Goal: Obtain resource: Obtain resource

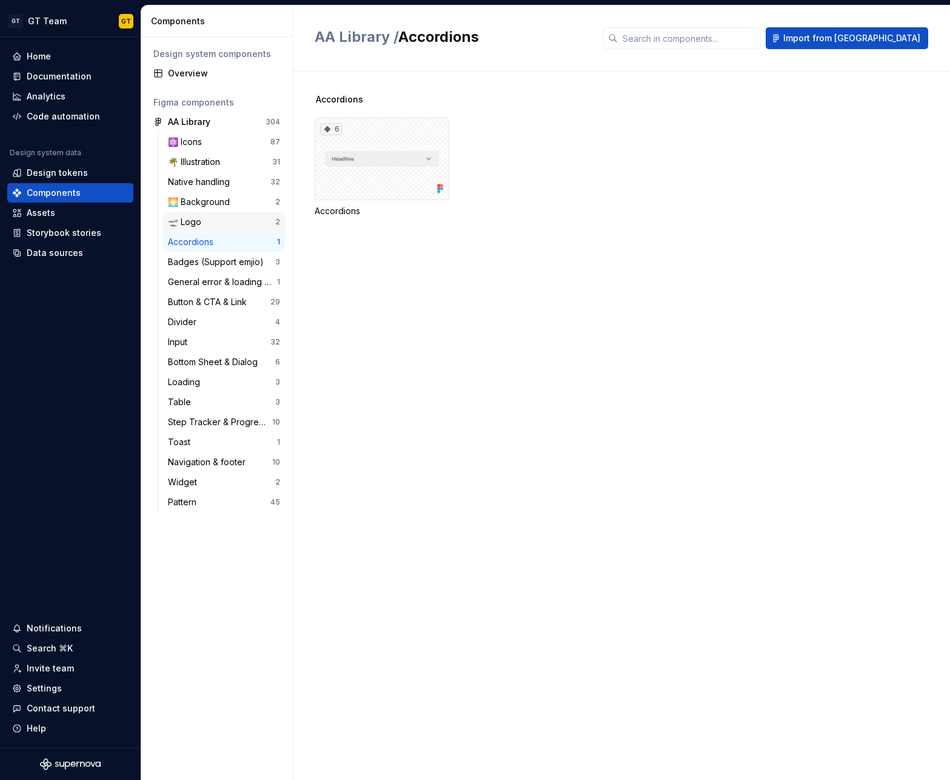
click at [214, 213] on div "🛫 Logo 2" at bounding box center [224, 221] width 122 height 19
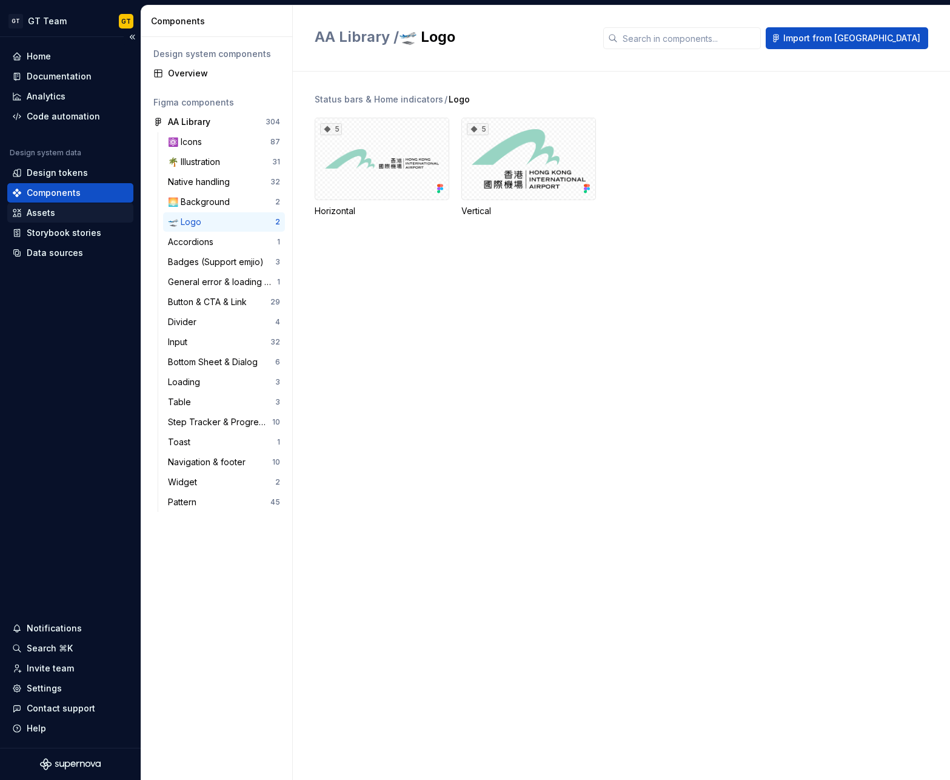
click at [41, 211] on div "Assets" at bounding box center [41, 213] width 28 height 12
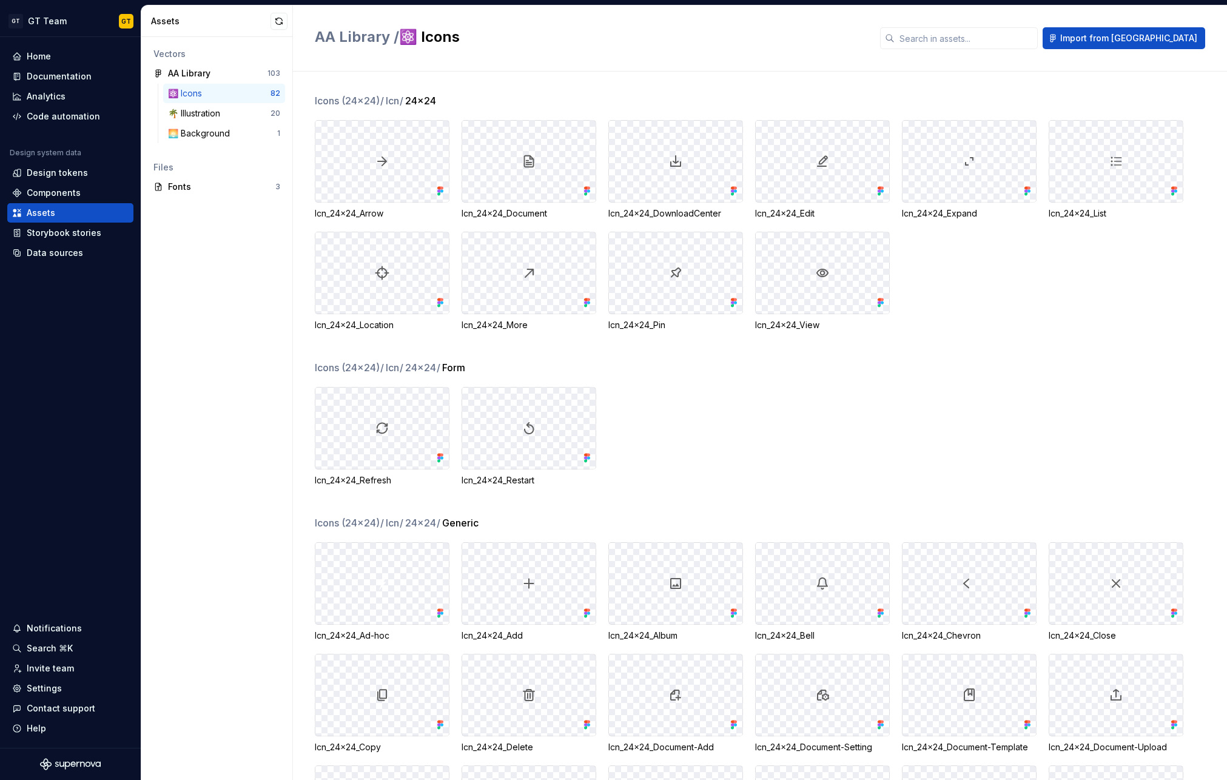
click at [689, 423] on div "Icn_24x24_Refresh Icn_24x24_Restart" at bounding box center [771, 436] width 912 height 99
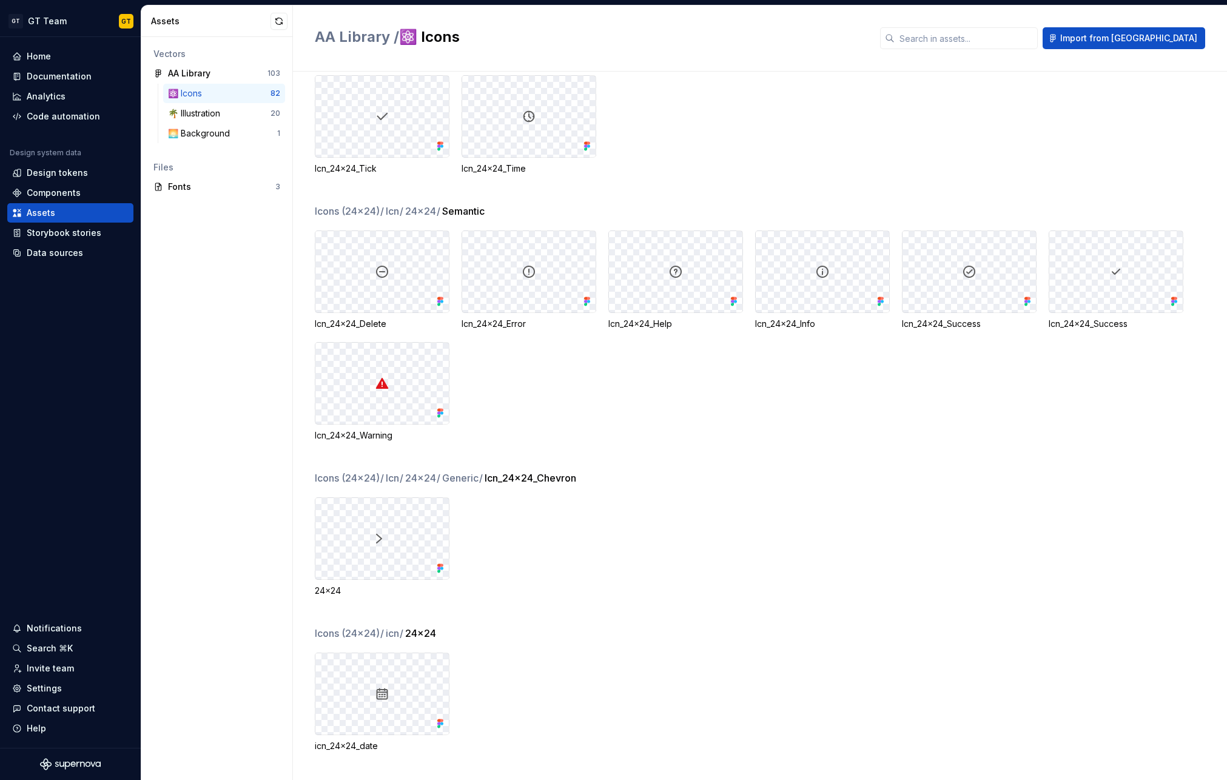
scroll to position [1003, 0]
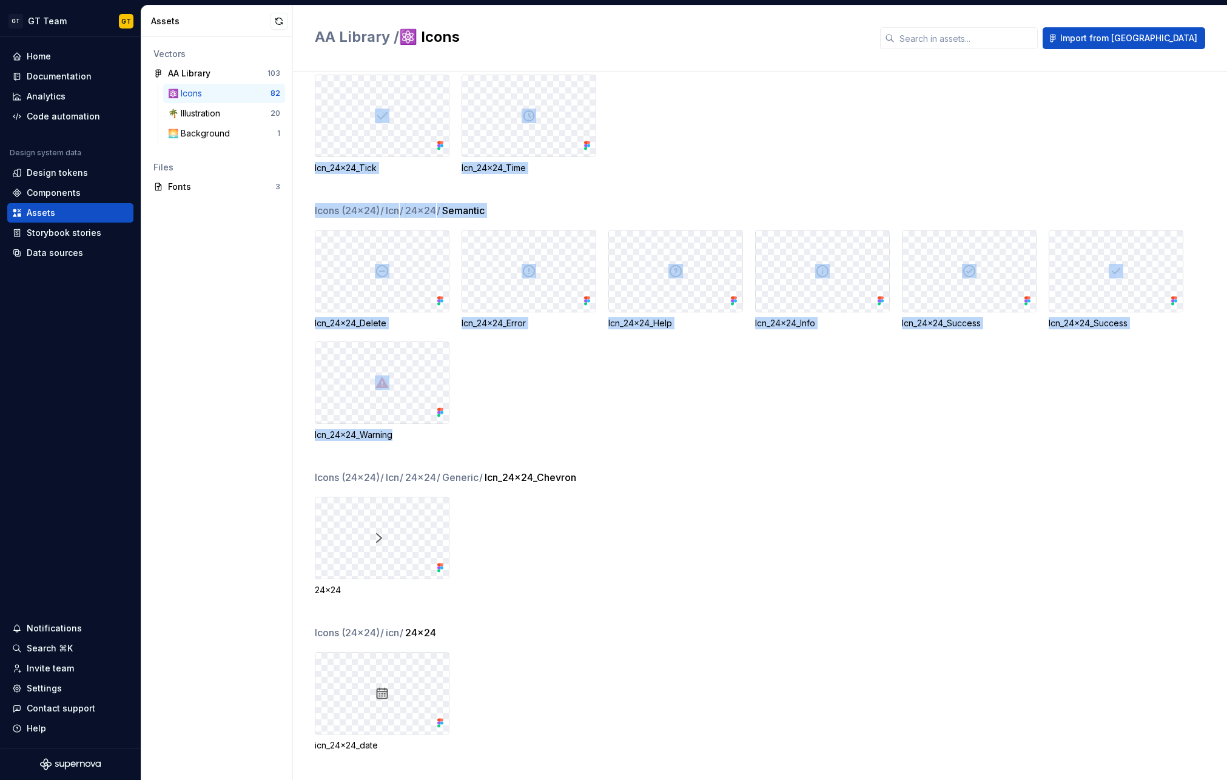
drag, startPoint x: 404, startPoint y: 436, endPoint x: 312, endPoint y: 437, distance: 92.2
click at [312, 437] on div "Icons (24x24) / Icn / 24x24 / Generic Icn_24x24_Ad-hoc Icn_24x24_Add Icn_24x24_…" at bounding box center [760, 426] width 934 height 708
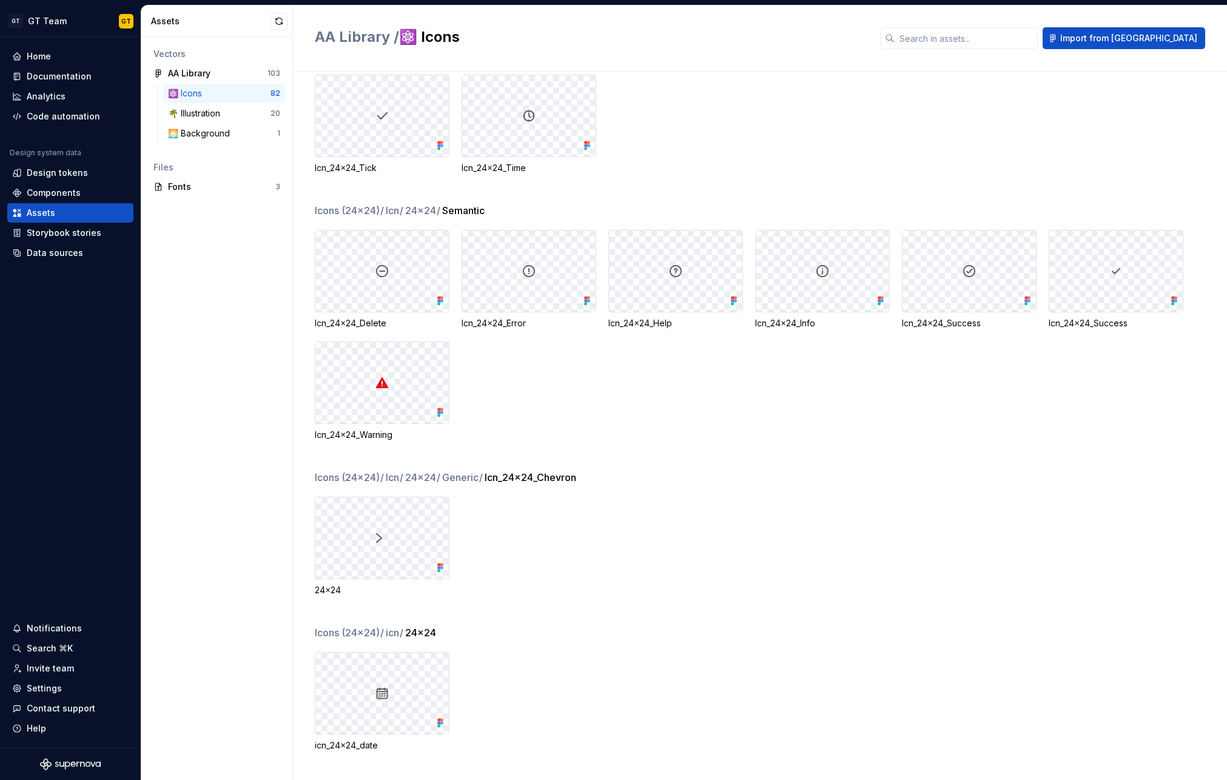
click at [411, 444] on div "Icons (24x24) / Icn / 24x24 / Semantic Icn_24x24_Delete Icn_24x24_Error Icn_24x…" at bounding box center [771, 336] width 912 height 267
drag, startPoint x: 407, startPoint y: 440, endPoint x: 314, endPoint y: 435, distance: 93.5
click at [315, 435] on div "Icn_24x24_Warning" at bounding box center [382, 435] width 135 height 12
copy div "Icn_24x24_Warning"
click at [65, 173] on div "Design tokens" at bounding box center [57, 173] width 61 height 12
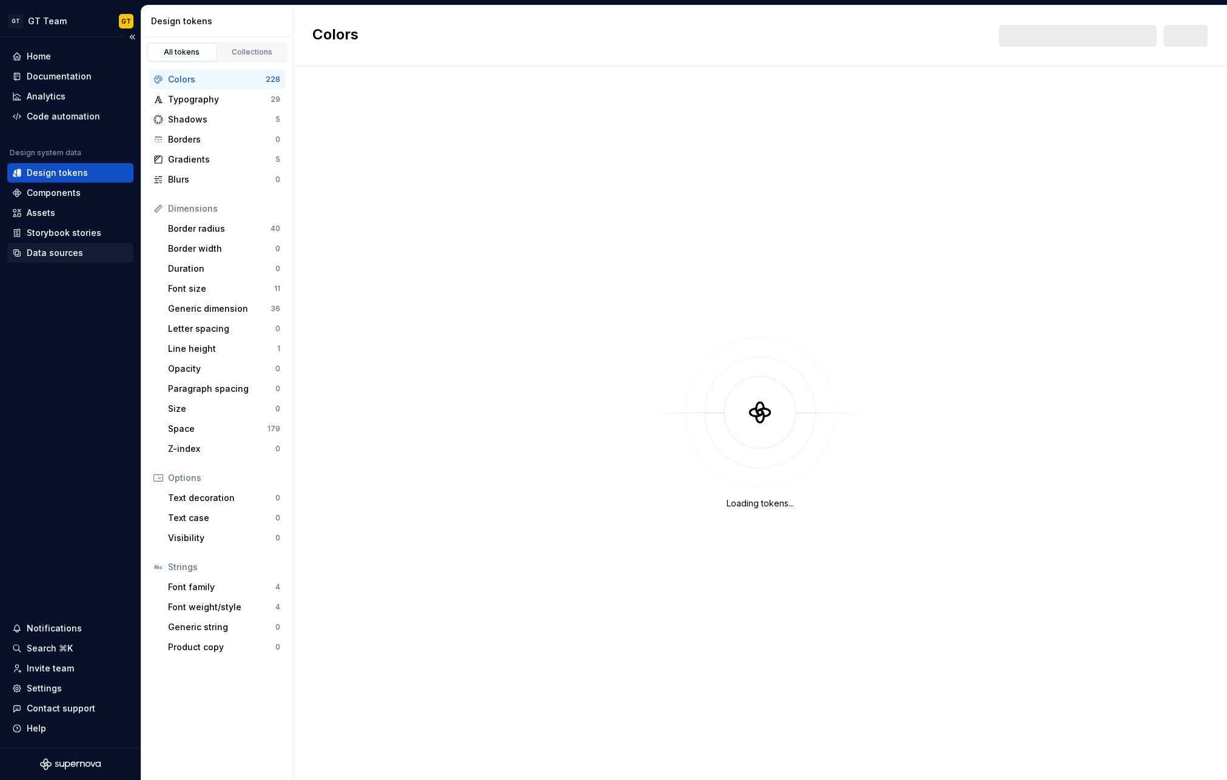
click at [62, 249] on div "Data sources" at bounding box center [55, 253] width 56 height 12
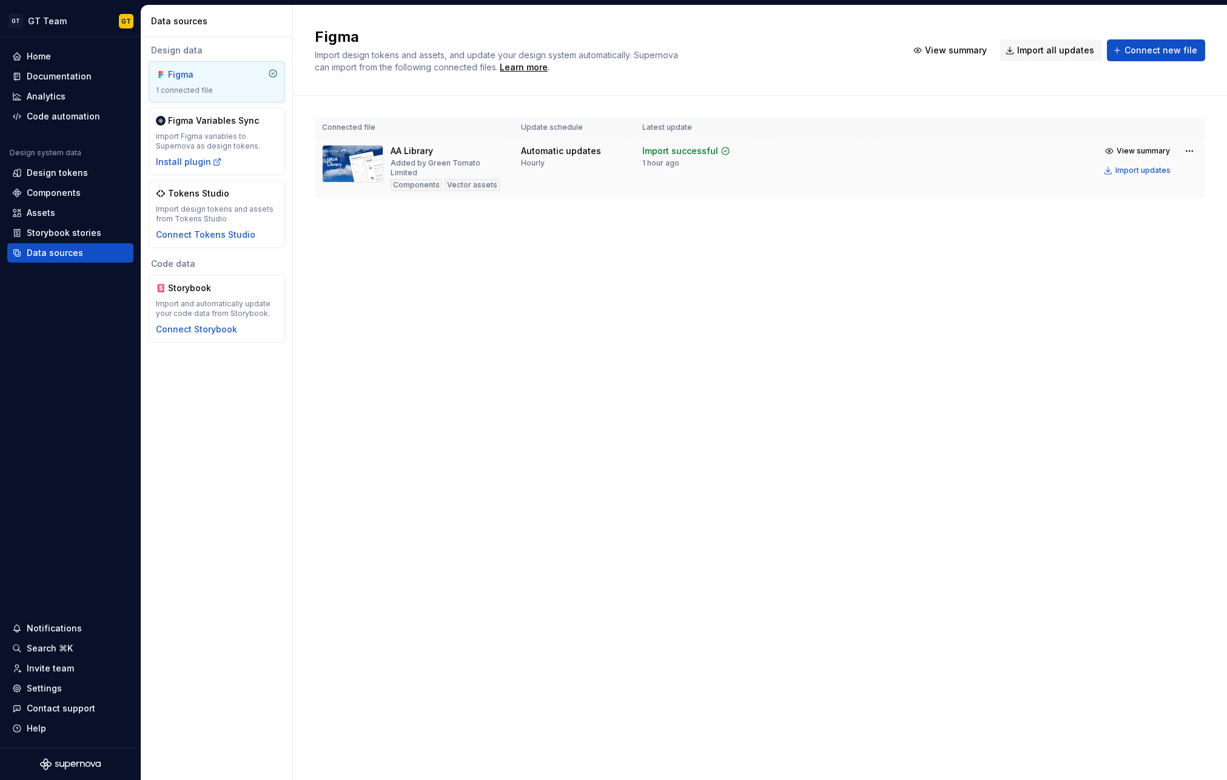
click at [860, 155] on td at bounding box center [814, 168] width 107 height 61
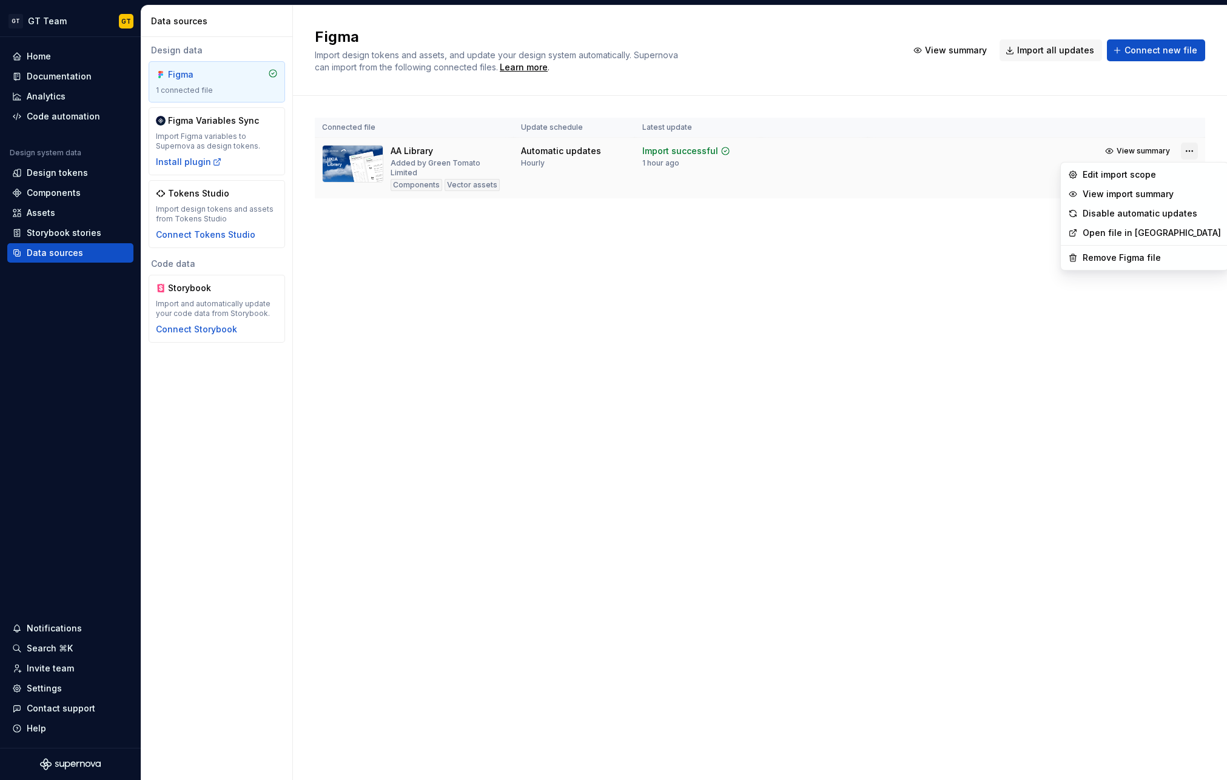
click at [860, 146] on html "GT GT Team GT Home Documentation Analytics Code automation Design system data D…" at bounding box center [613, 390] width 1227 height 780
click at [860, 174] on div "Edit import scope" at bounding box center [1151, 175] width 138 height 12
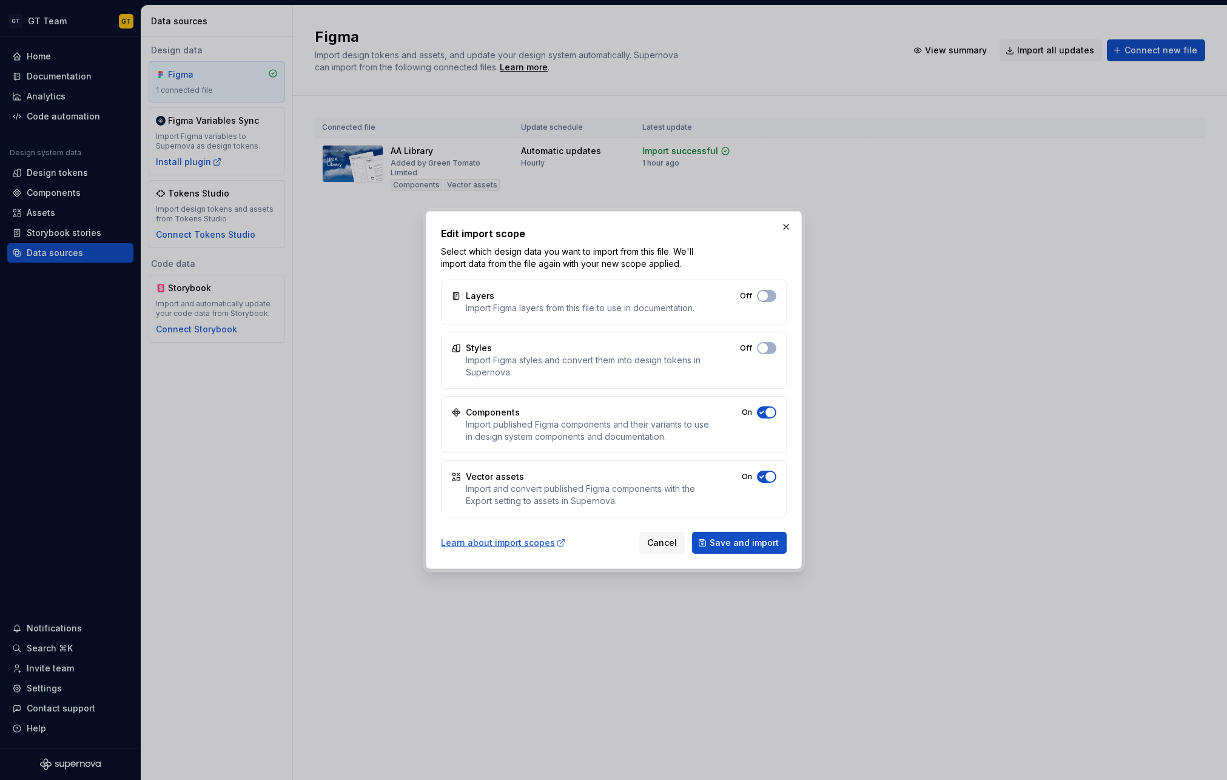
click at [765, 469] on div "Vector assets Import and convert published Figma components with the Export set…" at bounding box center [614, 488] width 346 height 57
click at [766, 301] on span "button" at bounding box center [763, 296] width 10 height 10
click at [750, 535] on button "Save and import" at bounding box center [739, 543] width 95 height 22
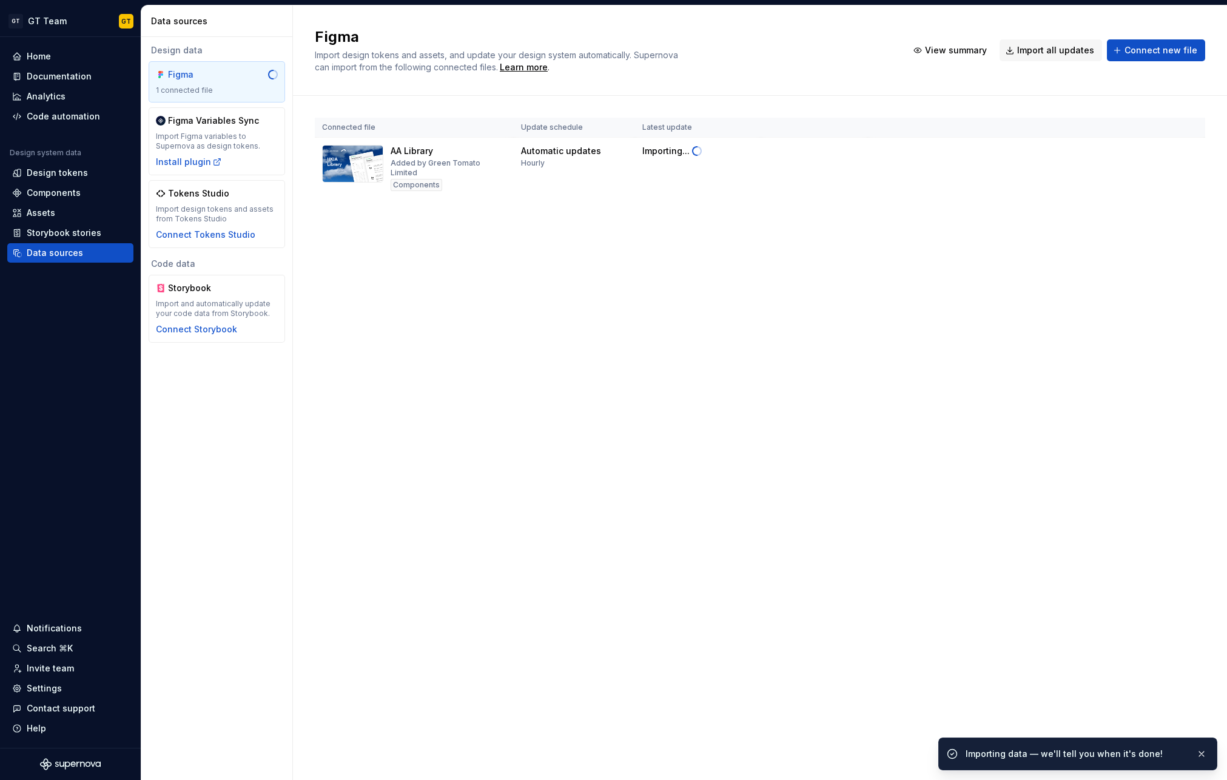
click at [438, 295] on div "Figma Import design tokens and assets, and update your design system automatica…" at bounding box center [760, 392] width 934 height 774
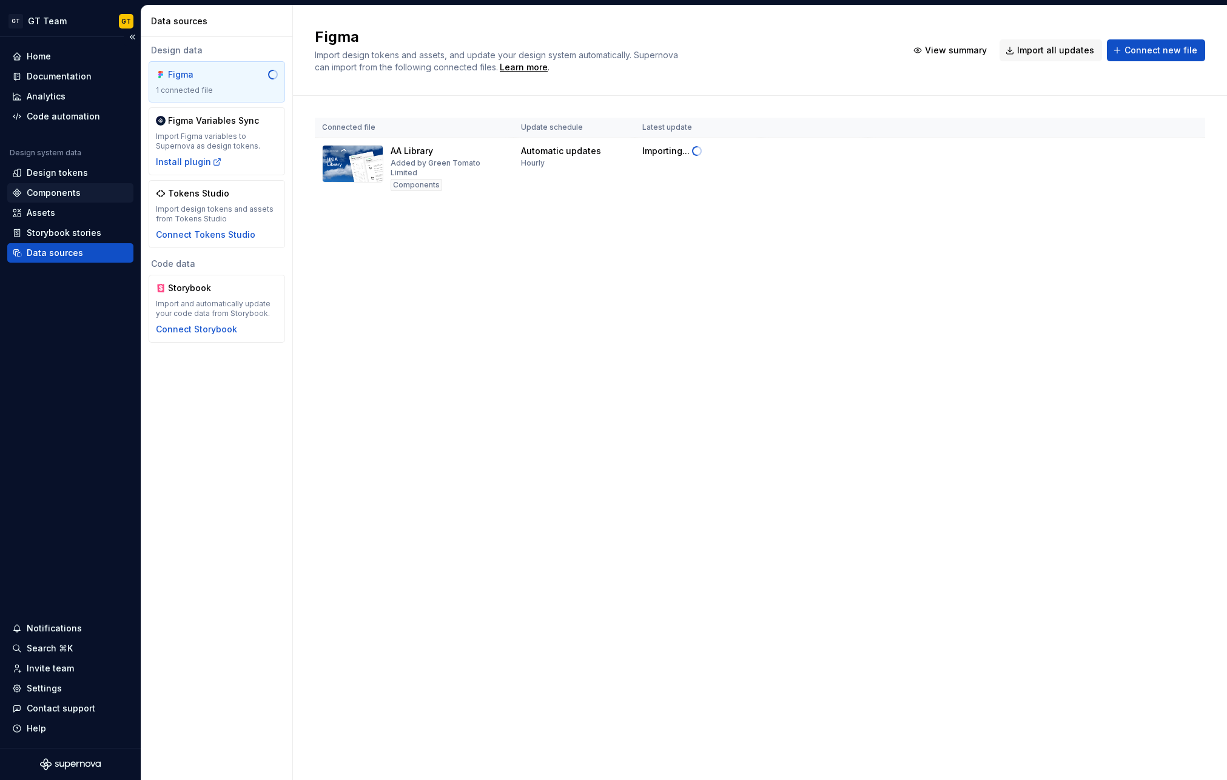
click at [35, 194] on div "Components" at bounding box center [54, 193] width 54 height 12
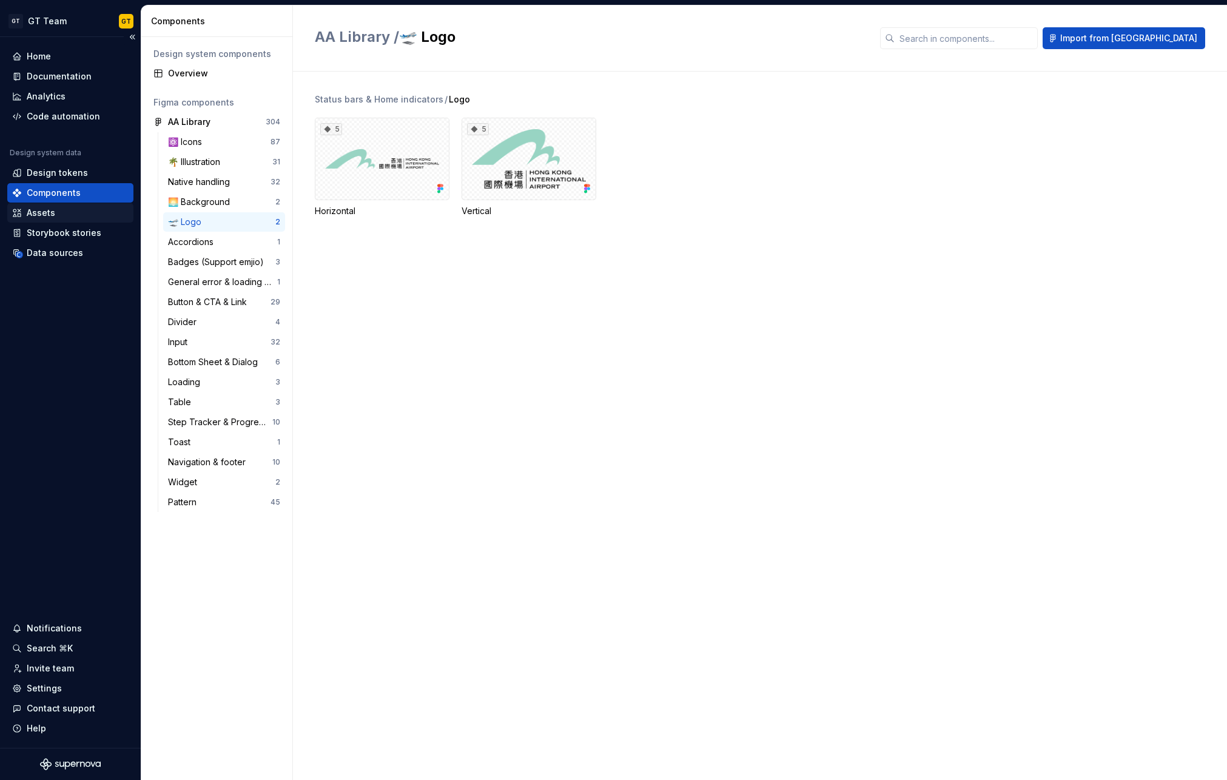
click at [63, 207] on div "Assets" at bounding box center [70, 213] width 116 height 12
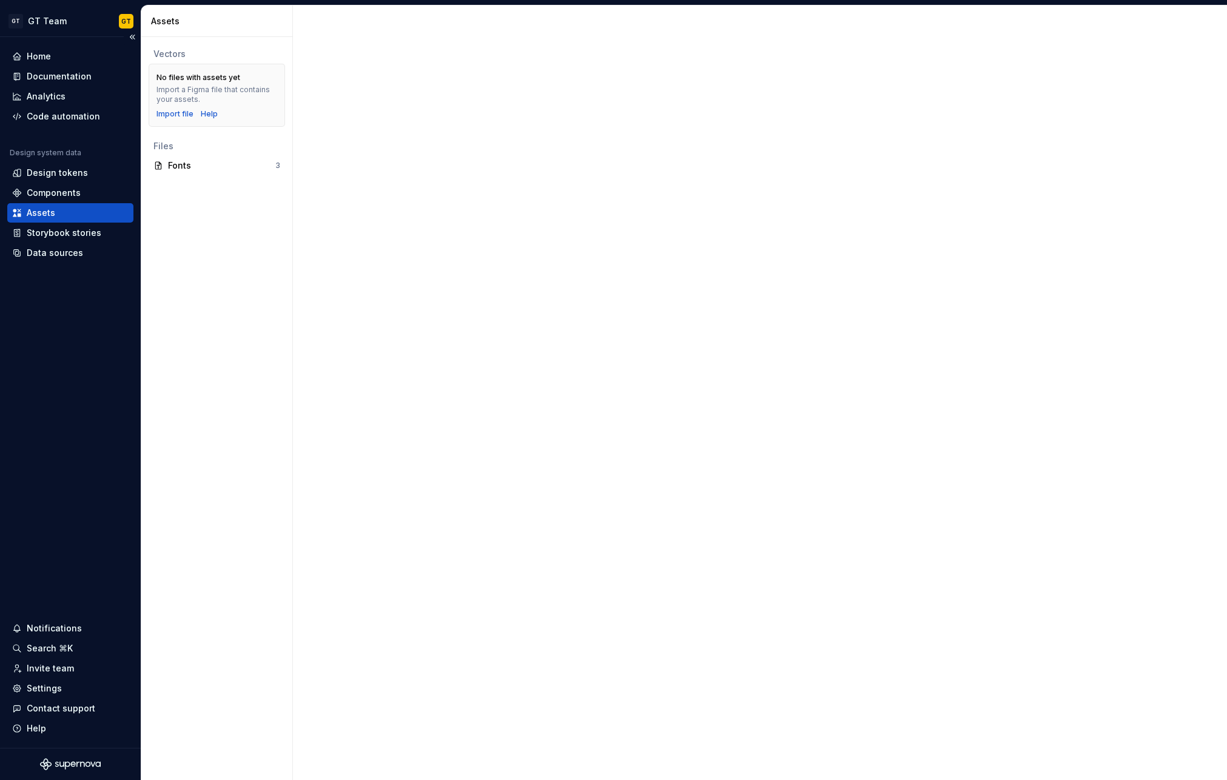
click at [53, 220] on div "Assets" at bounding box center [70, 212] width 126 height 19
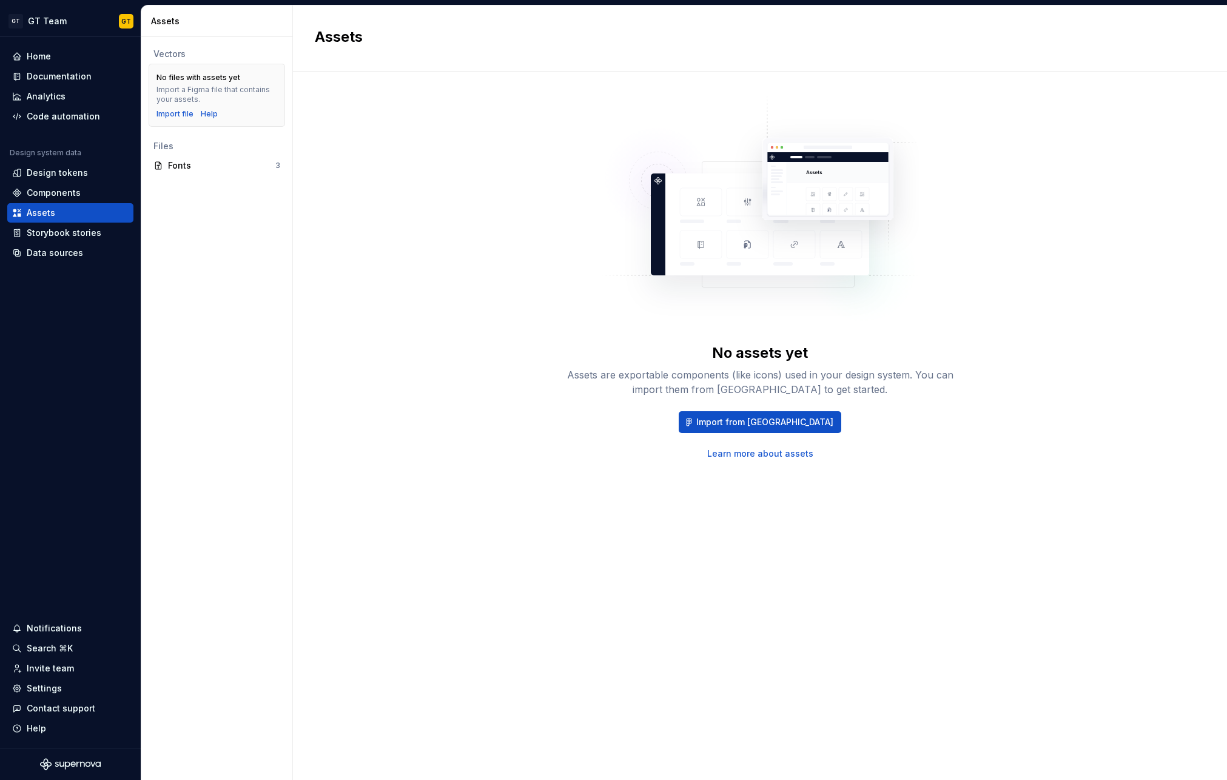
click at [216, 153] on div "Files" at bounding box center [217, 145] width 136 height 19
click at [211, 166] on div "Fonts" at bounding box center [221, 165] width 107 height 12
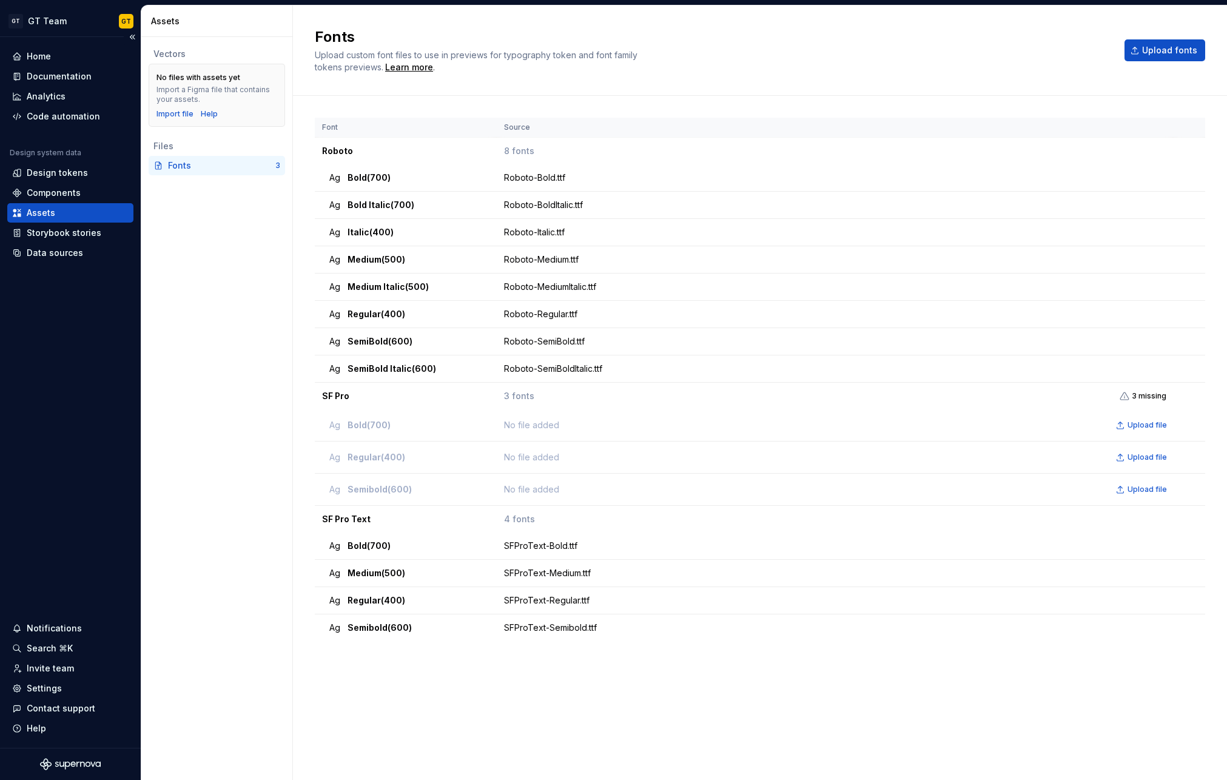
click at [59, 207] on div "Assets" at bounding box center [70, 213] width 116 height 12
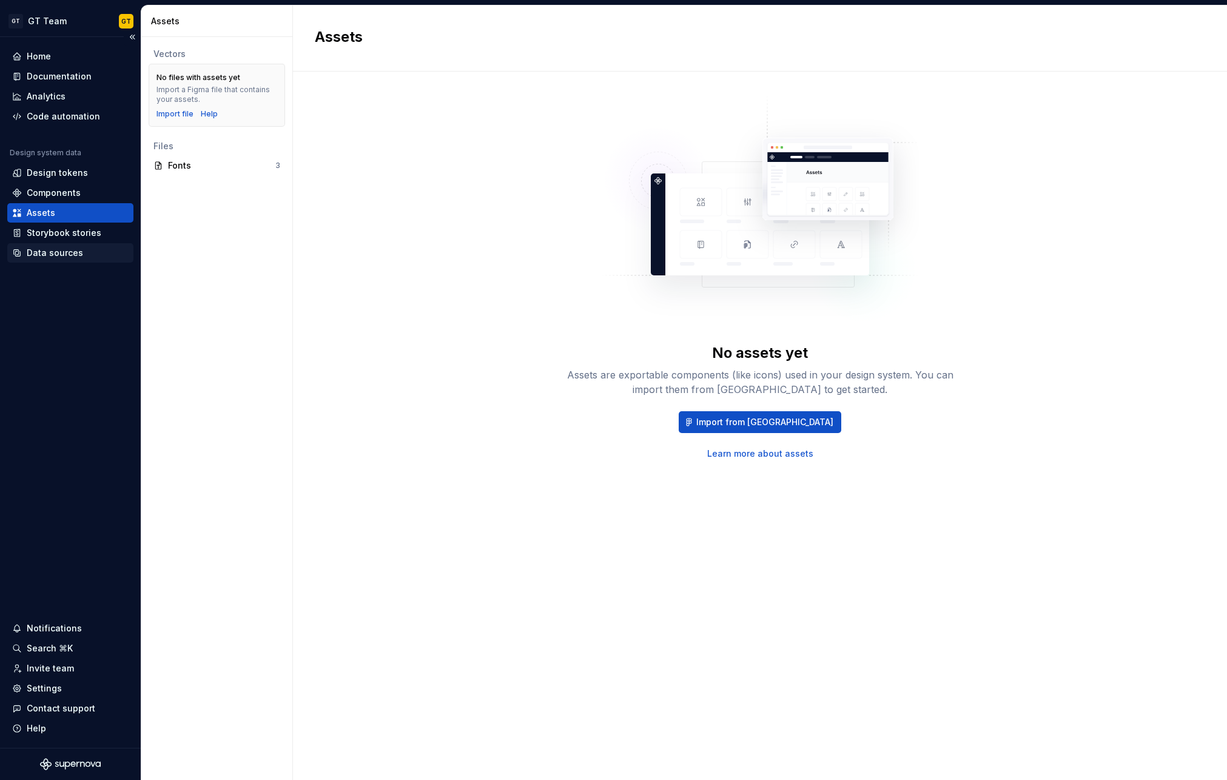
click at [55, 253] on div "Data sources" at bounding box center [55, 253] width 56 height 12
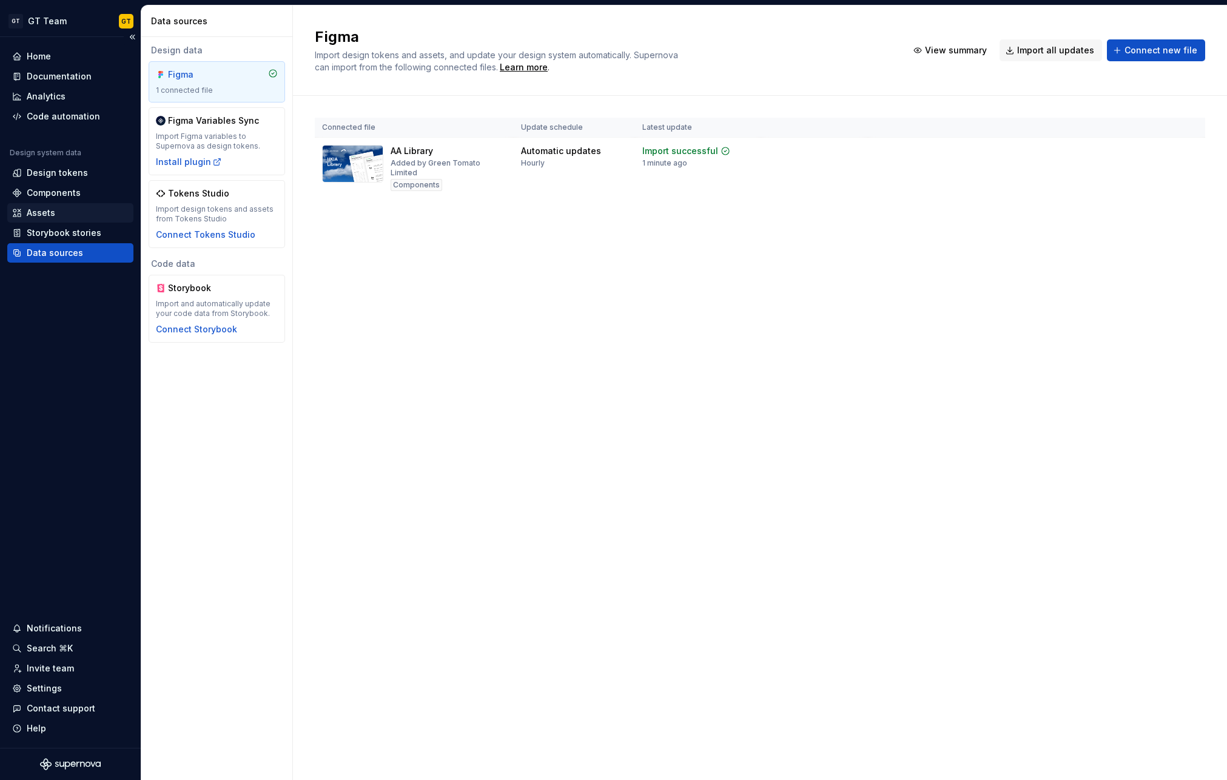
click at [51, 212] on div "Assets" at bounding box center [41, 213] width 28 height 12
click at [56, 213] on div "Assets" at bounding box center [70, 213] width 116 height 12
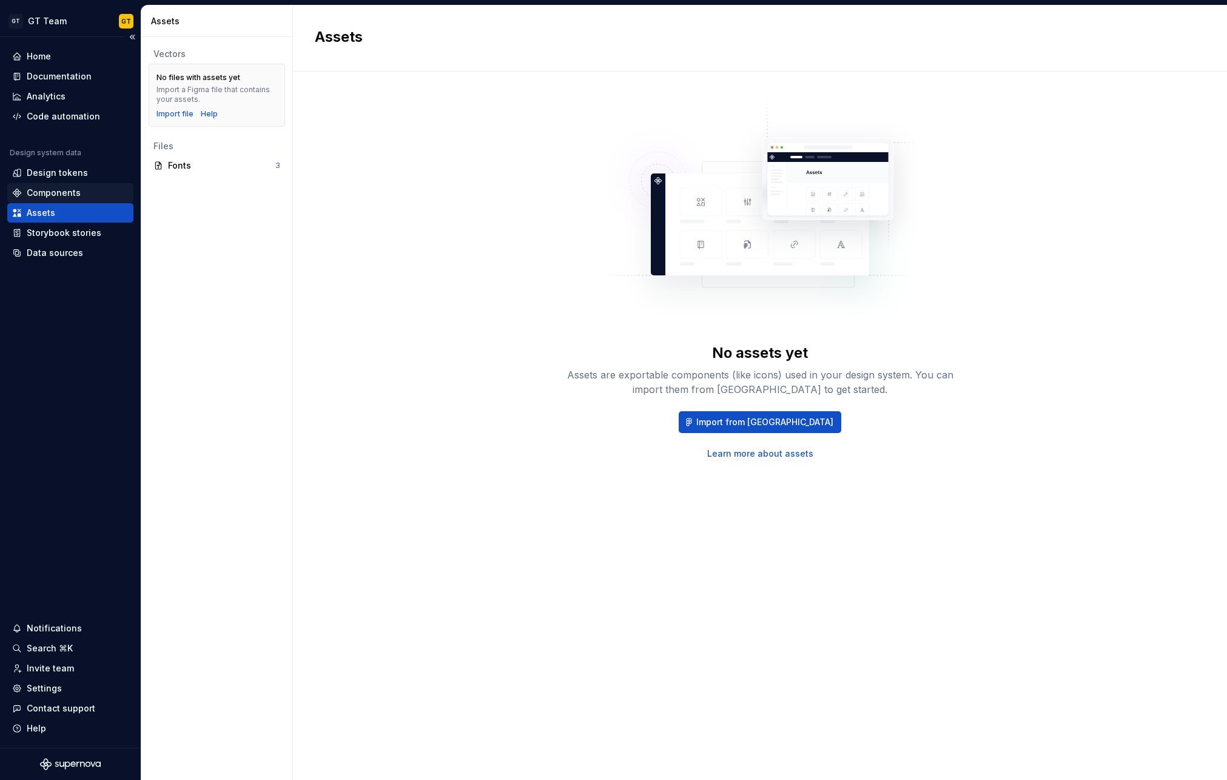
click at [72, 192] on div "Components" at bounding box center [54, 193] width 54 height 12
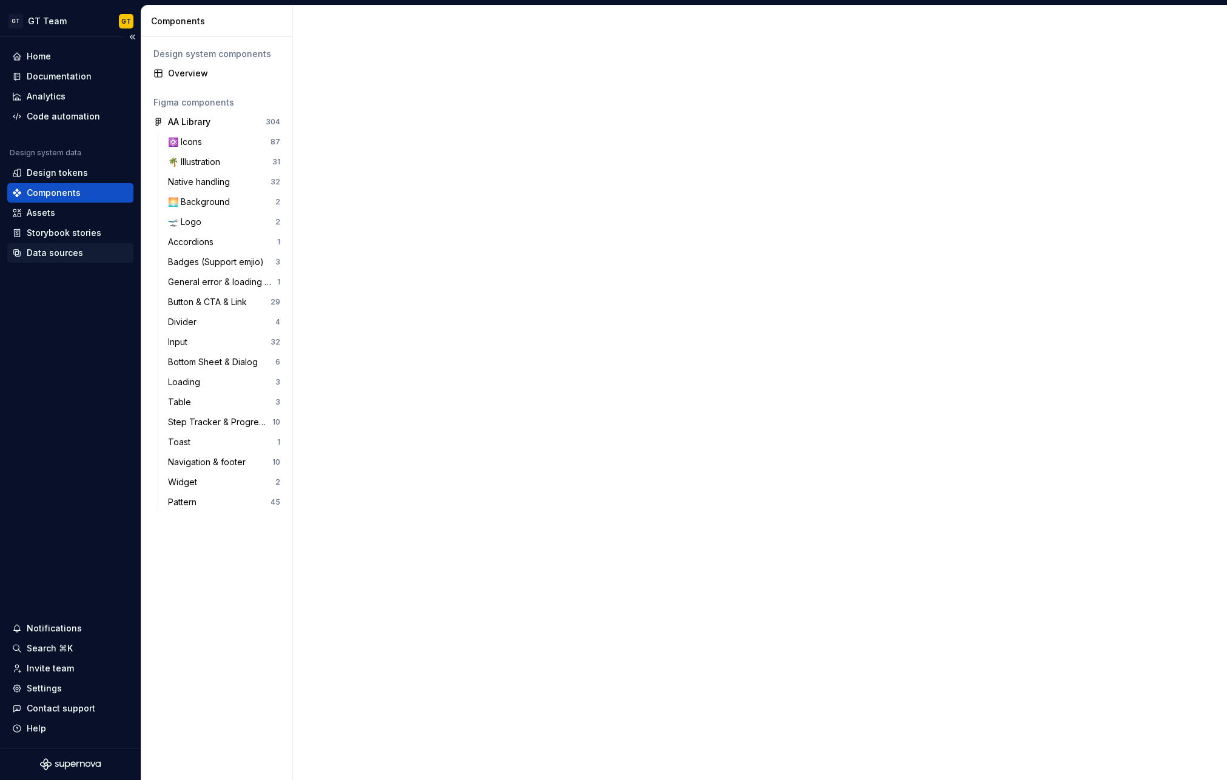
click at [55, 250] on div "Data sources" at bounding box center [55, 253] width 56 height 12
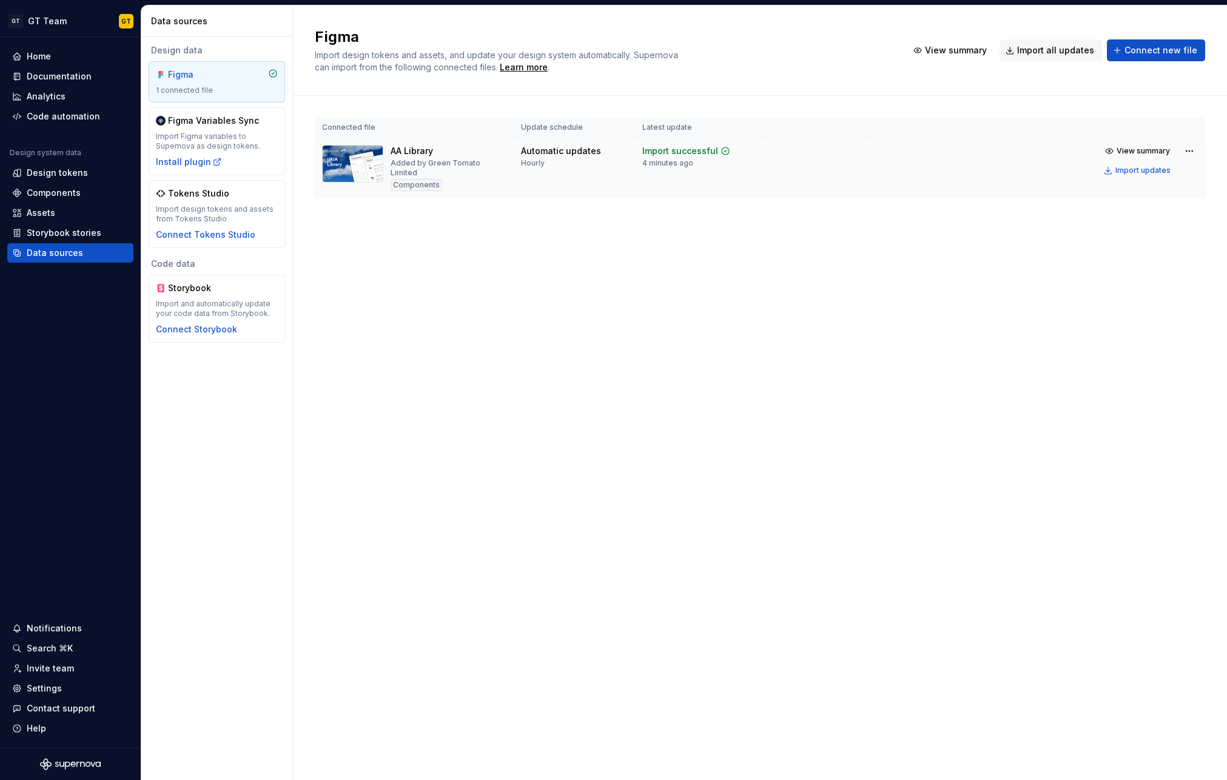
click at [860, 170] on td "View summary Import updates" at bounding box center [1036, 161] width 337 height 46
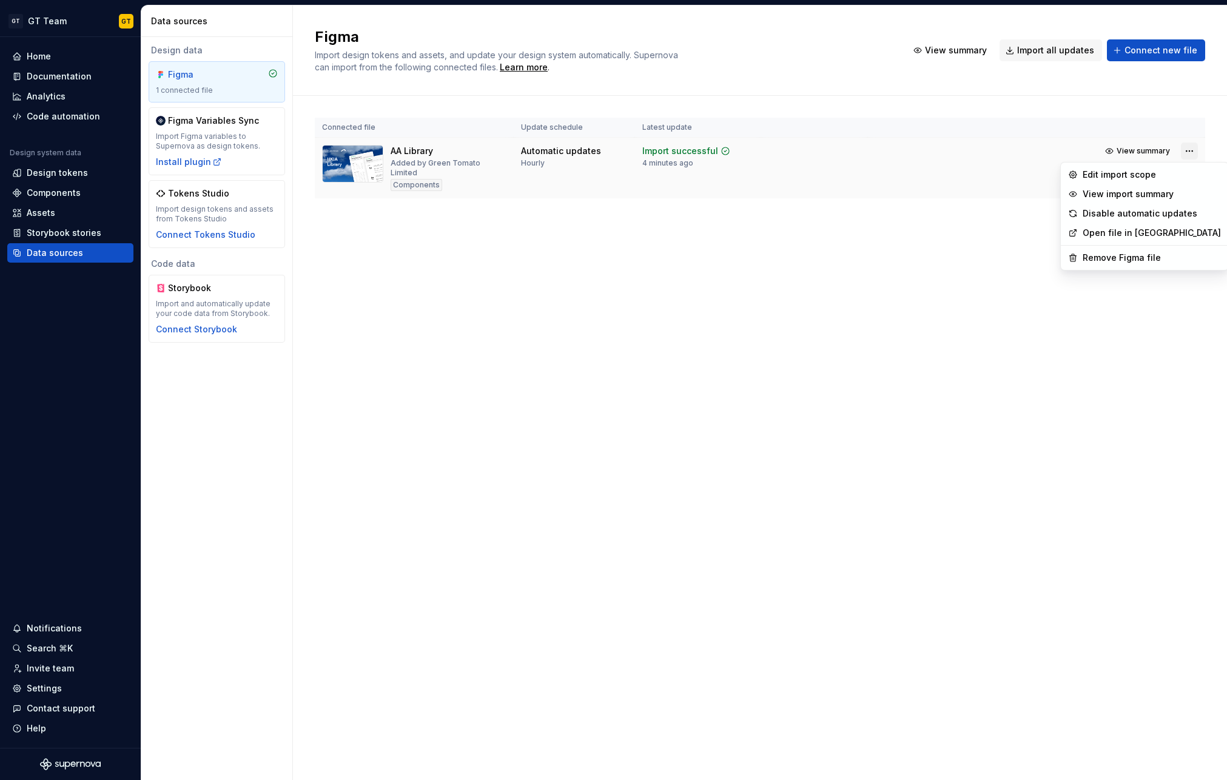
click at [860, 149] on html "GT GT Team GT Home Documentation Analytics Code automation Design system data D…" at bounding box center [613, 390] width 1227 height 780
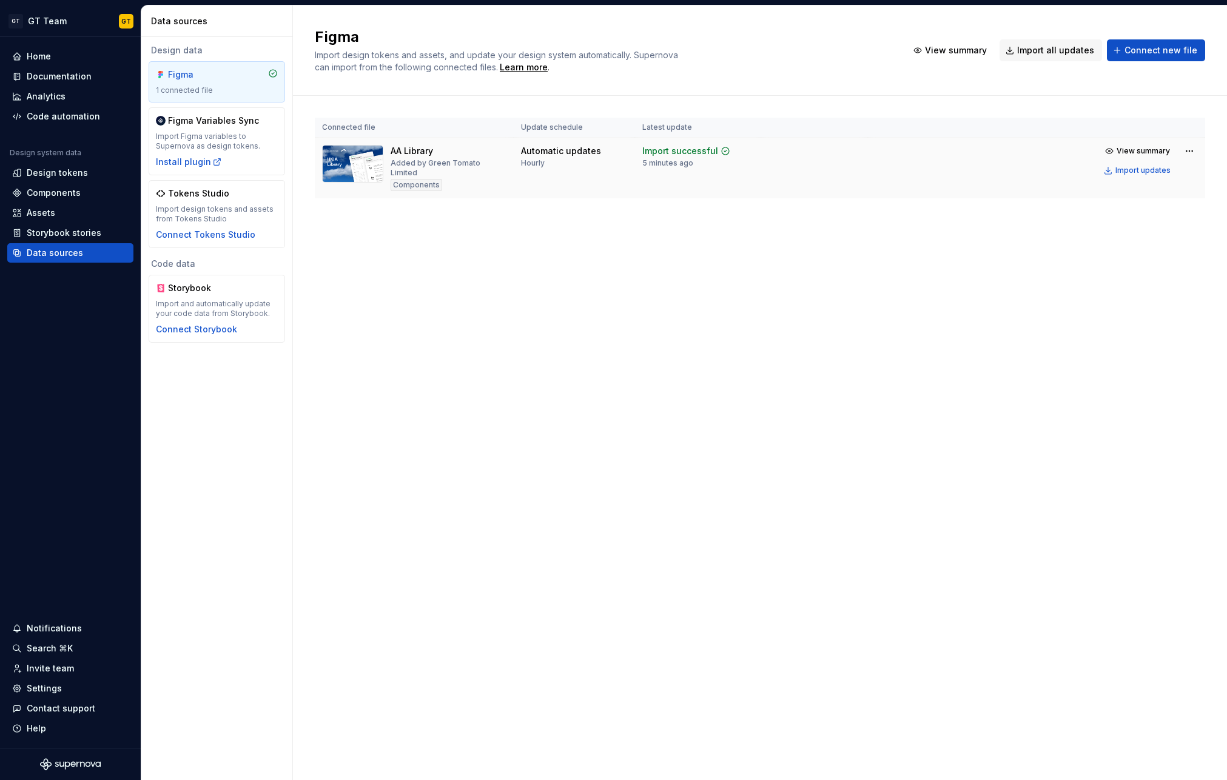
click at [834, 176] on td at bounding box center [814, 168] width 107 height 61
click at [1190, 150] on html "GT GT Team GT Home Documentation Analytics Code automation Design system data D…" at bounding box center [613, 390] width 1227 height 780
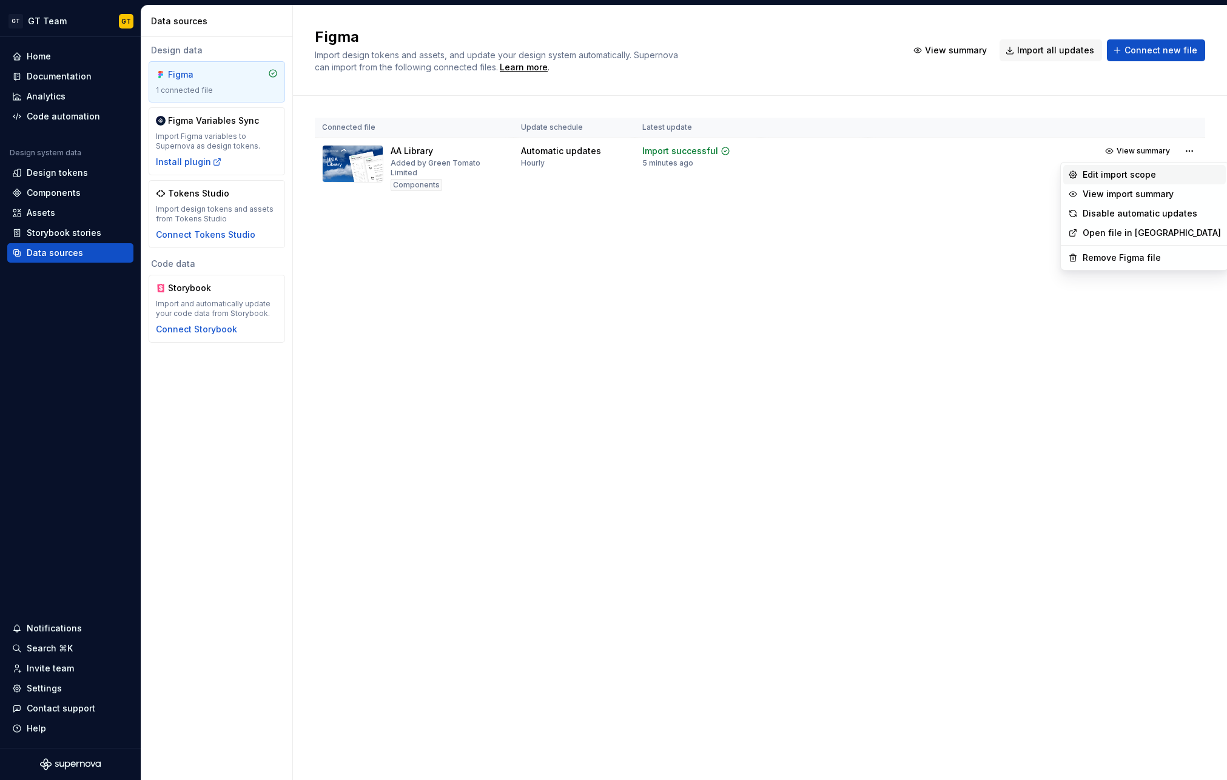
click at [1117, 175] on div "Edit import scope" at bounding box center [1151, 175] width 138 height 12
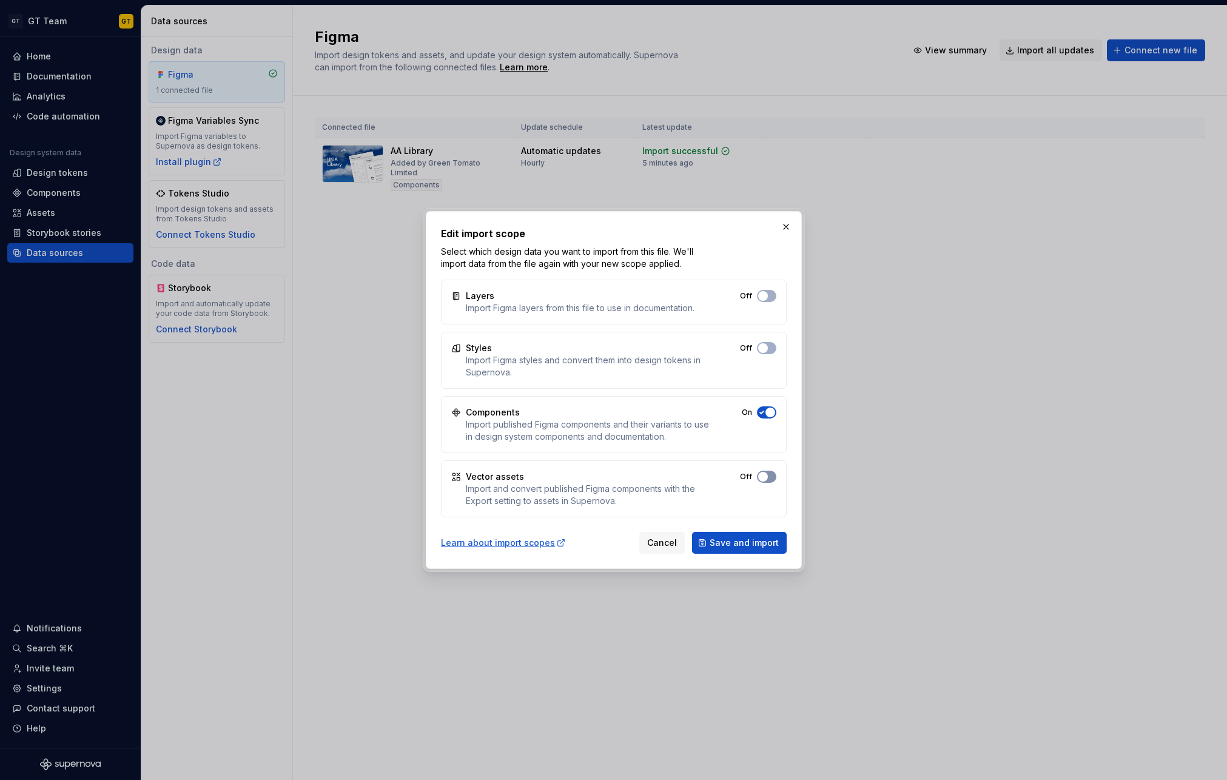
click at [766, 301] on span "button" at bounding box center [763, 296] width 10 height 10
click at [747, 539] on span "Save and import" at bounding box center [743, 543] width 69 height 12
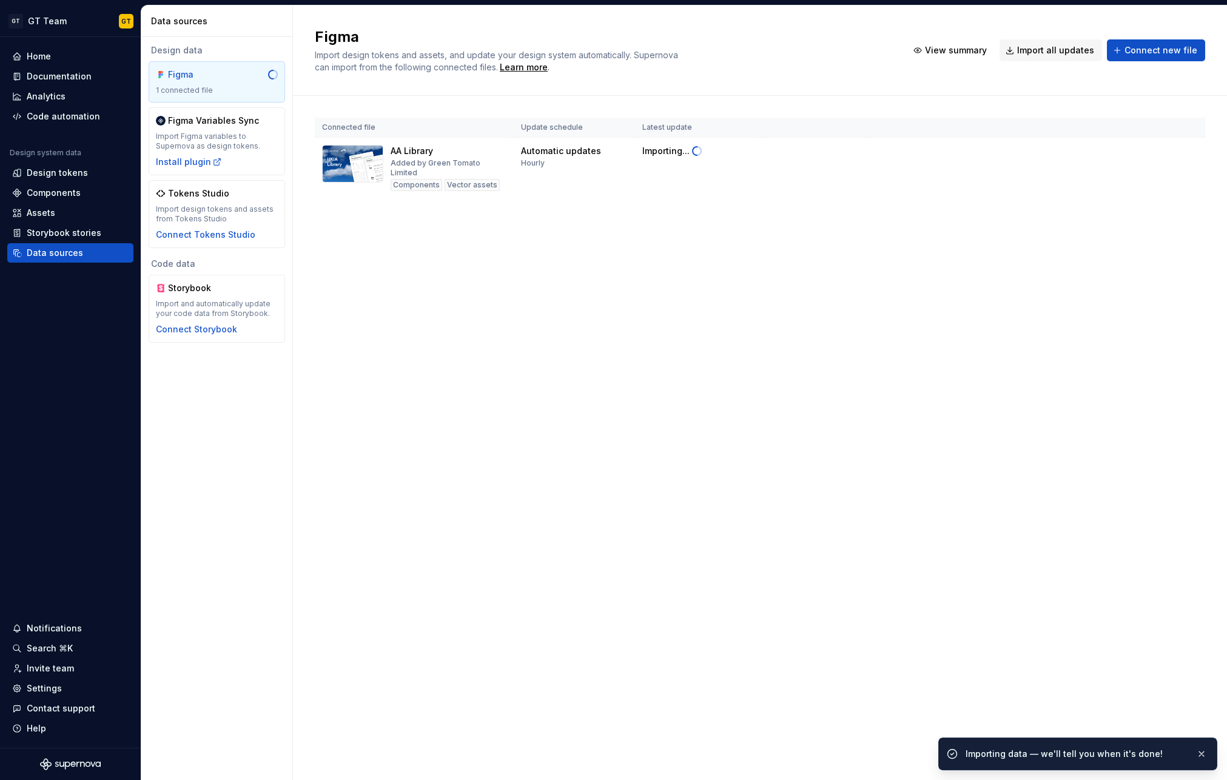
click at [862, 454] on div "Figma Import design tokens and assets, and update your design system automatica…" at bounding box center [760, 392] width 934 height 774
click at [34, 215] on div "Assets" at bounding box center [41, 213] width 28 height 12
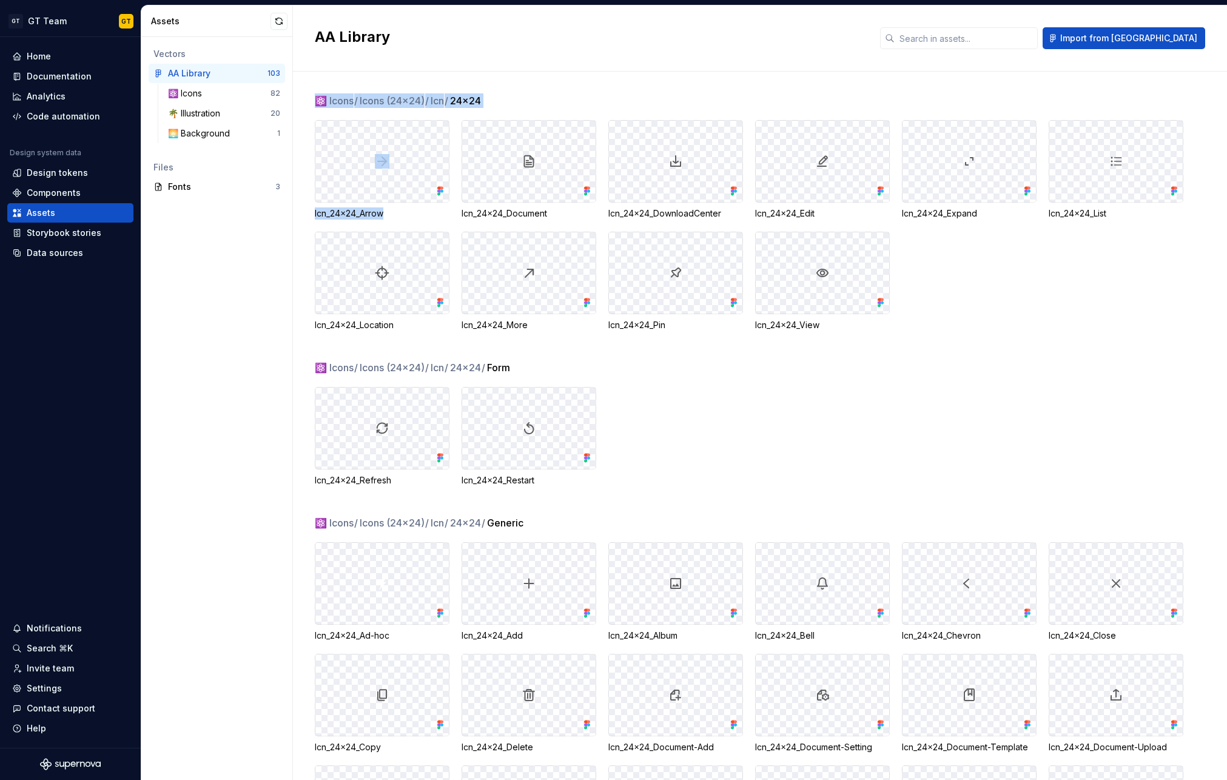
drag, startPoint x: 374, startPoint y: 214, endPoint x: 308, endPoint y: 209, distance: 66.3
click at [308, 209] on div "⚛️ Icons / Icons (24x24) / Icn / 24x24 Icn_24x24_Arrow Icn_24x24_Document Icn_2…" at bounding box center [760, 426] width 934 height 708
click at [407, 216] on div "Icn_24x24_Arrow" at bounding box center [382, 213] width 135 height 12
drag, startPoint x: 395, startPoint y: 216, endPoint x: 315, endPoint y: 213, distance: 80.1
click at [315, 213] on div "Icn_24x24_Arrow" at bounding box center [382, 213] width 135 height 12
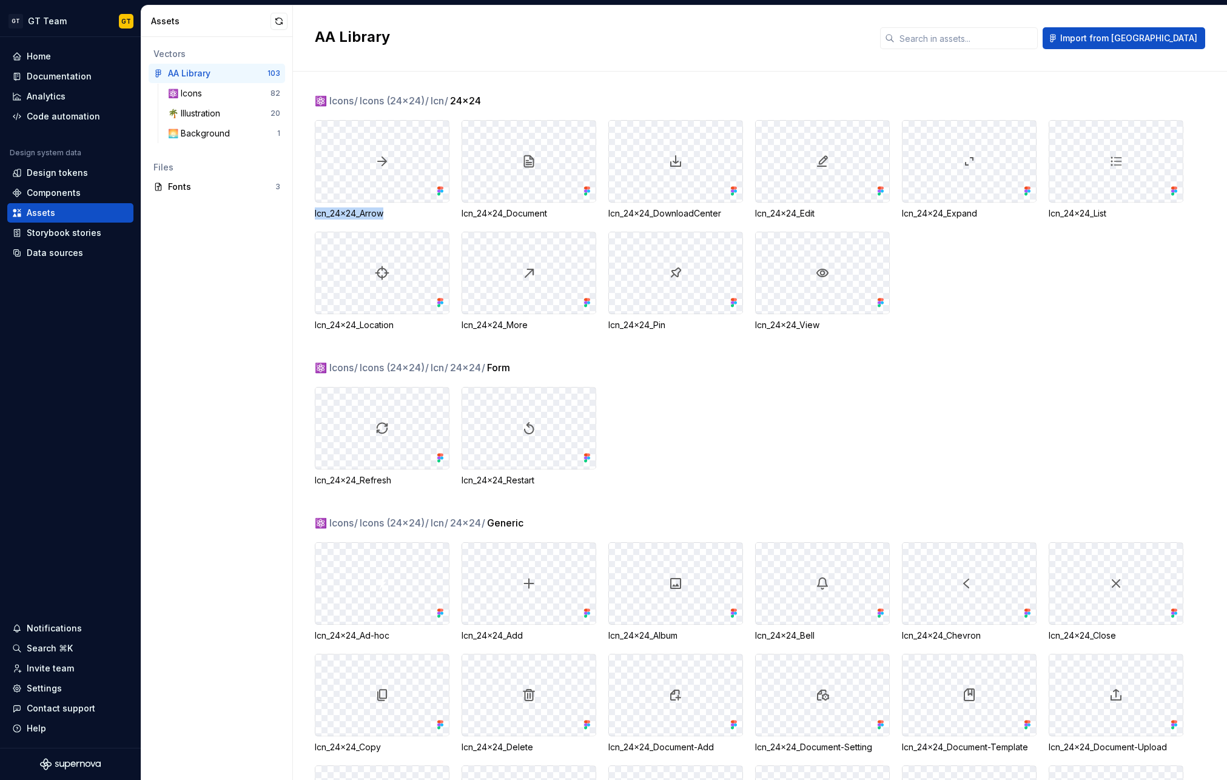
copy div "Icn_24x24_Arrow"
click at [665, 380] on div "⚛️ Icons / Icons (24x24) / Icn / 24x24 / Form Icn_24x24_Refresh Icn_24x24_Resta…" at bounding box center [771, 437] width 912 height 155
drag, startPoint x: 562, startPoint y: 209, endPoint x: 460, endPoint y: 212, distance: 101.9
click at [460, 212] on div "Icn_24x24_Arrow Icn_24x24_Document Icn_24x24_DownloadCenter Icn_24x24_Edit Icn_…" at bounding box center [771, 225] width 912 height 211
copy div "Icn_24x24_Document"
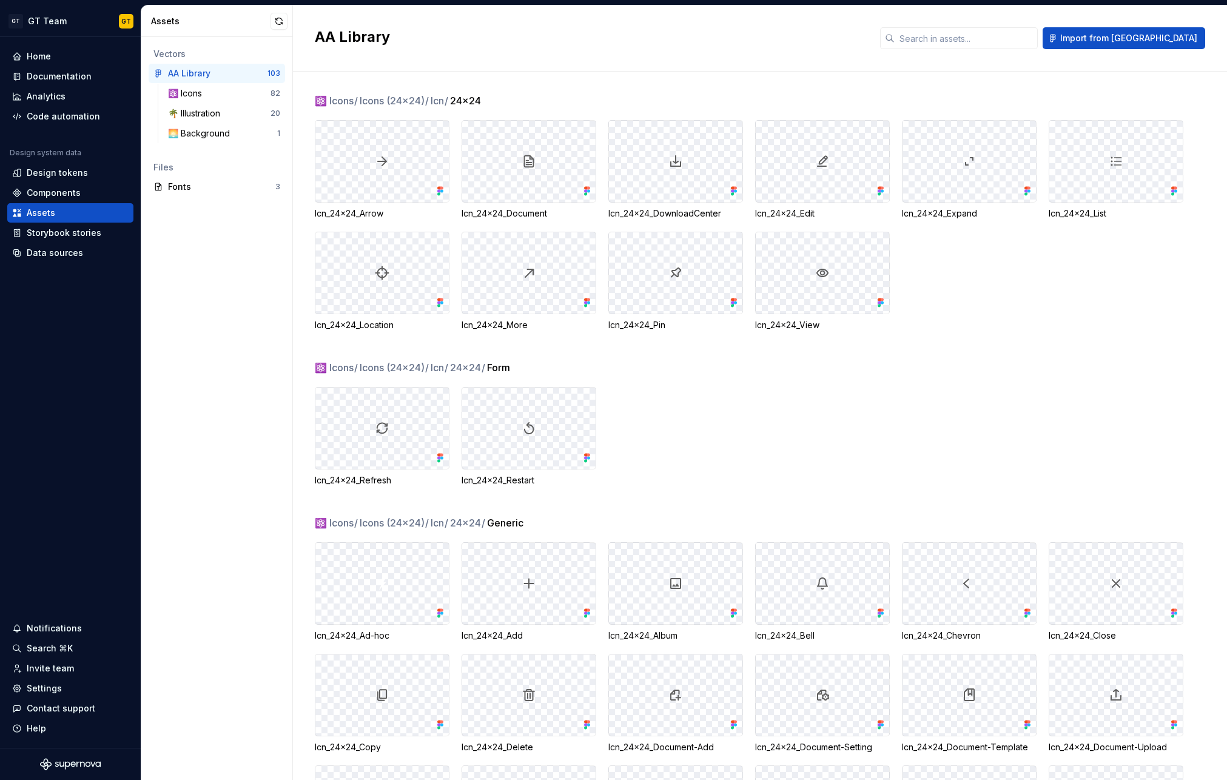
click at [699, 387] on div "Icn_24x24_Refresh Icn_24x24_Restart" at bounding box center [771, 436] width 912 height 99
drag, startPoint x: 725, startPoint y: 212, endPoint x: 605, endPoint y: 216, distance: 119.5
click at [605, 216] on div "Icn_24x24_Arrow Icn_24x24_Document Icn_24x24_DownloadCenter Icn_24x24_Edit Icn_…" at bounding box center [771, 225] width 912 height 211
copy div "Icn_24x24_DownloadCenter"
click at [721, 408] on div "Icn_24x24_Refresh Icn_24x24_Restart" at bounding box center [771, 436] width 912 height 99
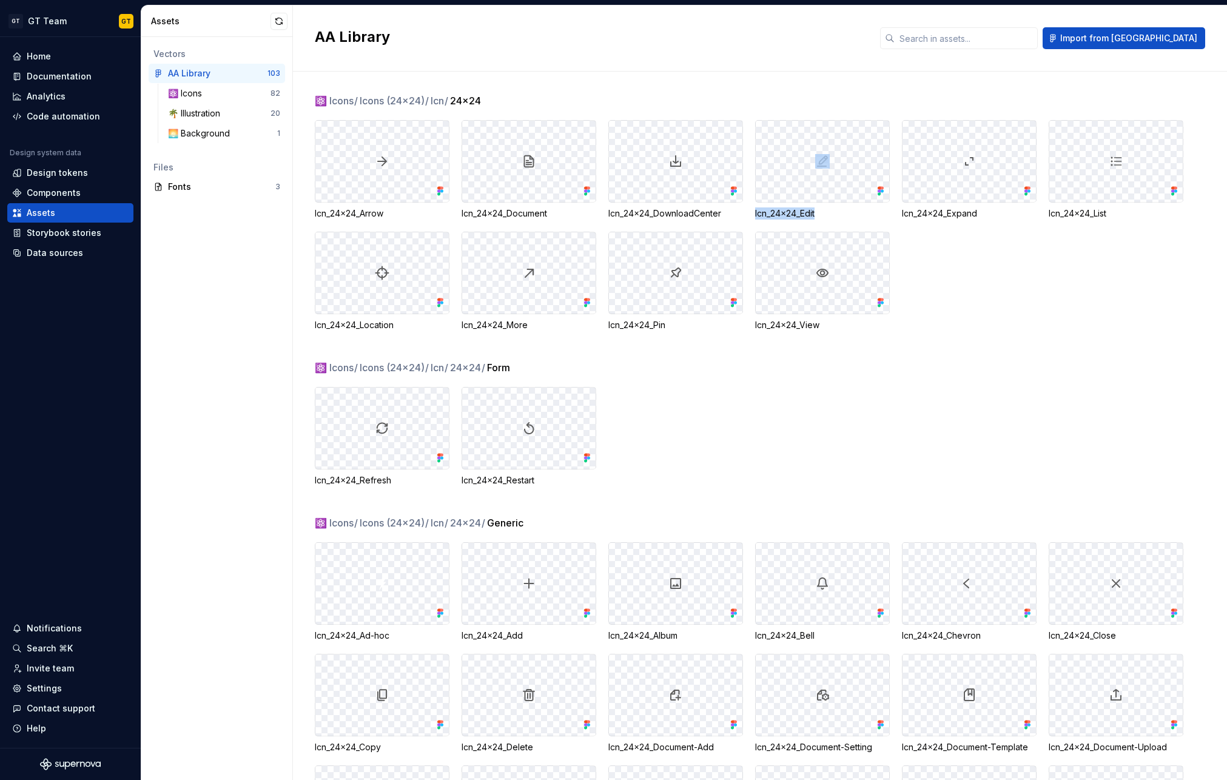
drag, startPoint x: 828, startPoint y: 214, endPoint x: 747, endPoint y: 214, distance: 81.2
click at [747, 214] on div "Icn_24x24_Arrow Icn_24x24_Document Icn_24x24_DownloadCenter Icn_24x24_Edit Icn_…" at bounding box center [771, 225] width 912 height 211
copy div "Icn_24x24_Edit"
click at [853, 210] on div "Icn_24x24_Edit" at bounding box center [822, 213] width 135 height 12
drag, startPoint x: 832, startPoint y: 213, endPoint x: 754, endPoint y: 213, distance: 78.2
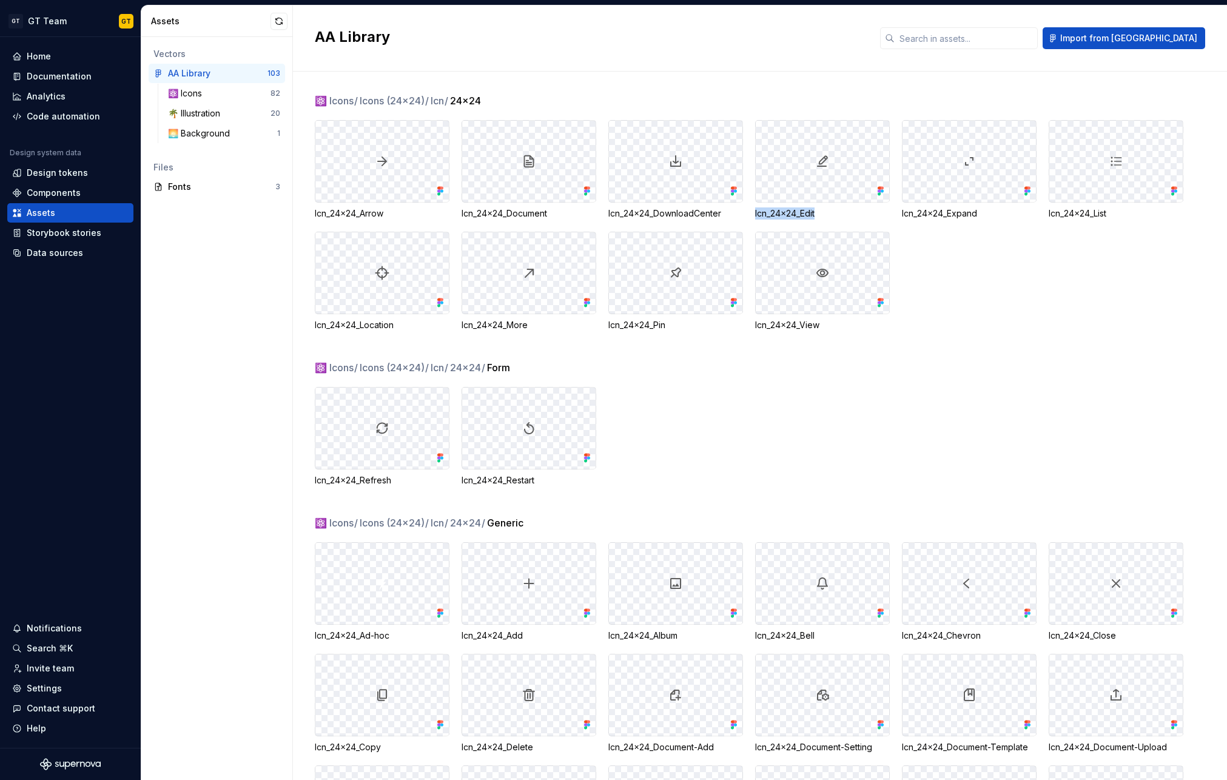
click at [754, 213] on div "Icn_24x24_Arrow Icn_24x24_Document Icn_24x24_DownloadCenter Icn_24x24_Edit Icn_…" at bounding box center [771, 225] width 912 height 211
copy div "Icn_24x24_Edit"
drag, startPoint x: 990, startPoint y: 210, endPoint x: 896, endPoint y: 212, distance: 93.4
click at [896, 211] on div "Icn_24x24_Arrow Icn_24x24_Document Icn_24x24_DownloadCenter Icn_24x24_Edit Icn_…" at bounding box center [771, 225] width 912 height 211
copy div "Icn_24x24_Expand"
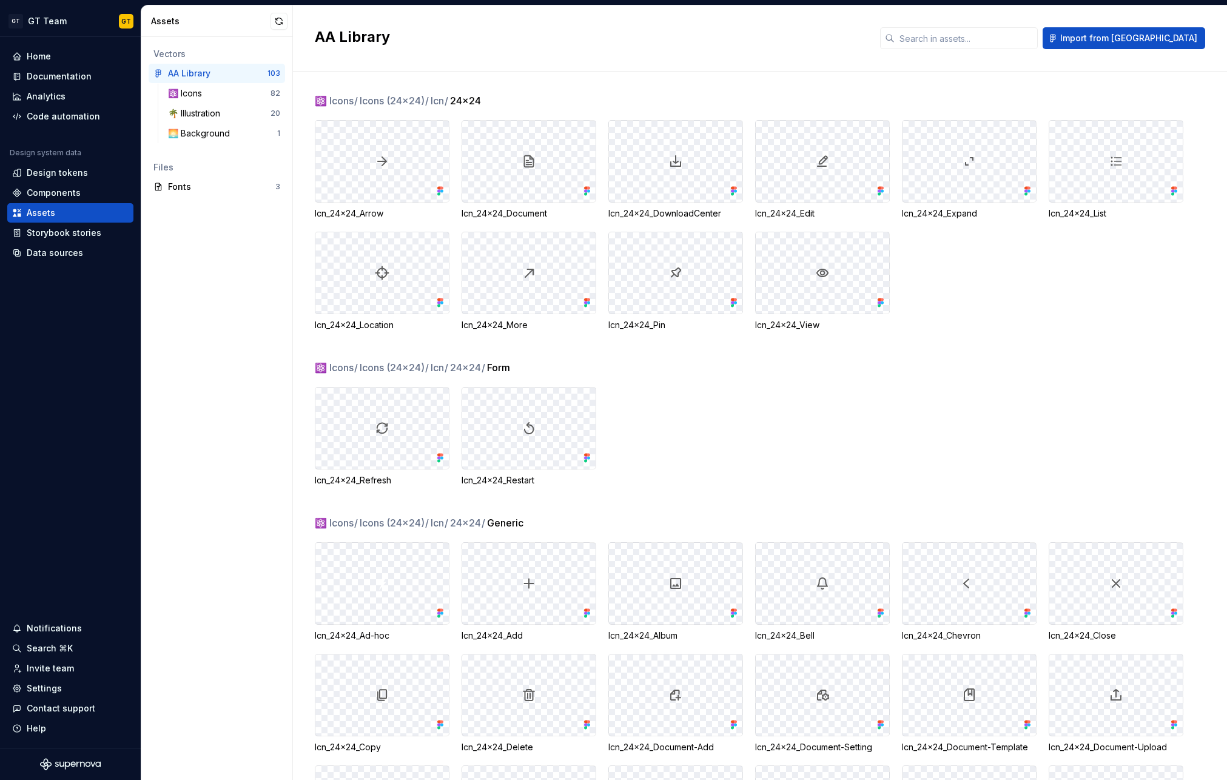
click at [962, 274] on div "Icn_24x24_Arrow Icn_24x24_Document Icn_24x24_DownloadCenter Icn_24x24_Edit Icn_…" at bounding box center [771, 225] width 912 height 211
drag, startPoint x: 1120, startPoint y: 216, endPoint x: 1042, endPoint y: 216, distance: 77.6
click at [1042, 216] on div "Icn_24x24_Arrow Icn_24x24_Document Icn_24x24_DownloadCenter Icn_24x24_Edit Icn_…" at bounding box center [771, 225] width 912 height 211
copy div "Icn_24x24_List"
drag, startPoint x: 402, startPoint y: 329, endPoint x: 315, endPoint y: 327, distance: 87.3
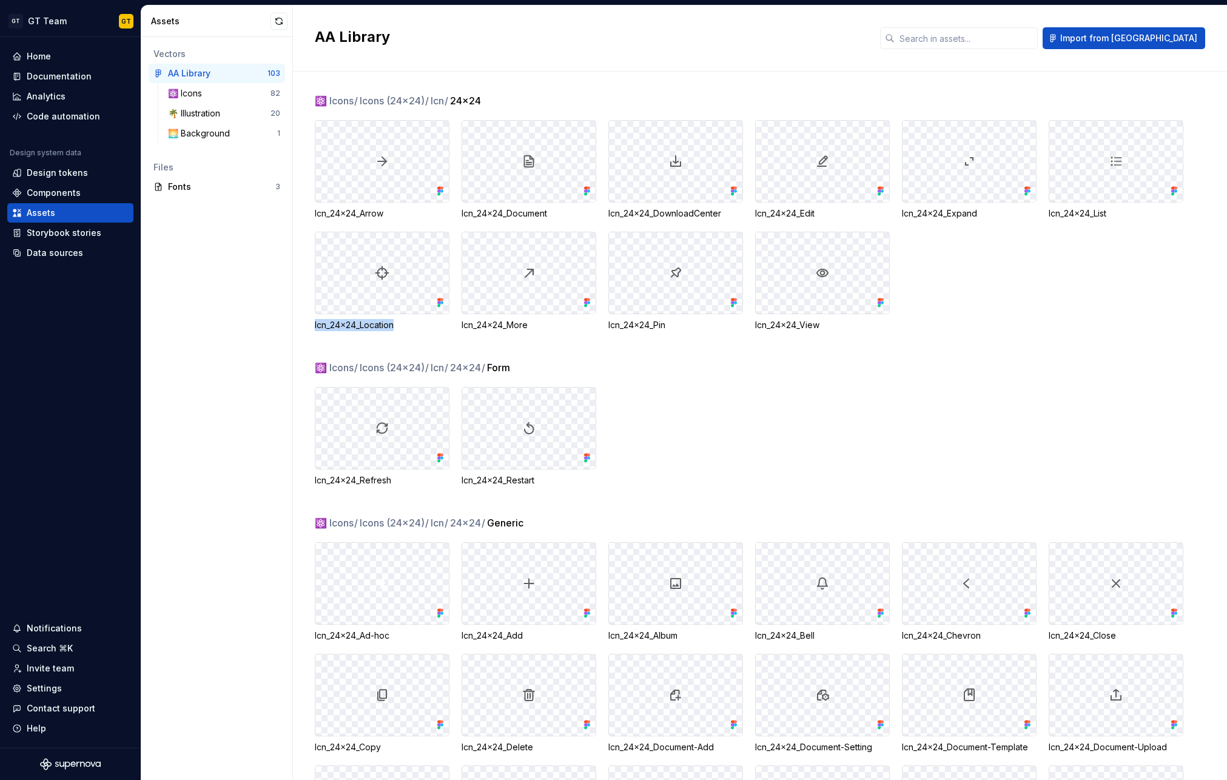
click at [315, 327] on div "Icn_24x24_Location" at bounding box center [382, 325] width 135 height 12
copy div "Icn_24x24_Location"
drag, startPoint x: 543, startPoint y: 326, endPoint x: 463, endPoint y: 326, distance: 79.4
click at [463, 326] on div "Icn_24x24_More" at bounding box center [528, 325] width 135 height 12
copy div "Icn_24x24_More"
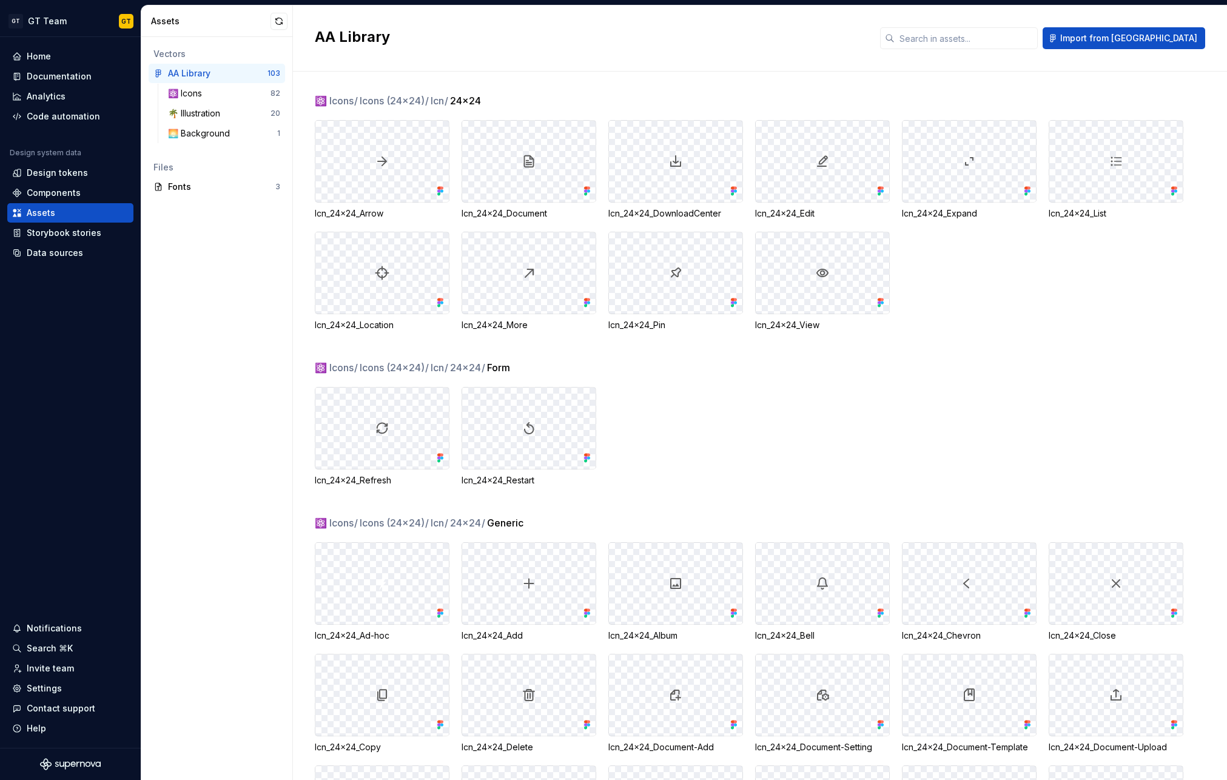
click at [777, 395] on div "Icn_24x24_Refresh Icn_24x24_Restart" at bounding box center [771, 436] width 912 height 99
click at [703, 375] on div "⚛️ Icons / Icons (24x24) / Icn / 24x24 / Form Icn_24x24_Refresh Icn_24x24_Resta…" at bounding box center [771, 437] width 912 height 155
drag, startPoint x: 678, startPoint y: 324, endPoint x: 596, endPoint y: 324, distance: 82.5
click at [596, 324] on div "Icn_24x24_Arrow Icn_24x24_Document Icn_24x24_DownloadCenter Icn_24x24_Edit Icn_…" at bounding box center [771, 225] width 912 height 211
click at [685, 340] on div "⚛️ Icons / Icons (24x24) / Icn / 24x24 Icn_24x24_Arrow Icn_24x24_Document Icn_2…" at bounding box center [771, 226] width 912 height 267
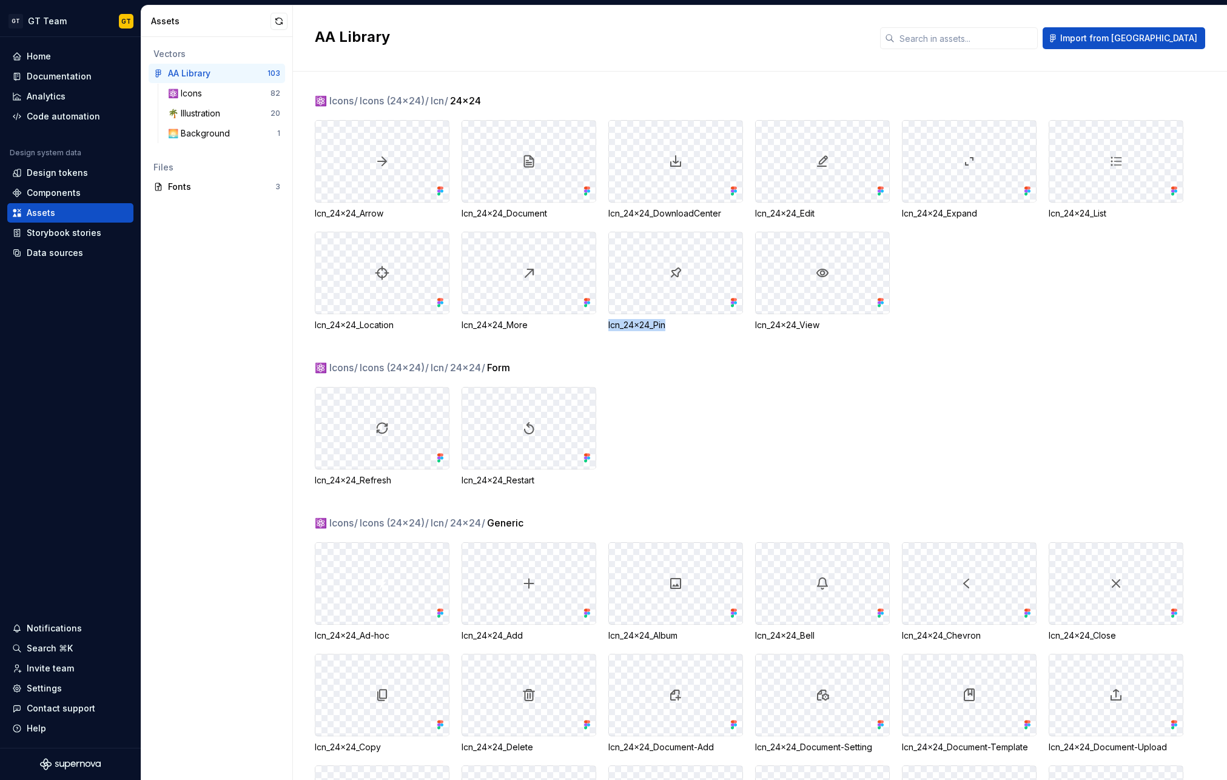
drag, startPoint x: 673, startPoint y: 325, endPoint x: 605, endPoint y: 325, distance: 67.9
click at [605, 325] on div "Icn_24x24_Arrow Icn_24x24_Document Icn_24x24_DownloadCenter Icn_24x24_Edit Icn_…" at bounding box center [771, 225] width 912 height 211
copy div "Icn_24x24_Pin"
click at [706, 419] on div "Icn_24x24_Refresh Icn_24x24_Restart" at bounding box center [771, 436] width 912 height 99
drag, startPoint x: 833, startPoint y: 327, endPoint x: 752, endPoint y: 327, distance: 80.6
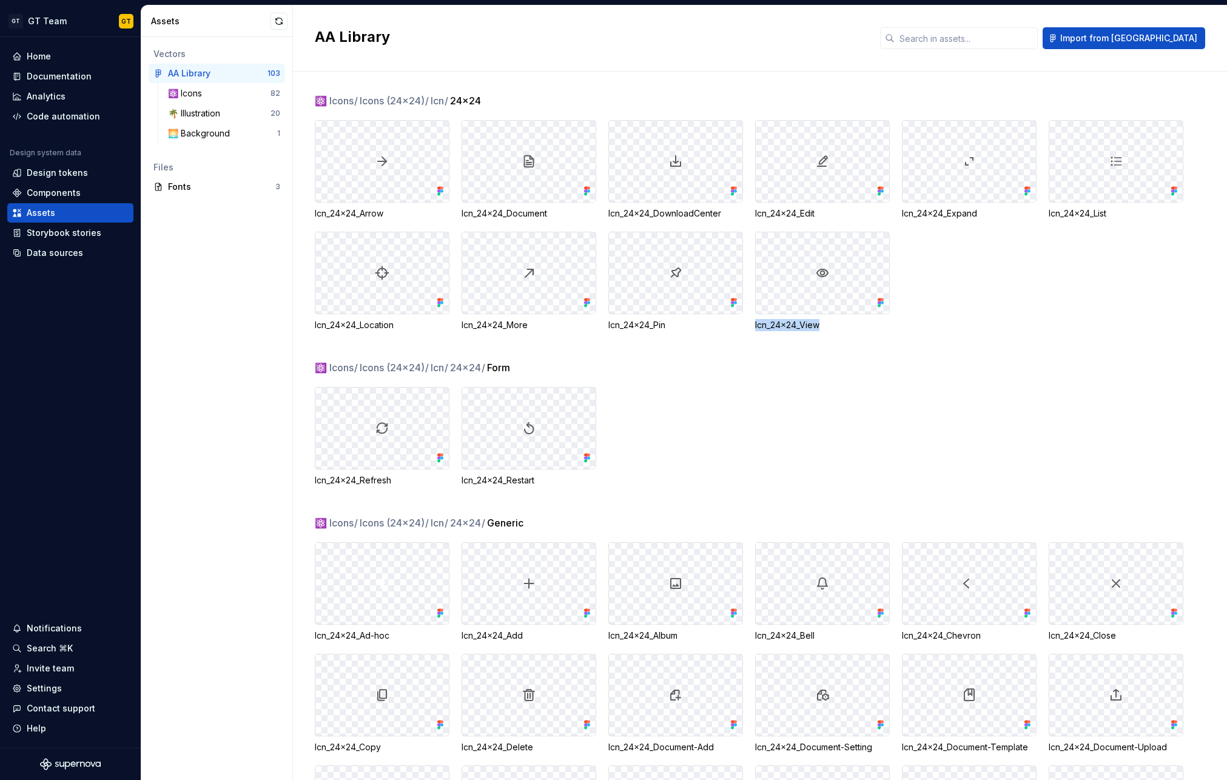
click at [752, 327] on div "Icn_24x24_Arrow Icn_24x24_Document Icn_24x24_DownloadCenter Icn_24x24_Edit Icn_…" at bounding box center [771, 225] width 912 height 211
click at [759, 380] on div "⚛️ Icons / Icons (24x24) / Icn / 24x24 / Form Icn_24x24_Refresh Icn_24x24_Resta…" at bounding box center [771, 437] width 912 height 155
drag, startPoint x: 392, startPoint y: 478, endPoint x: 315, endPoint y: 482, distance: 77.1
click at [315, 482] on div "Icn_24x24_Refresh" at bounding box center [382, 480] width 135 height 12
click at [732, 403] on div "Icn_24x24_Refresh Icn_24x24_Restart" at bounding box center [771, 436] width 912 height 99
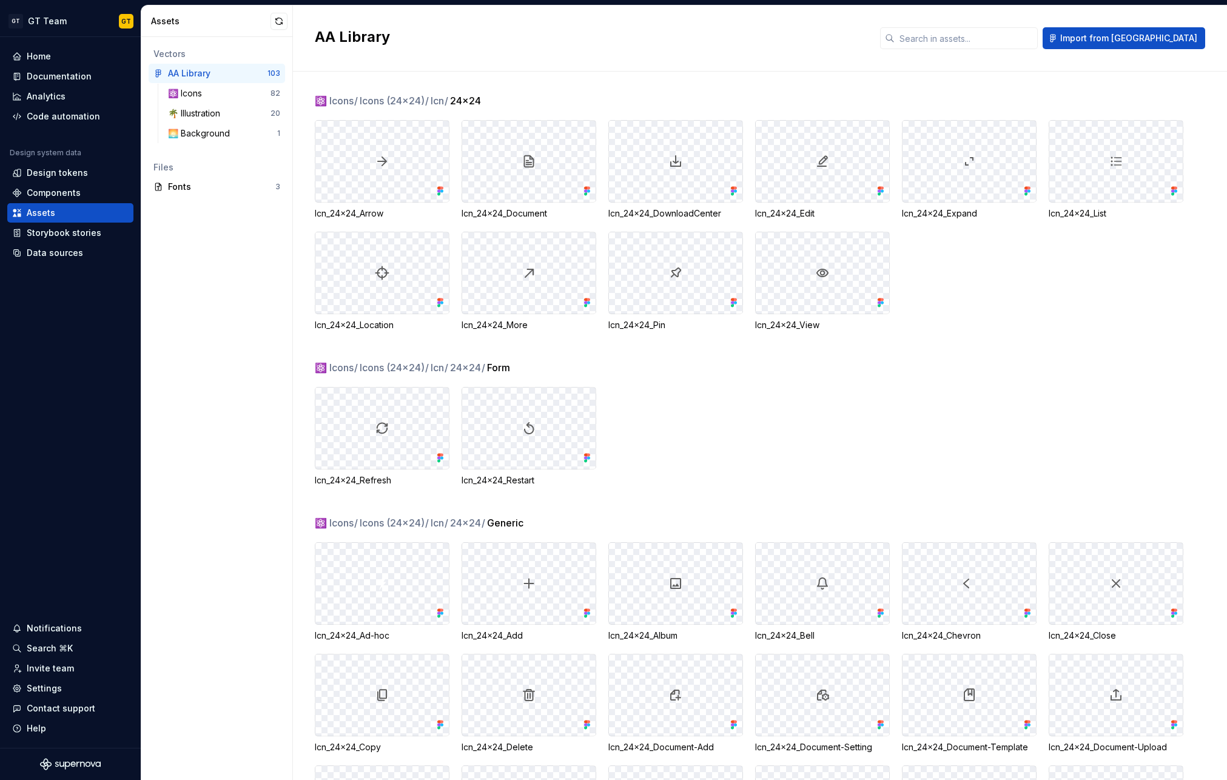
scroll to position [103, 0]
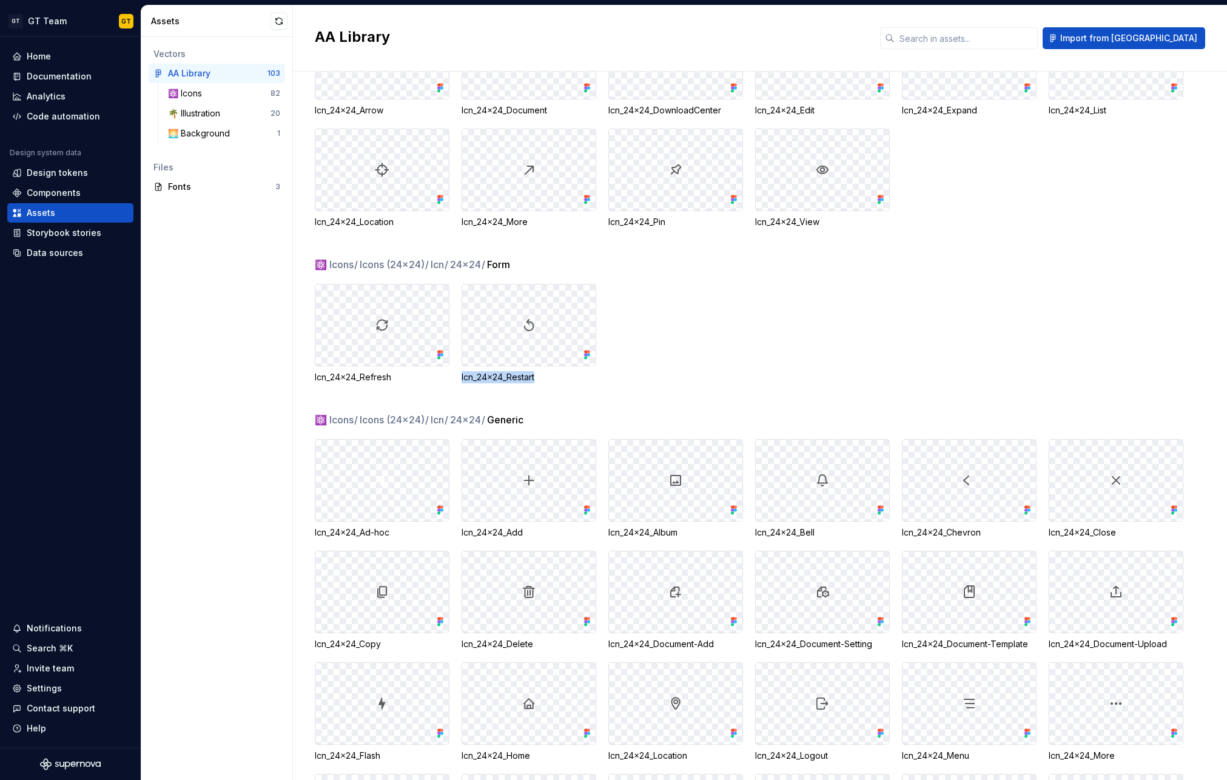
drag, startPoint x: 543, startPoint y: 381, endPoint x: 458, endPoint y: 380, distance: 84.3
click at [458, 380] on div "Icn_24x24_Refresh Icn_24x24_Restart" at bounding box center [771, 333] width 912 height 99
click at [727, 322] on div "Icn_24x24_Refresh Icn_24x24_Restart" at bounding box center [771, 333] width 912 height 99
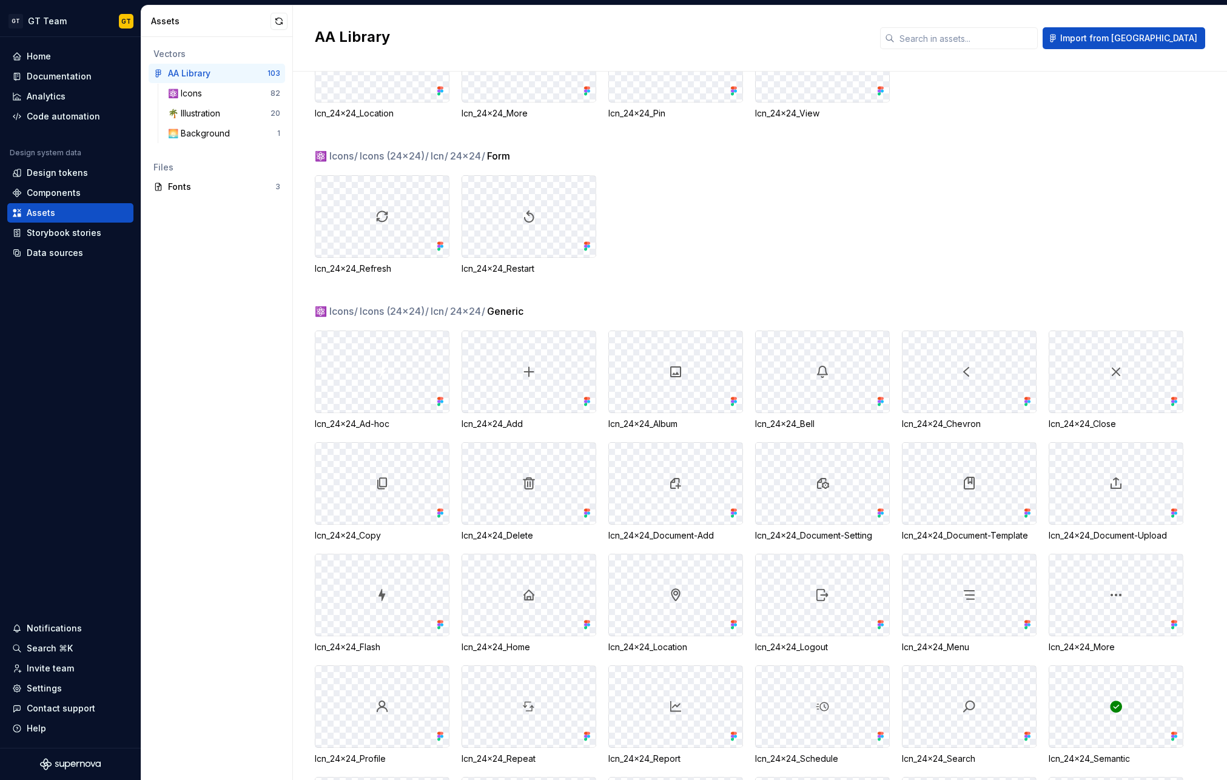
scroll to position [238, 0]
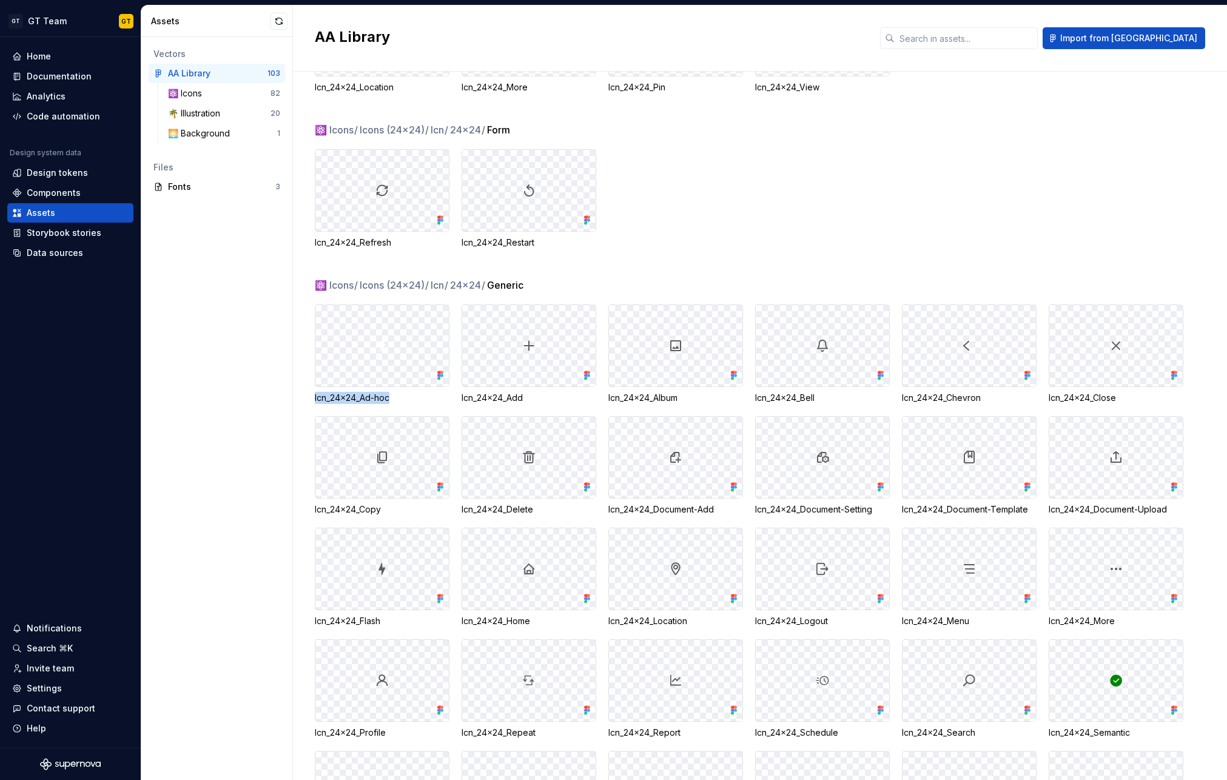
drag, startPoint x: 398, startPoint y: 395, endPoint x: 315, endPoint y: 398, distance: 83.1
click at [315, 398] on div "Icn_24x24_Ad-hoc" at bounding box center [382, 398] width 135 height 12
click at [768, 155] on div "Icn_24x24_Refresh Icn_24x24_Restart" at bounding box center [771, 198] width 912 height 99
drag, startPoint x: 526, startPoint y: 396, endPoint x: 460, endPoint y: 397, distance: 66.7
click at [460, 397] on div "Icn_24x24_Ad-hoc Icn_24x24_Add Icn_24x24_Album Icn_24x24_Bell Icn_24x24_Chevron…" at bounding box center [771, 632] width 912 height 657
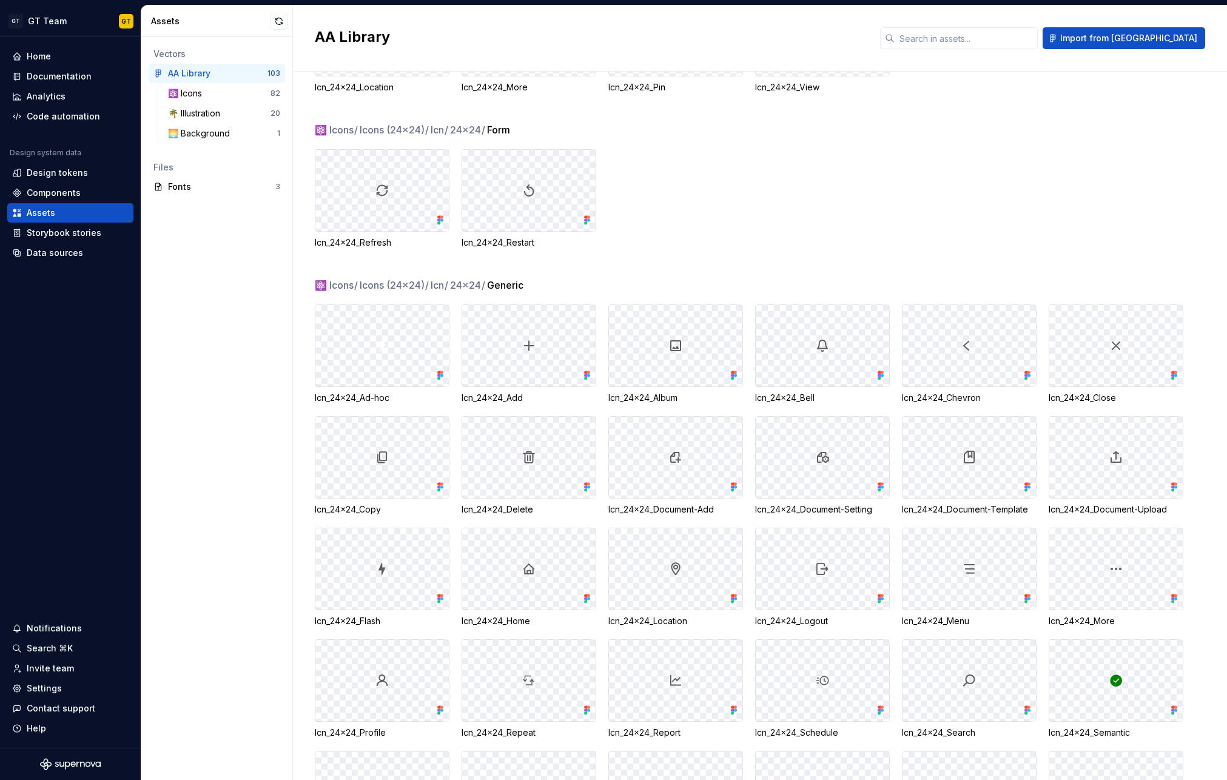
click at [706, 182] on div "Icn_24x24_Refresh Icn_24x24_Restart" at bounding box center [771, 198] width 912 height 99
drag, startPoint x: 680, startPoint y: 398, endPoint x: 626, endPoint y: 364, distance: 63.2
click at [606, 399] on div "Icn_24x24_Ad-hoc Icn_24x24_Add Icn_24x24_Album Icn_24x24_Bell Icn_24x24_Chevron…" at bounding box center [771, 632] width 912 height 657
click at [683, 243] on div "Icn_24x24_Refresh Icn_24x24_Restart" at bounding box center [771, 198] width 912 height 99
drag, startPoint x: 823, startPoint y: 398, endPoint x: 753, endPoint y: 397, distance: 70.3
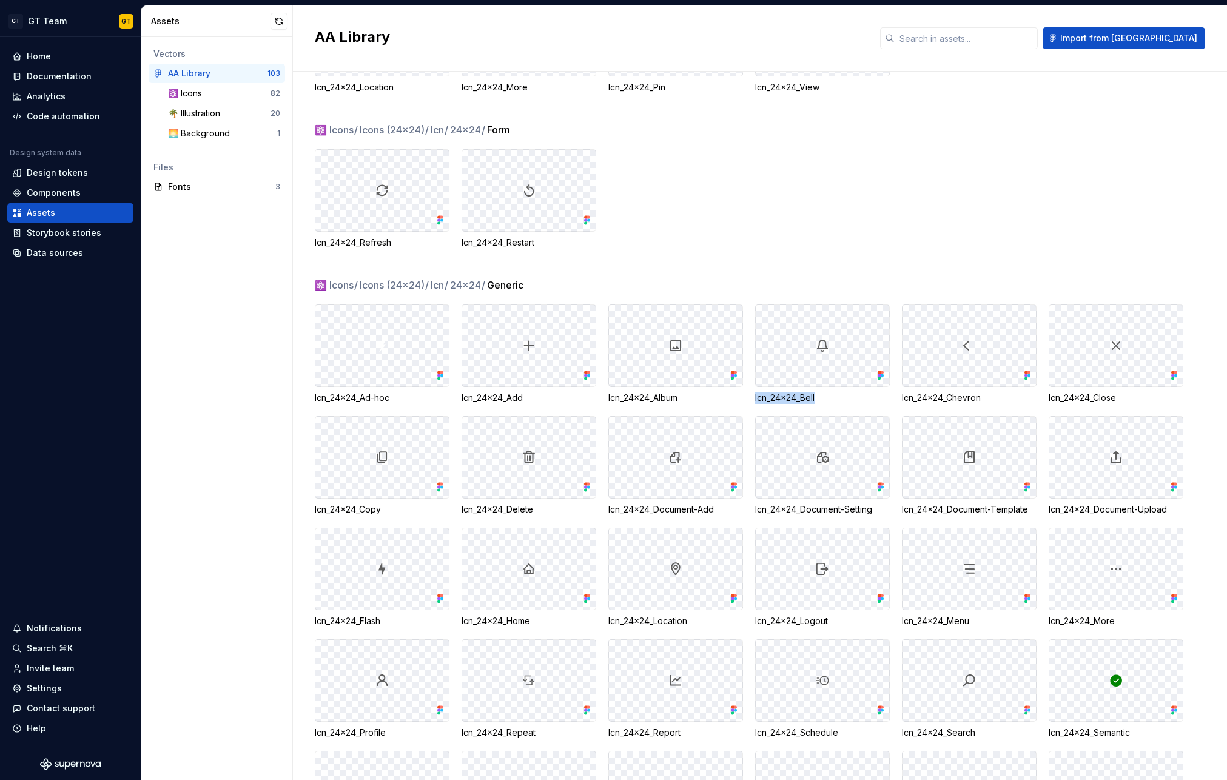
click at [753, 397] on div "Icn_24x24_Ad-hoc Icn_24x24_Add Icn_24x24_Album Icn_24x24_Bell Icn_24x24_Chevron…" at bounding box center [771, 632] width 912 height 657
click at [811, 184] on div "Icn_24x24_Refresh Icn_24x24_Restart" at bounding box center [771, 198] width 912 height 99
drag, startPoint x: 987, startPoint y: 400, endPoint x: 901, endPoint y: 396, distance: 85.6
click at [902, 396] on div "Icn_24x24_Chevron" at bounding box center [969, 398] width 135 height 12
click at [914, 195] on div "Icn_24x24_Refresh Icn_24x24_Restart" at bounding box center [771, 198] width 912 height 99
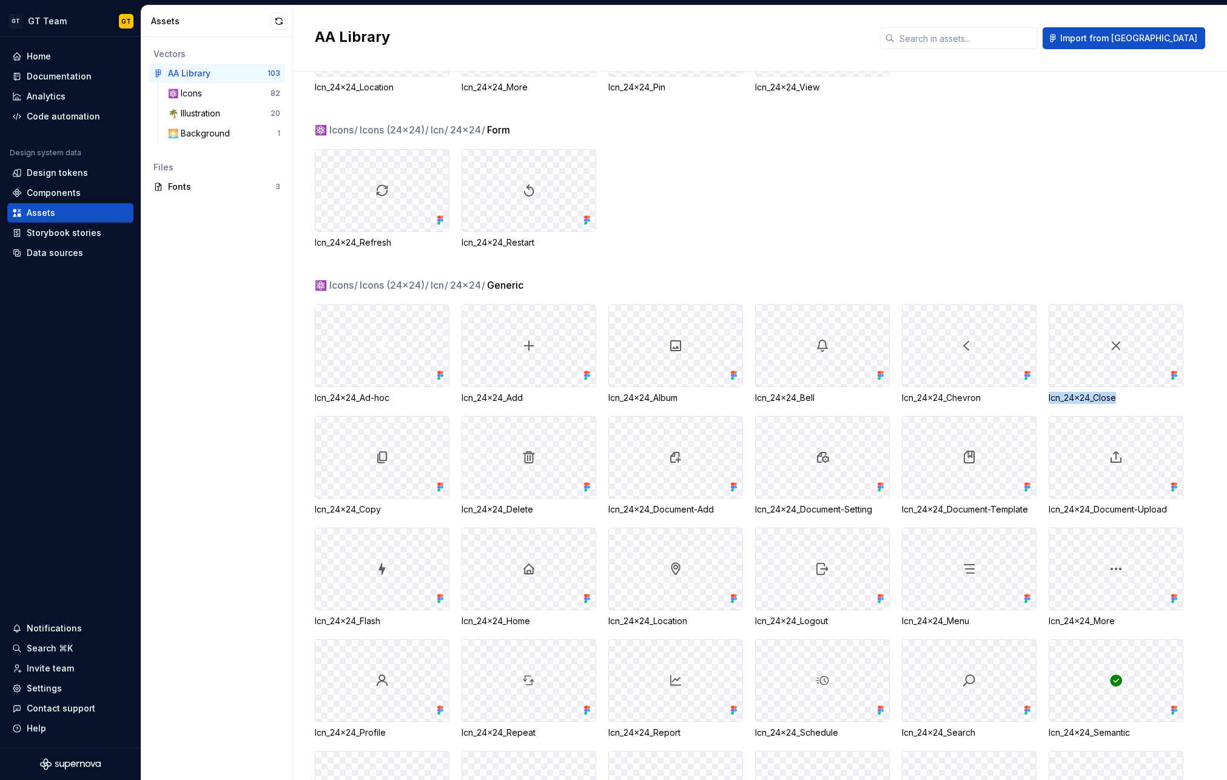
drag, startPoint x: 1134, startPoint y: 400, endPoint x: 1045, endPoint y: 400, distance: 89.1
click at [1045, 400] on div "Icn_24x24_Ad-hoc Icn_24x24_Add Icn_24x24_Album Icn_24x24_Bell Icn_24x24_Chevron…" at bounding box center [771, 632] width 912 height 657
click at [962, 219] on div "Icn_24x24_Refresh Icn_24x24_Restart" at bounding box center [771, 198] width 912 height 99
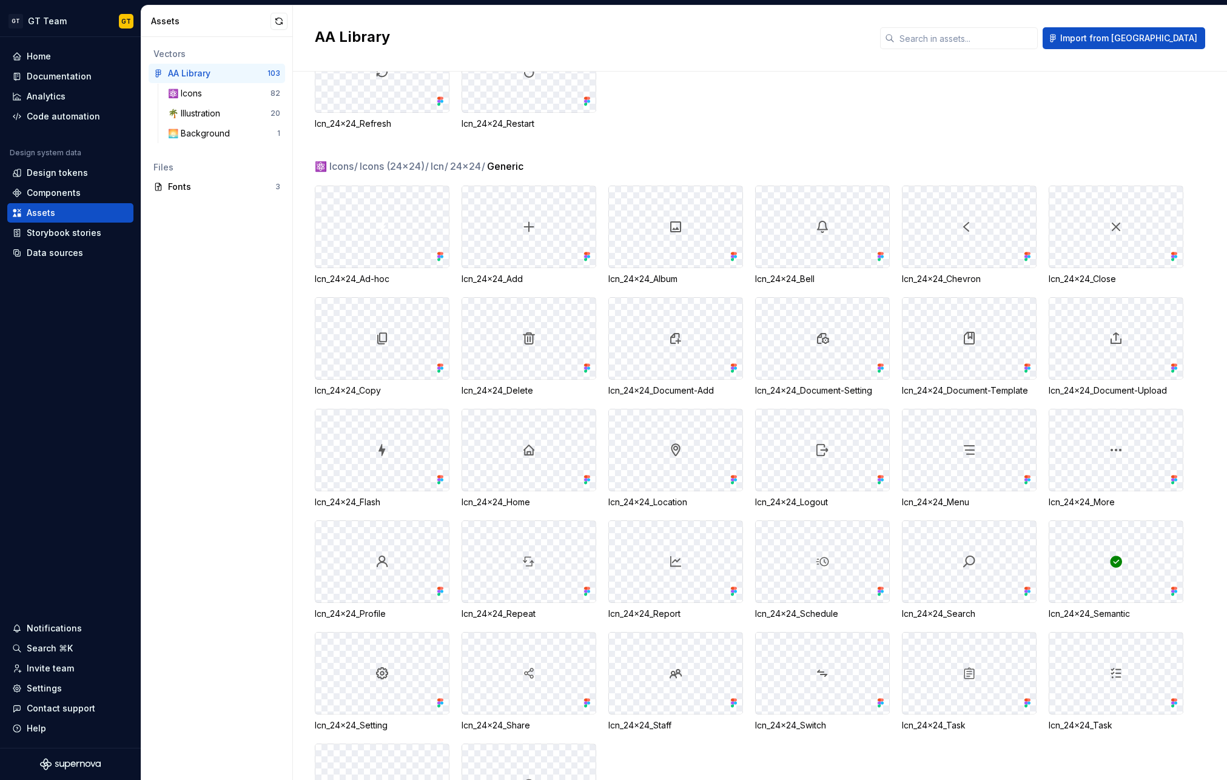
scroll to position [416, 0]
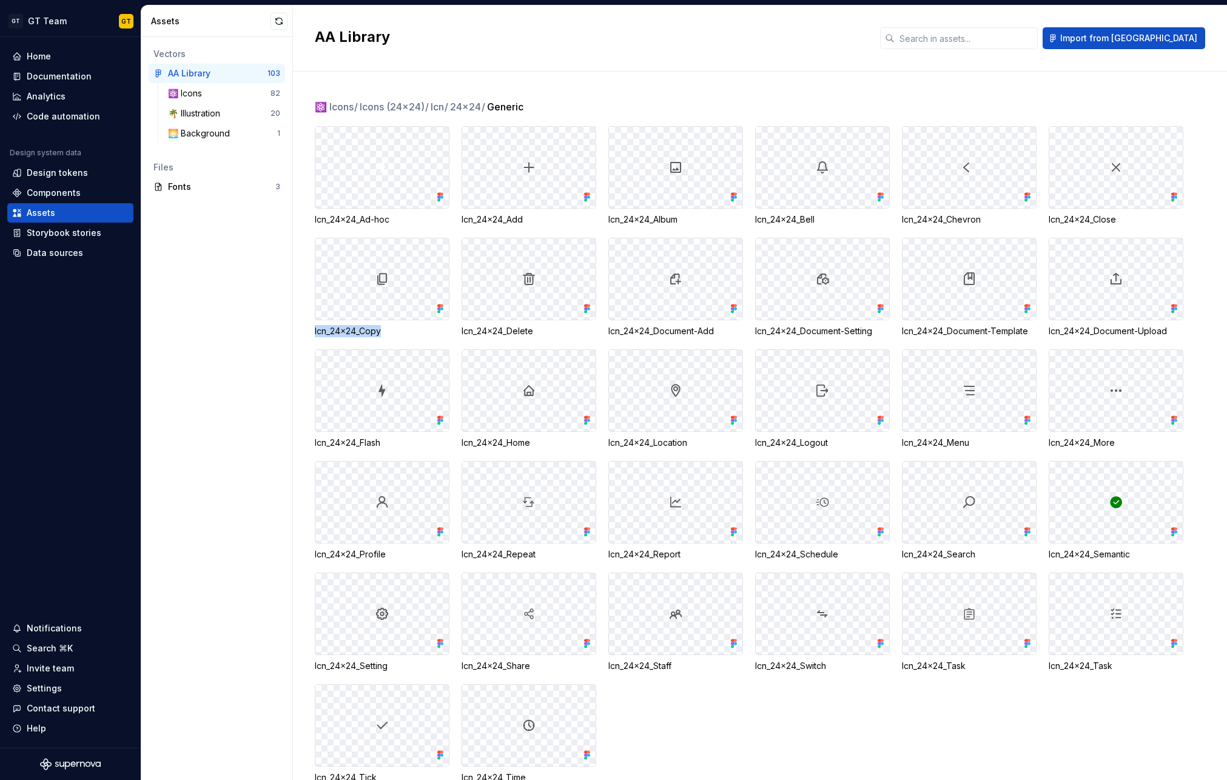
drag, startPoint x: 386, startPoint y: 330, endPoint x: 315, endPoint y: 332, distance: 71.0
click at [315, 332] on div "Icn_24x24_Copy" at bounding box center [382, 331] width 135 height 12
drag, startPoint x: 542, startPoint y: 329, endPoint x: 457, endPoint y: 333, distance: 85.0
click at [457, 333] on div "Icn_24x24_Ad-hoc Icn_24x24_Add Icn_24x24_Album Icn_24x24_Bell Icn_24x24_Chevron…" at bounding box center [771, 454] width 912 height 657
drag, startPoint x: 720, startPoint y: 332, endPoint x: 637, endPoint y: 320, distance: 83.9
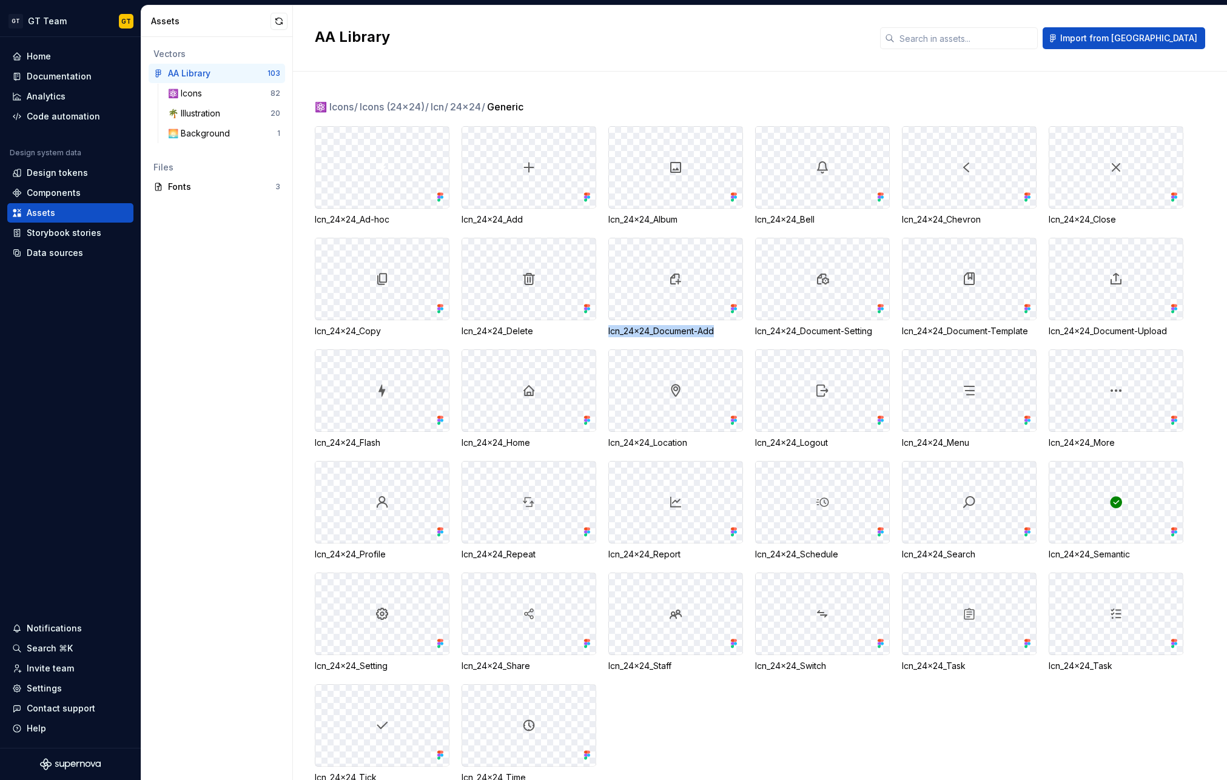
click at [608, 327] on div "Icn_24x24_Document-Add" at bounding box center [675, 331] width 135 height 12
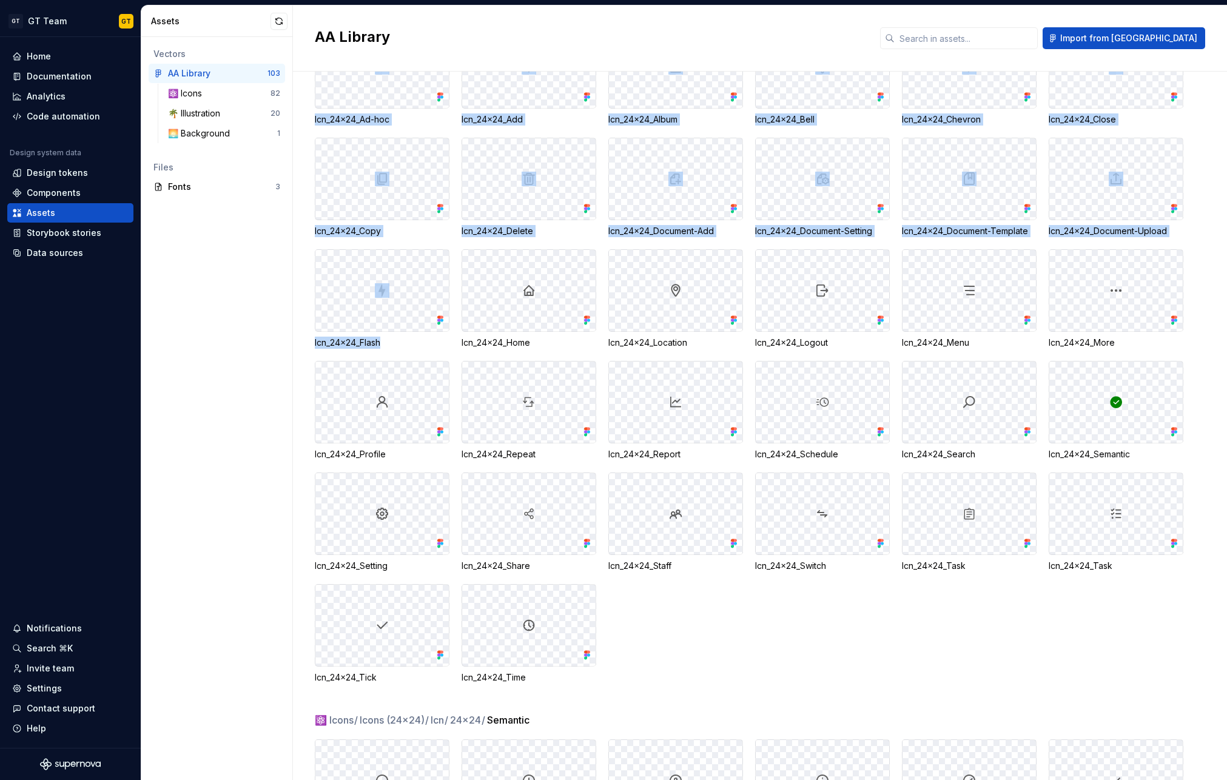
drag, startPoint x: 389, startPoint y: 344, endPoint x: 313, endPoint y: 342, distance: 75.8
click at [313, 342] on div "⚛️ Icons / Icons (24x24) / Icn / 24x24 / Generic Icn_24x24_Ad-hoc Icn_24x24_Add…" at bounding box center [760, 426] width 934 height 708
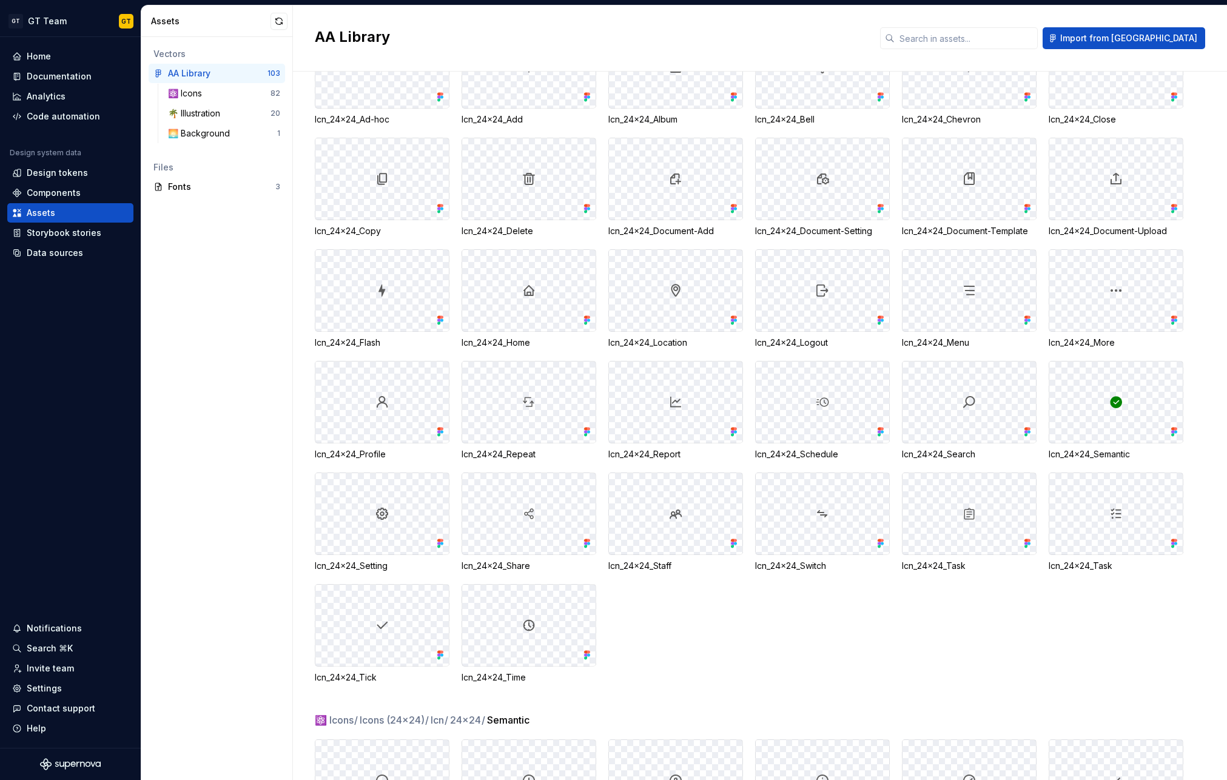
click at [390, 344] on div "Icn_24x24_Flash" at bounding box center [382, 343] width 135 height 12
drag, startPoint x: 387, startPoint y: 344, endPoint x: 315, endPoint y: 341, distance: 72.8
click at [315, 341] on div "Icn_24x24_Flash" at bounding box center [382, 343] width 135 height 12
drag, startPoint x: 549, startPoint y: 344, endPoint x: 459, endPoint y: 341, distance: 89.8
click at [459, 341] on div "Icn_24x24_Ad-hoc Icn_24x24_Add Icn_24x24_Album Icn_24x24_Bell Icn_24x24_Chevron…" at bounding box center [771, 354] width 912 height 657
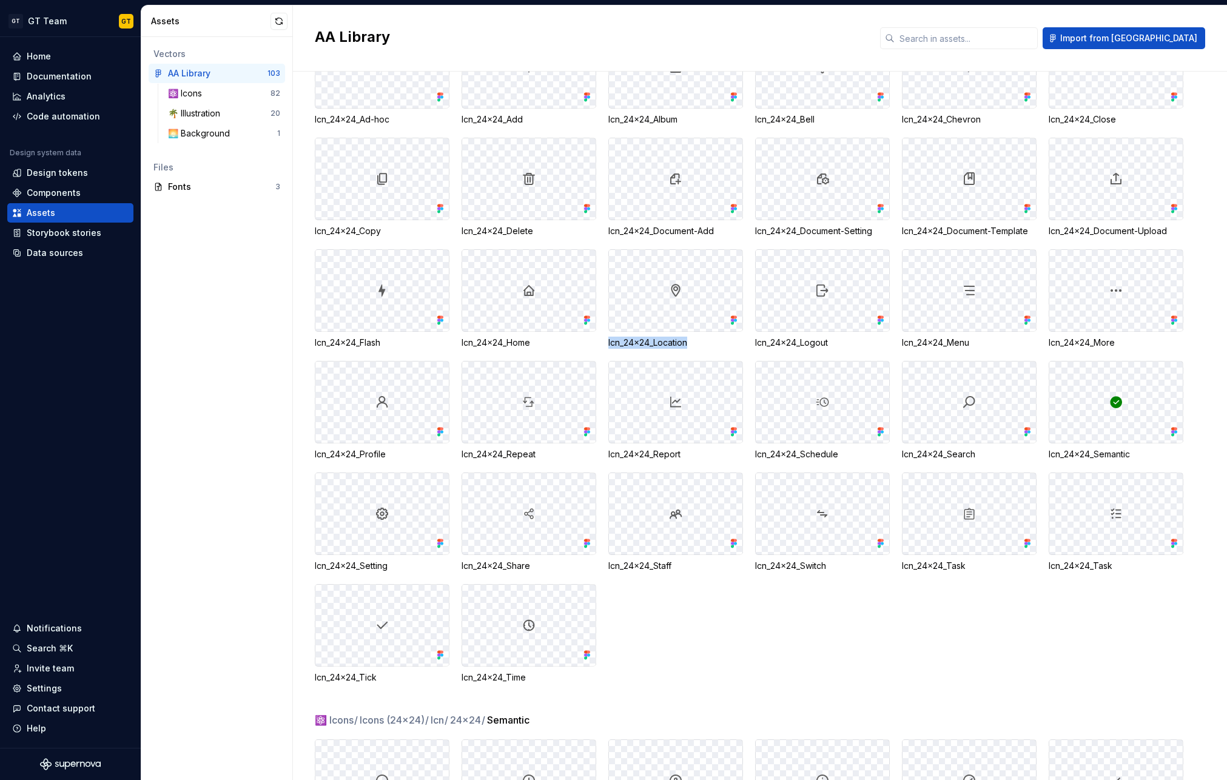
drag, startPoint x: 699, startPoint y: 343, endPoint x: 605, endPoint y: 345, distance: 94.0
click at [605, 345] on div "Icn_24x24_Ad-hoc Icn_24x24_Add Icn_24x24_Album Icn_24x24_Bell Icn_24x24_Chevron…" at bounding box center [771, 354] width 912 height 657
drag, startPoint x: 845, startPoint y: 341, endPoint x: 752, endPoint y: 338, distance: 92.8
click at [752, 338] on div "Icn_24x24_Ad-hoc Icn_24x24_Add Icn_24x24_Album Icn_24x24_Bell Icn_24x24_Chevron…" at bounding box center [771, 354] width 912 height 657
drag, startPoint x: 983, startPoint y: 338, endPoint x: 900, endPoint y: 342, distance: 83.8
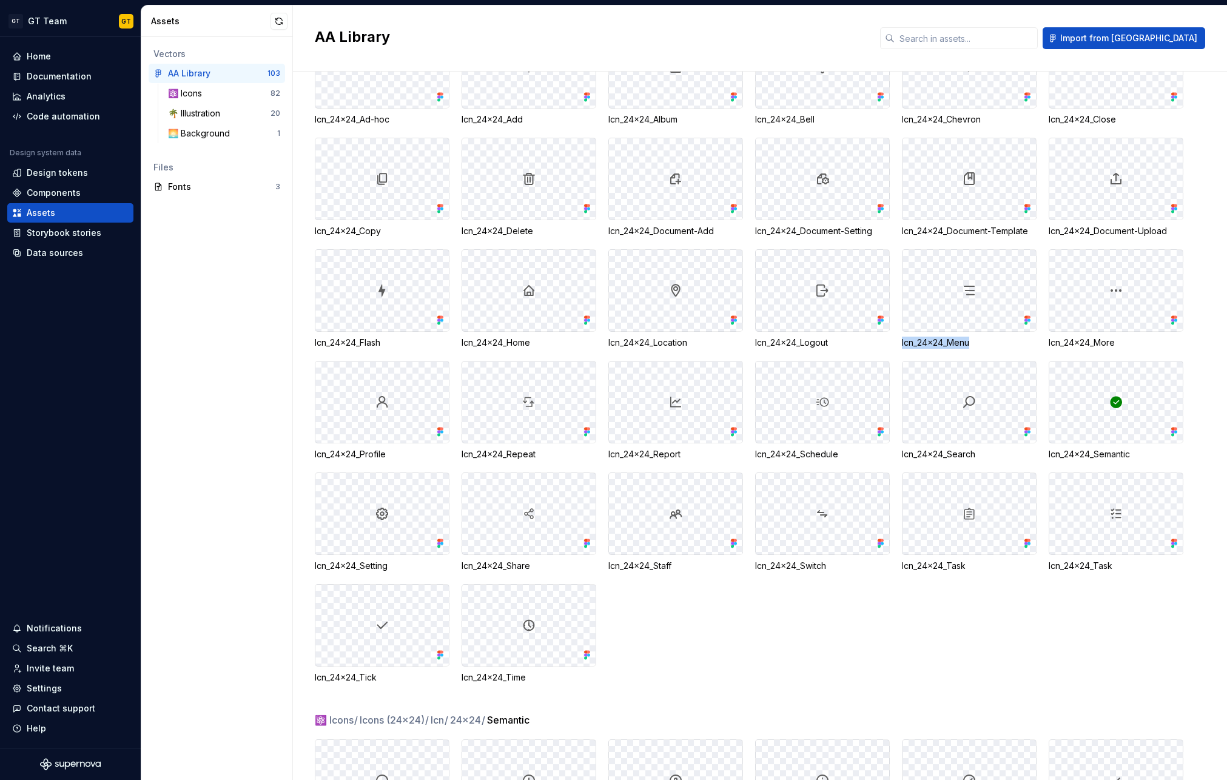
click at [900, 342] on div "Icn_24x24_Ad-hoc Icn_24x24_Add Icn_24x24_Album Icn_24x24_Bell Icn_24x24_Chevron…" at bounding box center [771, 354] width 912 height 657
drag, startPoint x: 398, startPoint y: 446, endPoint x: 386, endPoint y: 456, distance: 15.1
click at [386, 456] on div "Icn_24x24_Profile" at bounding box center [382, 410] width 135 height 99
drag, startPoint x: 542, startPoint y: 455, endPoint x: 463, endPoint y: 454, distance: 79.4
click at [463, 454] on div "Icn_24x24_Repeat" at bounding box center [528, 454] width 135 height 12
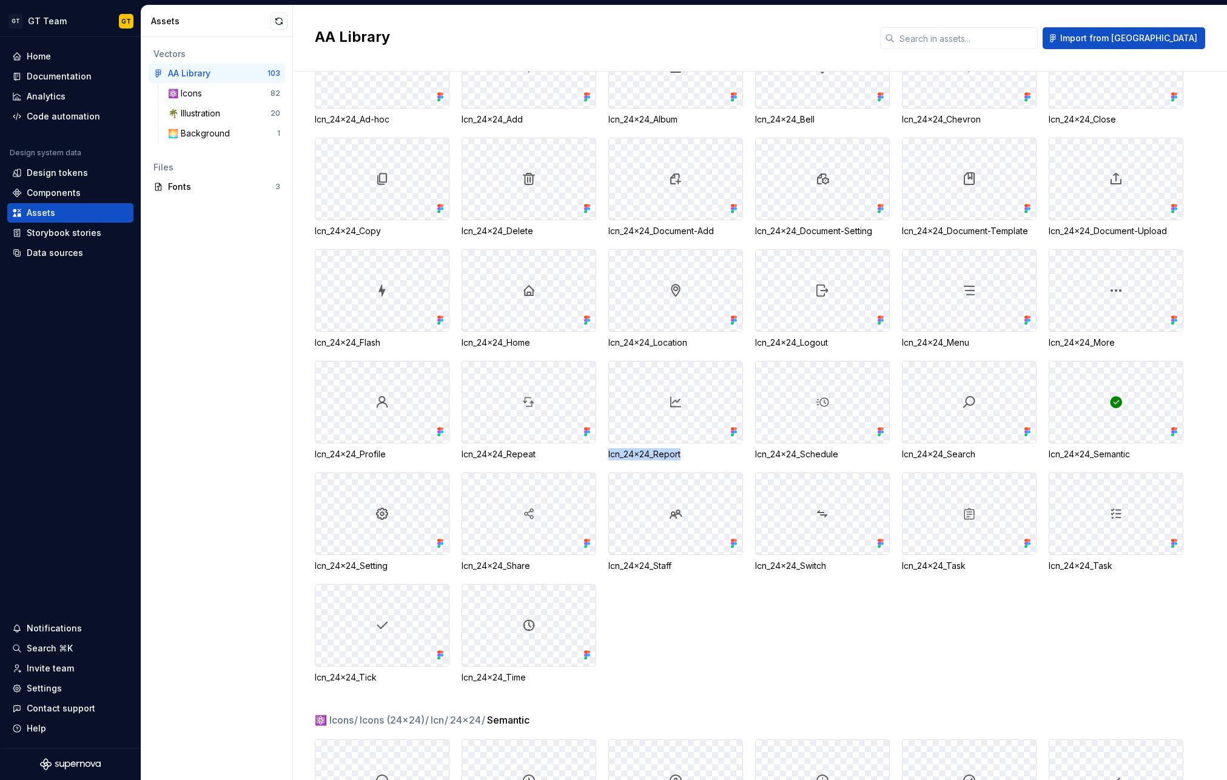
drag, startPoint x: 690, startPoint y: 453, endPoint x: 606, endPoint y: 452, distance: 84.3
click at [606, 452] on div "Icn_24x24_Ad-hoc Icn_24x24_Add Icn_24x24_Album Icn_24x24_Bell Icn_24x24_Chevron…" at bounding box center [771, 354] width 912 height 657
drag, startPoint x: 851, startPoint y: 456, endPoint x: 754, endPoint y: 452, distance: 97.1
click at [755, 452] on div "Icn_24x24_Schedule" at bounding box center [822, 454] width 135 height 12
drag, startPoint x: 986, startPoint y: 455, endPoint x: 900, endPoint y: 451, distance: 85.6
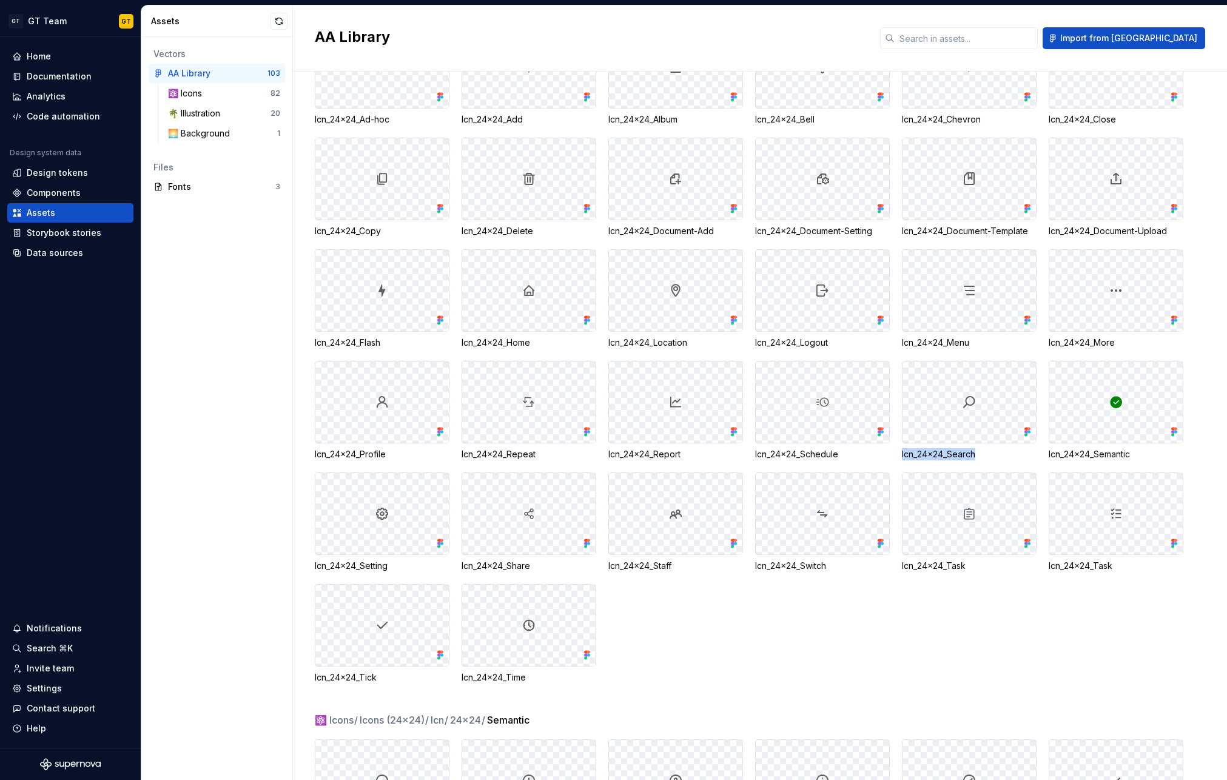
click at [900, 451] on div "Icn_24x24_Ad-hoc Icn_24x24_Add Icn_24x24_Album Icn_24x24_Bell Icn_24x24_Chevron…" at bounding box center [771, 354] width 912 height 657
drag, startPoint x: 1140, startPoint y: 453, endPoint x: 1039, endPoint y: 456, distance: 101.3
click at [1039, 456] on div "Icn_24x24_Ad-hoc Icn_24x24_Add Icn_24x24_Album Icn_24x24_Bell Icn_24x24_Chevron…" at bounding box center [771, 354] width 912 height 657
click at [1150, 452] on div "Icn_24x24_Semantic" at bounding box center [1115, 454] width 135 height 12
drag, startPoint x: 1142, startPoint y: 452, endPoint x: 1047, endPoint y: 454, distance: 95.2
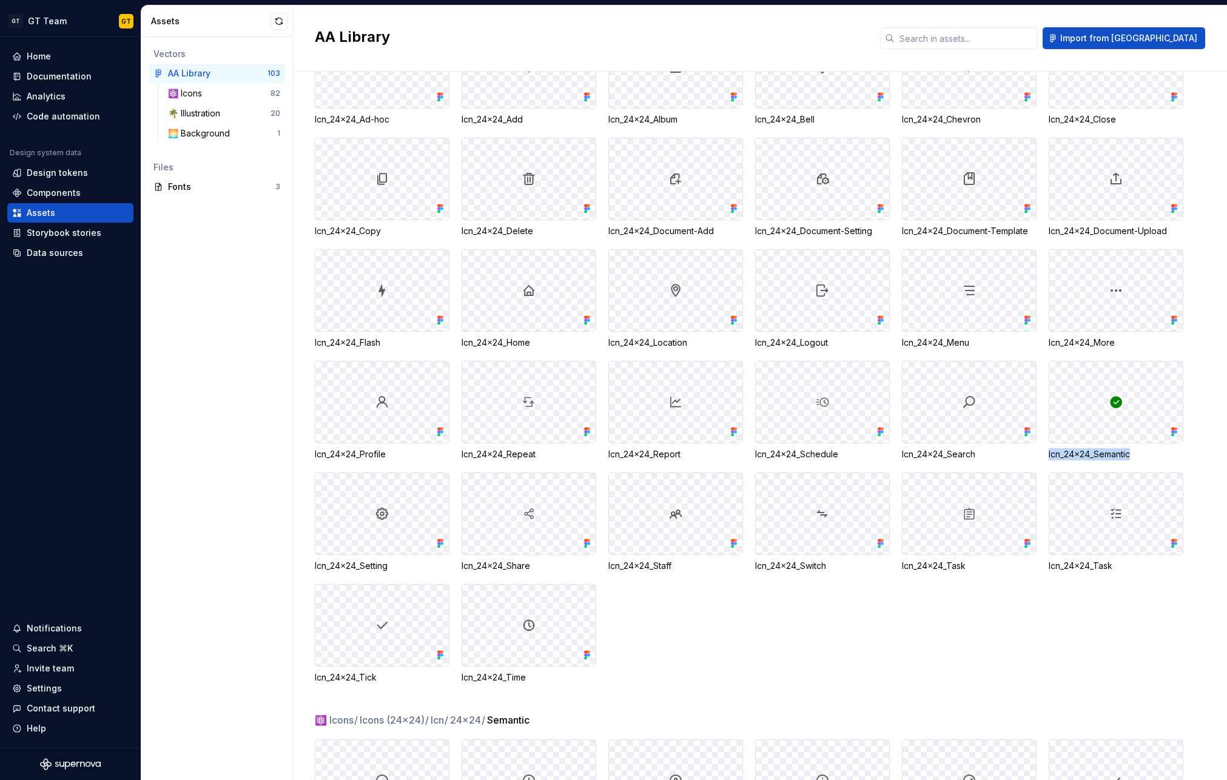
click at [1047, 454] on div "Icn_24x24_Ad-hoc Icn_24x24_Add Icn_24x24_Album Icn_24x24_Bell Icn_24x24_Chevron…" at bounding box center [771, 354] width 912 height 657
drag, startPoint x: 401, startPoint y: 565, endPoint x: 315, endPoint y: 565, distance: 86.7
click at [315, 565] on div "Icn_24x24_Setting" at bounding box center [382, 566] width 135 height 12
drag, startPoint x: 540, startPoint y: 567, endPoint x: 458, endPoint y: 568, distance: 82.5
click at [458, 568] on div "Icn_24x24_Ad-hoc Icn_24x24_Add Icn_24x24_Album Icn_24x24_Bell Icn_24x24_Chevron…" at bounding box center [771, 354] width 912 height 657
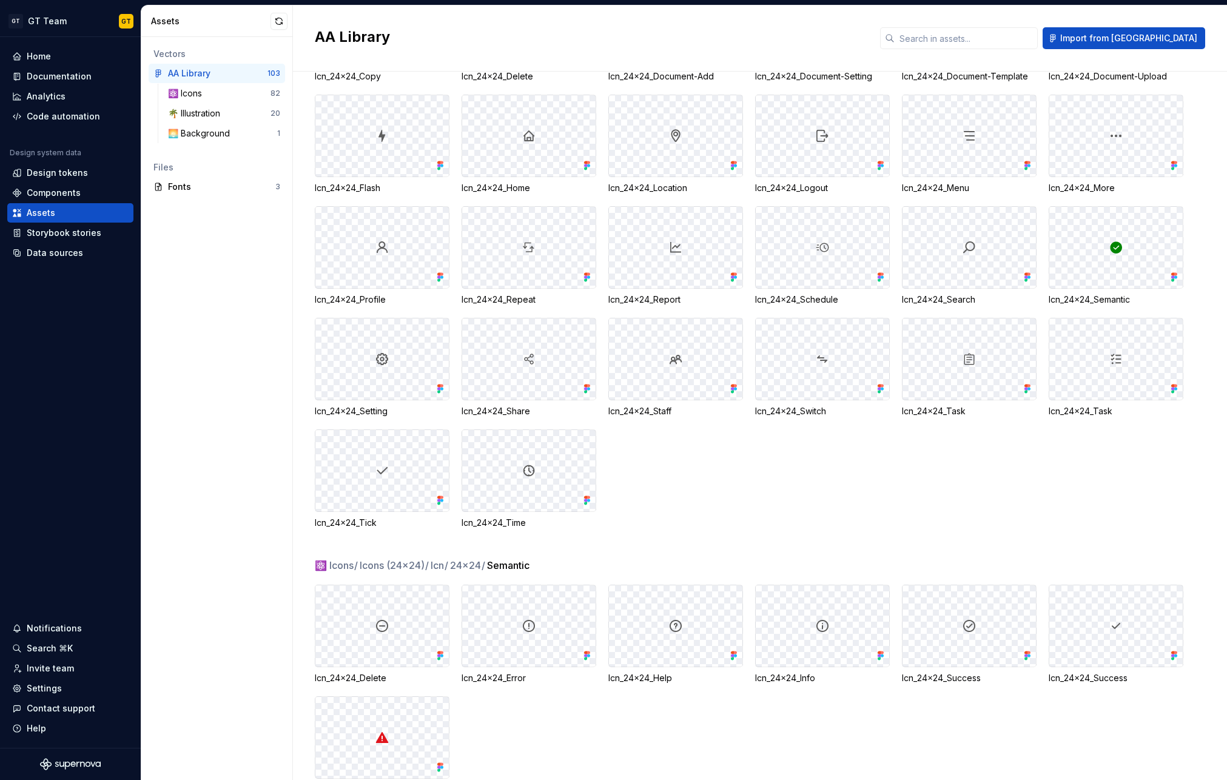
scroll to position [691, 0]
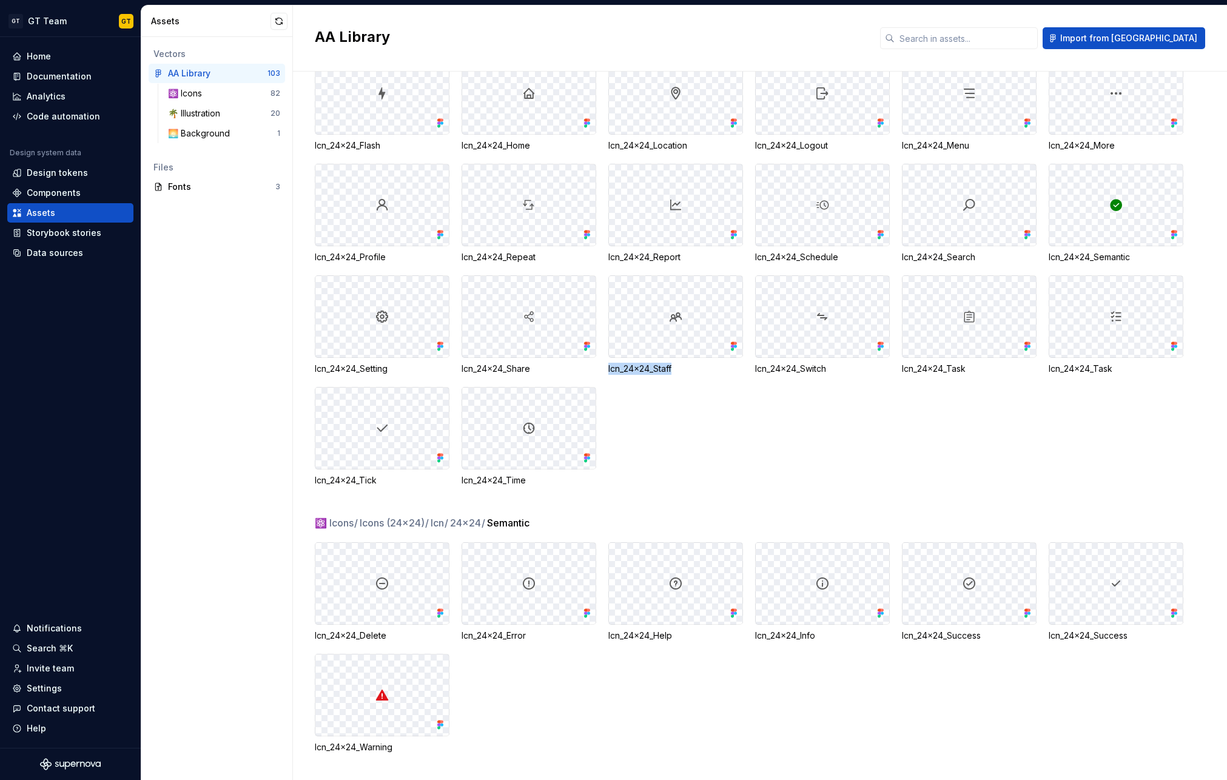
drag, startPoint x: 682, startPoint y: 369, endPoint x: 608, endPoint y: 367, distance: 74.6
click at [608, 367] on div "Icn_24x24_Staff" at bounding box center [675, 369] width 135 height 12
drag, startPoint x: 837, startPoint y: 369, endPoint x: 754, endPoint y: 366, distance: 82.5
click at [755, 366] on div "Icn_24x24_Switch" at bounding box center [822, 369] width 135 height 12
drag, startPoint x: 991, startPoint y: 372, endPoint x: 886, endPoint y: 367, distance: 104.4
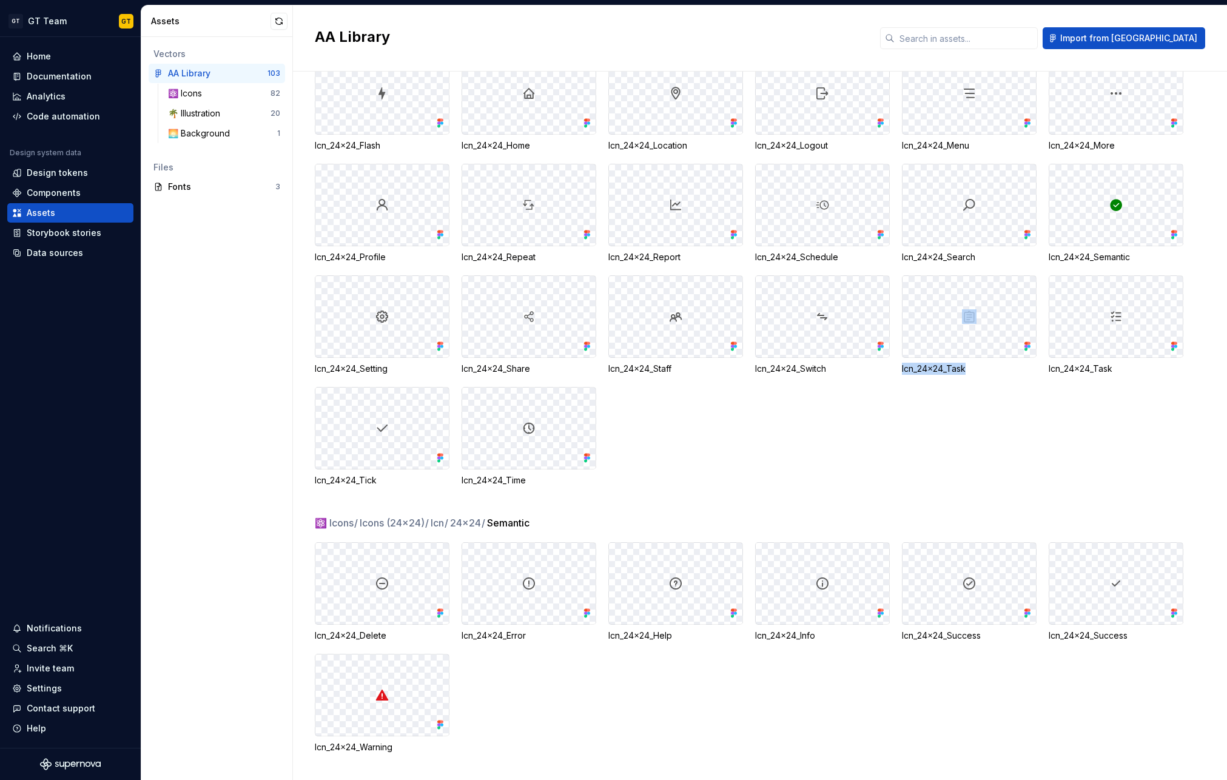
click at [886, 367] on div "Icn_24x24_Ad-hoc Icn_24x24_Add Icn_24x24_Album Icn_24x24_Bell Icn_24x24_Chevron…" at bounding box center [771, 157] width 912 height 657
click at [965, 363] on div "Icn_24x24_Task" at bounding box center [969, 369] width 135 height 12
drag, startPoint x: 974, startPoint y: 365, endPoint x: 900, endPoint y: 370, distance: 74.7
click at [900, 370] on div "Icn_24x24_Ad-hoc Icn_24x24_Add Icn_24x24_Album Icn_24x24_Bell Icn_24x24_Chevron…" at bounding box center [771, 157] width 912 height 657
drag, startPoint x: 389, startPoint y: 481, endPoint x: 315, endPoint y: 483, distance: 74.0
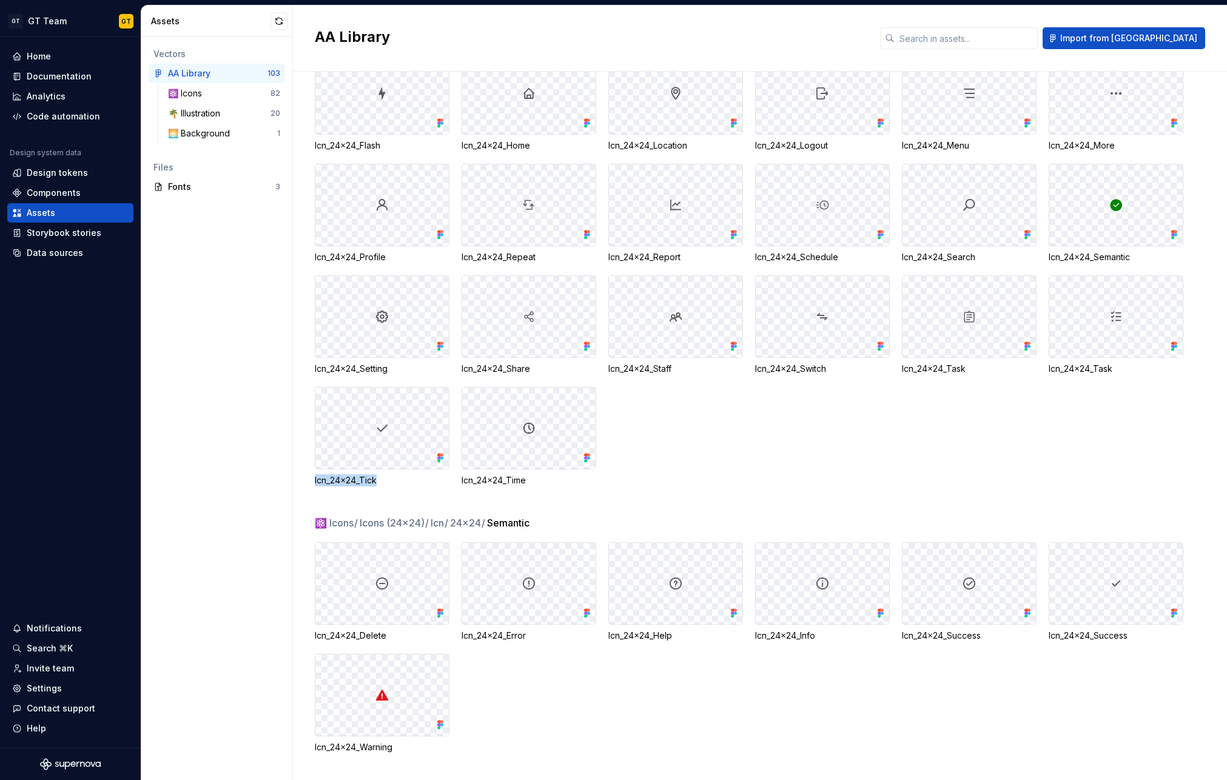
click at [315, 483] on div "Icn_24x24_Tick" at bounding box center [382, 480] width 135 height 12
click at [751, 455] on div "Icn_24x24_Ad-hoc Icn_24x24_Add Icn_24x24_Album Icn_24x24_Bell Icn_24x24_Chevron…" at bounding box center [771, 157] width 912 height 657
drag, startPoint x: 529, startPoint y: 481, endPoint x: 461, endPoint y: 481, distance: 67.9
click at [461, 481] on div "Icn_24x24_Time" at bounding box center [528, 480] width 135 height 12
click at [752, 437] on div "Icn_24x24_Ad-hoc Icn_24x24_Add Icn_24x24_Album Icn_24x24_Bell Icn_24x24_Chevron…" at bounding box center [771, 157] width 912 height 657
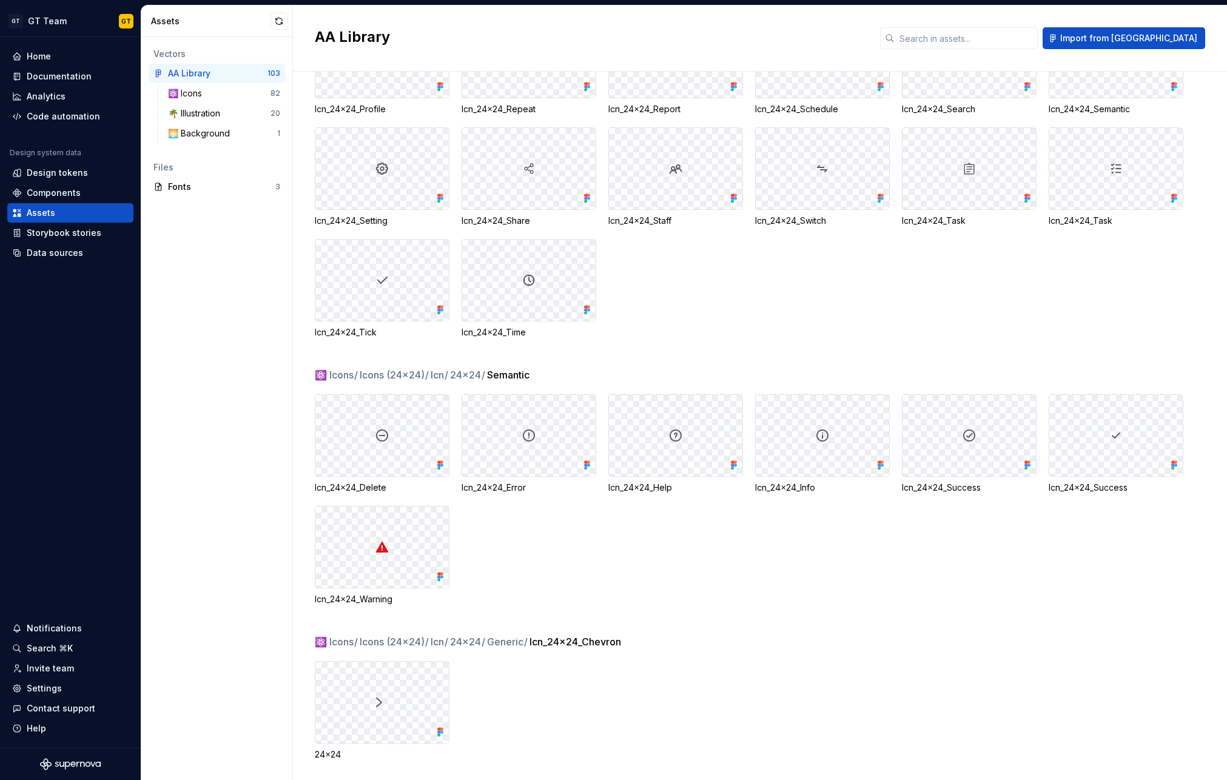
scroll to position [916, 0]
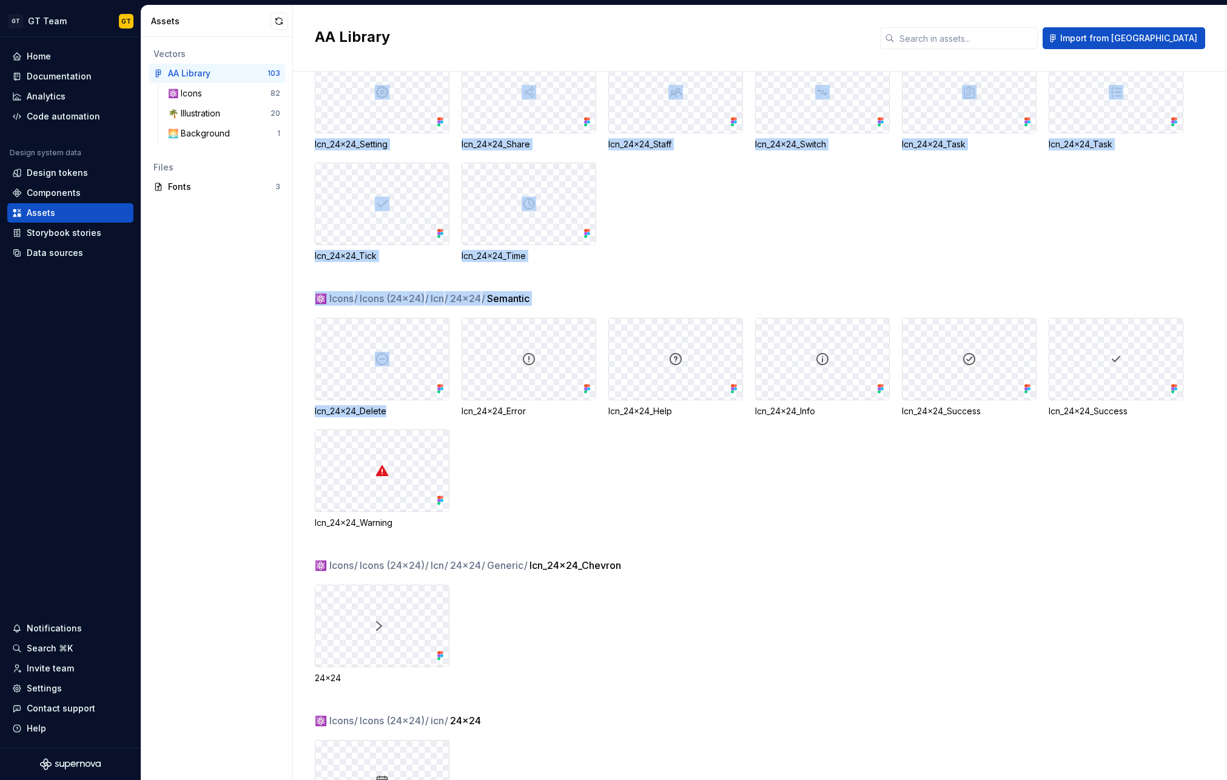
drag, startPoint x: 389, startPoint y: 414, endPoint x: 313, endPoint y: 414, distance: 75.2
click at [313, 414] on div "⚛️ Icons / Icons (24x24) / Icn / 24x24 / Generic Icn_24x24_Ad-hoc Icn_24x24_Add…" at bounding box center [760, 426] width 934 height 708
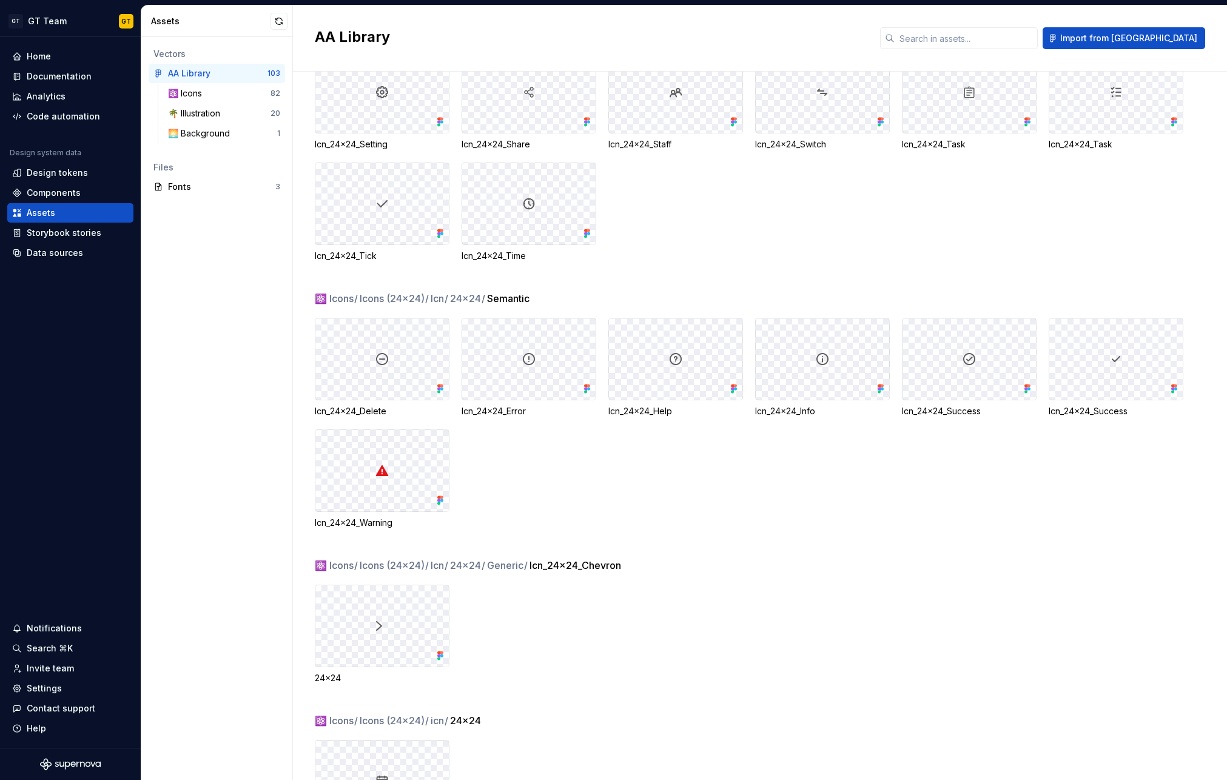
click at [525, 412] on div "Icn_24x24_Error" at bounding box center [528, 411] width 135 height 12
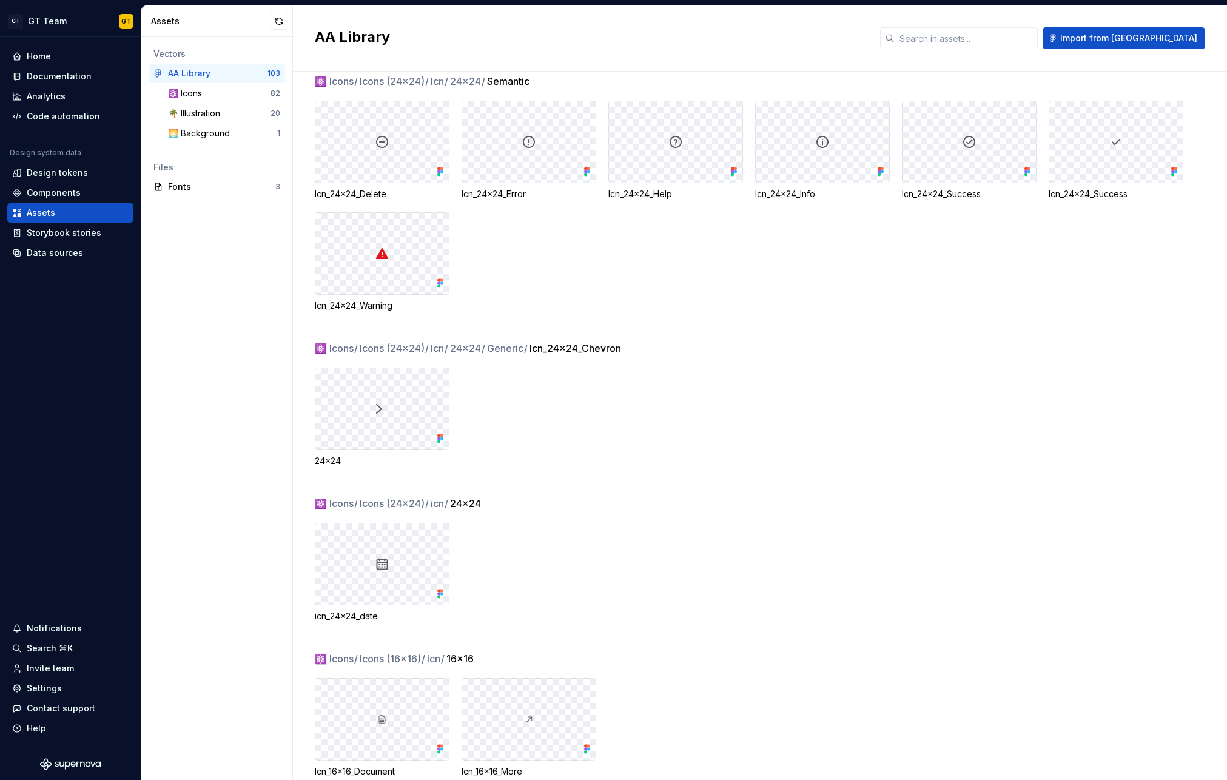
scroll to position [1167, 0]
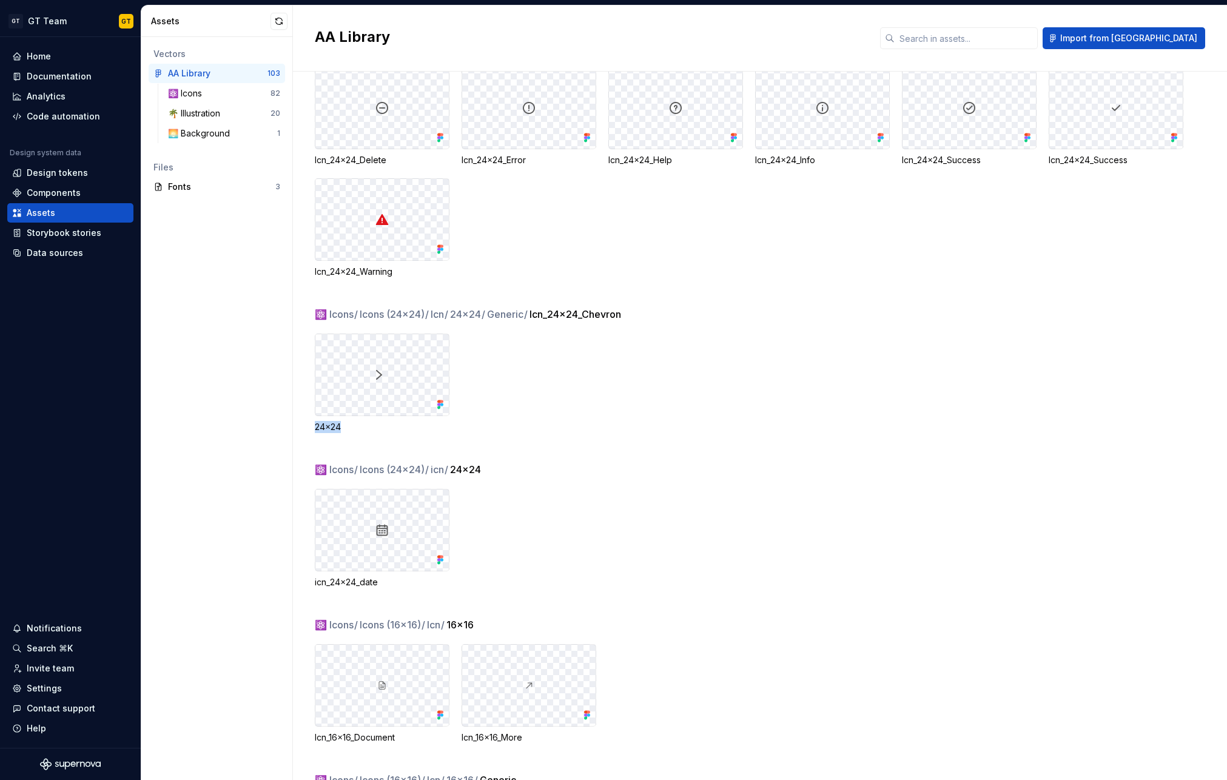
drag, startPoint x: 342, startPoint y: 424, endPoint x: 315, endPoint y: 426, distance: 26.7
click at [315, 426] on div "24x24" at bounding box center [382, 427] width 135 height 12
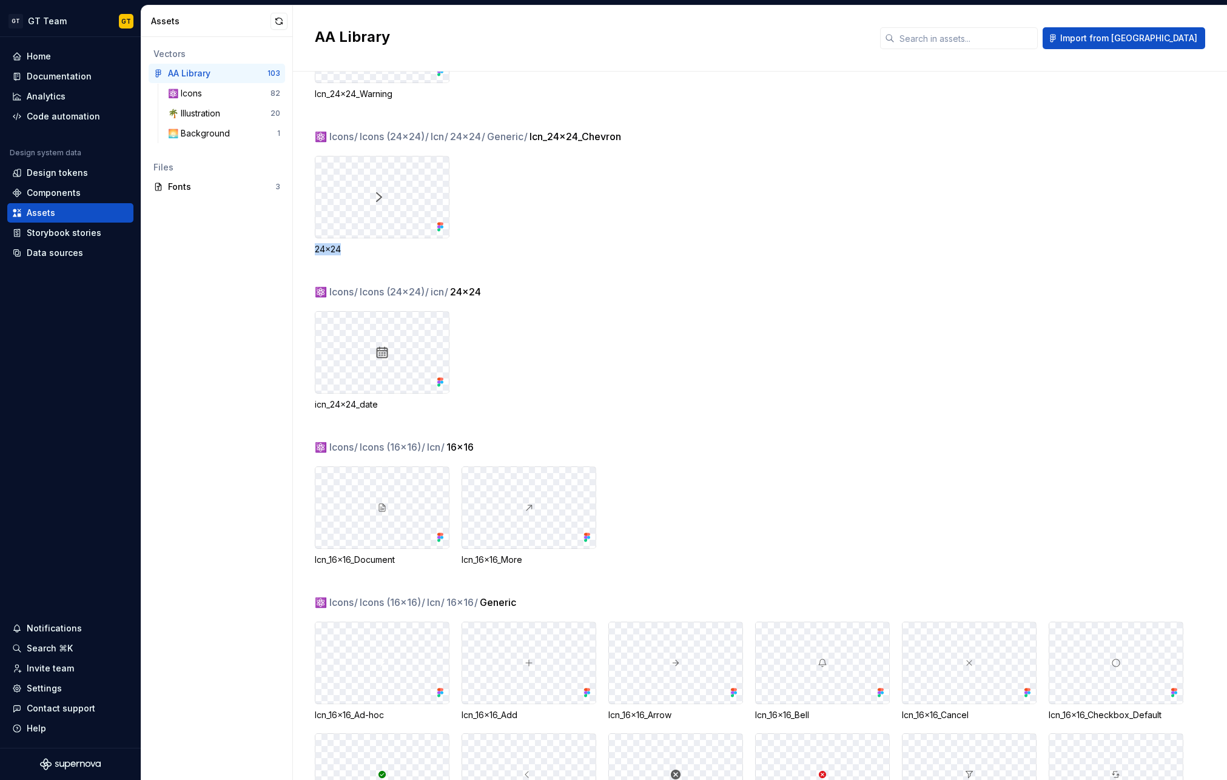
scroll to position [1409, 0]
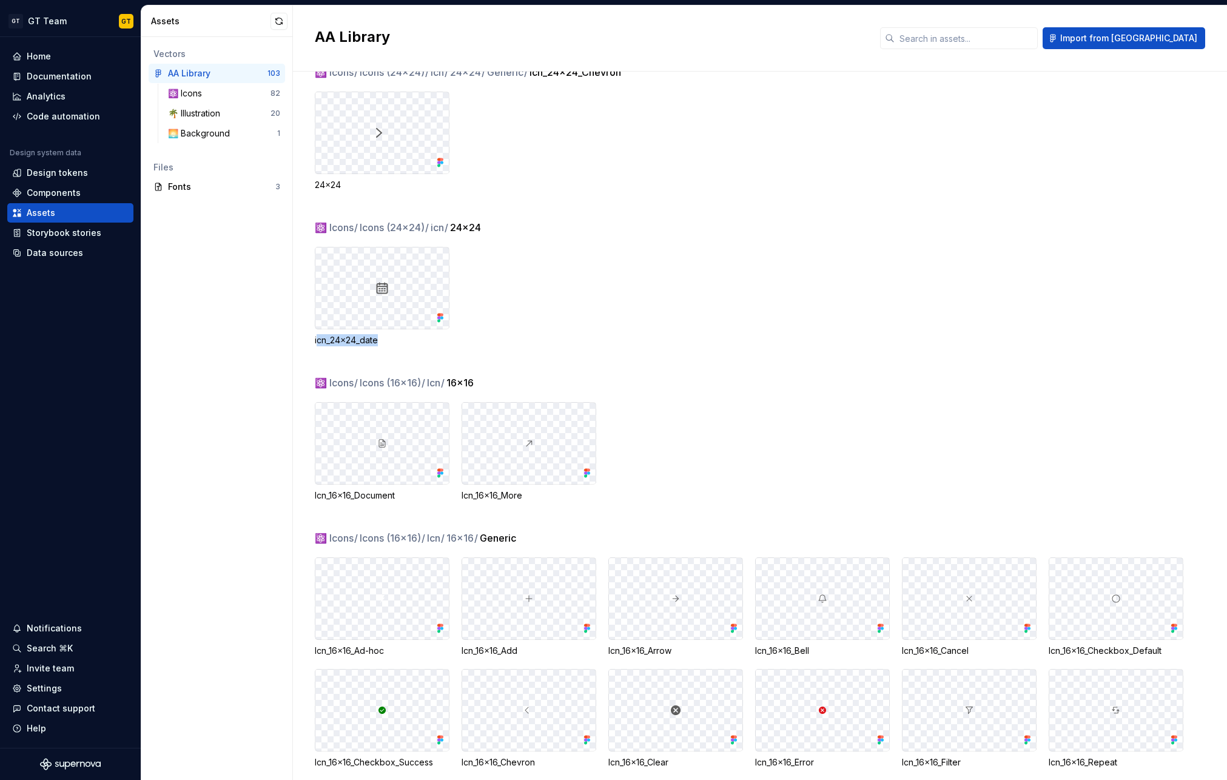
drag, startPoint x: 396, startPoint y: 342, endPoint x: 316, endPoint y: 340, distance: 80.1
click at [316, 340] on div "icn_24x24_date" at bounding box center [382, 340] width 135 height 12
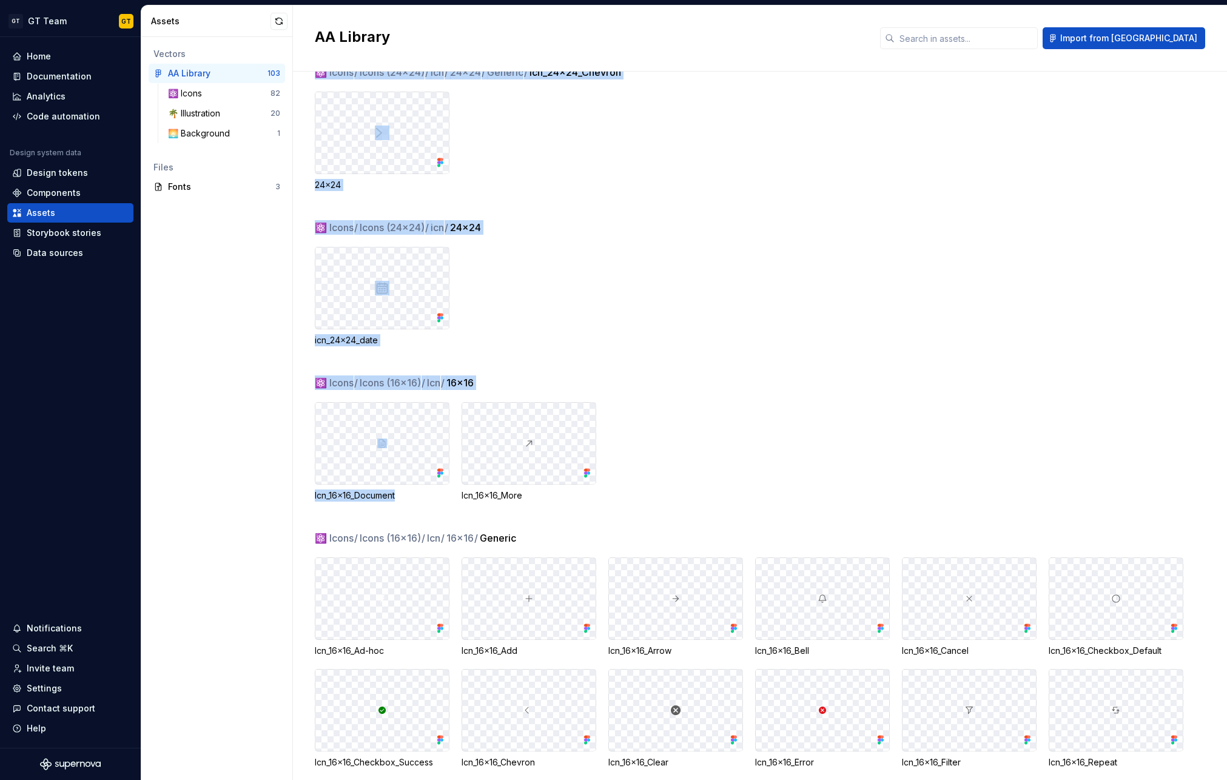
drag, startPoint x: 401, startPoint y: 493, endPoint x: 312, endPoint y: 500, distance: 89.4
click at [312, 500] on div "⚛️ Icons / Icons (24x24) / Icn / 24x24 / Generic Icn_24x24_Ad-hoc Icn_24x24_Add…" at bounding box center [760, 426] width 934 height 708
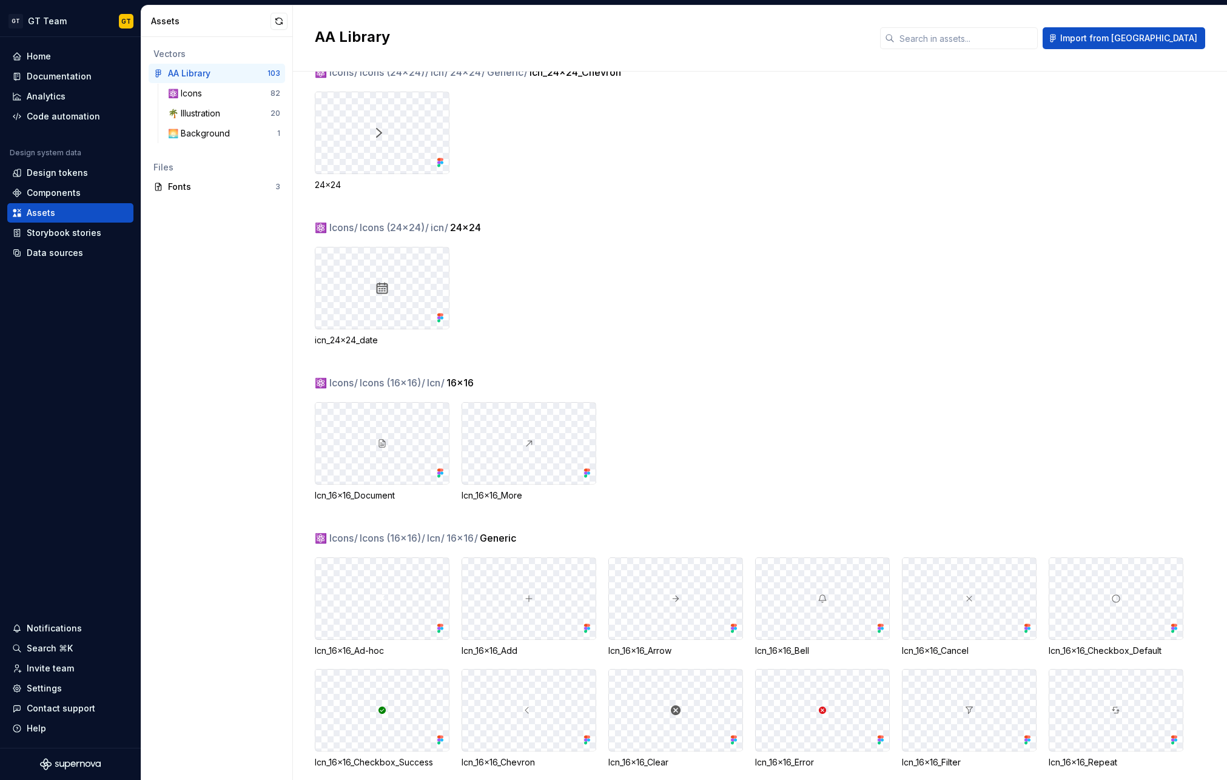
click at [407, 501] on div "⚛️ Icons / Icons (16x16) / Icn / 16x16 Icn_16x16_Document Icn_16x16_More" at bounding box center [771, 452] width 912 height 155
drag, startPoint x: 404, startPoint y: 495, endPoint x: 316, endPoint y: 496, distance: 87.9
click at [316, 496] on div "Icn_16x16_Document" at bounding box center [382, 495] width 135 height 12
click at [699, 242] on div "⚛️ Icons / Icons (24x24) / icn / 24x24 icn_24x24_date" at bounding box center [771, 297] width 912 height 155
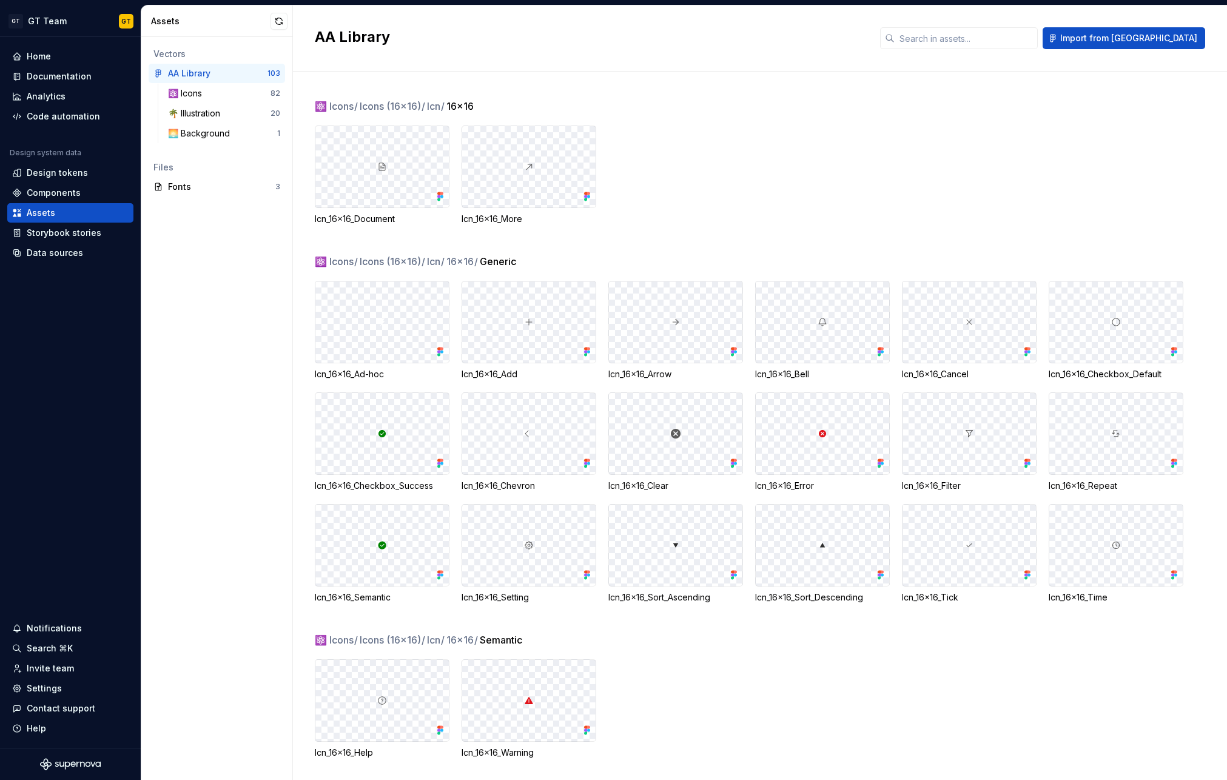
scroll to position [1770, 0]
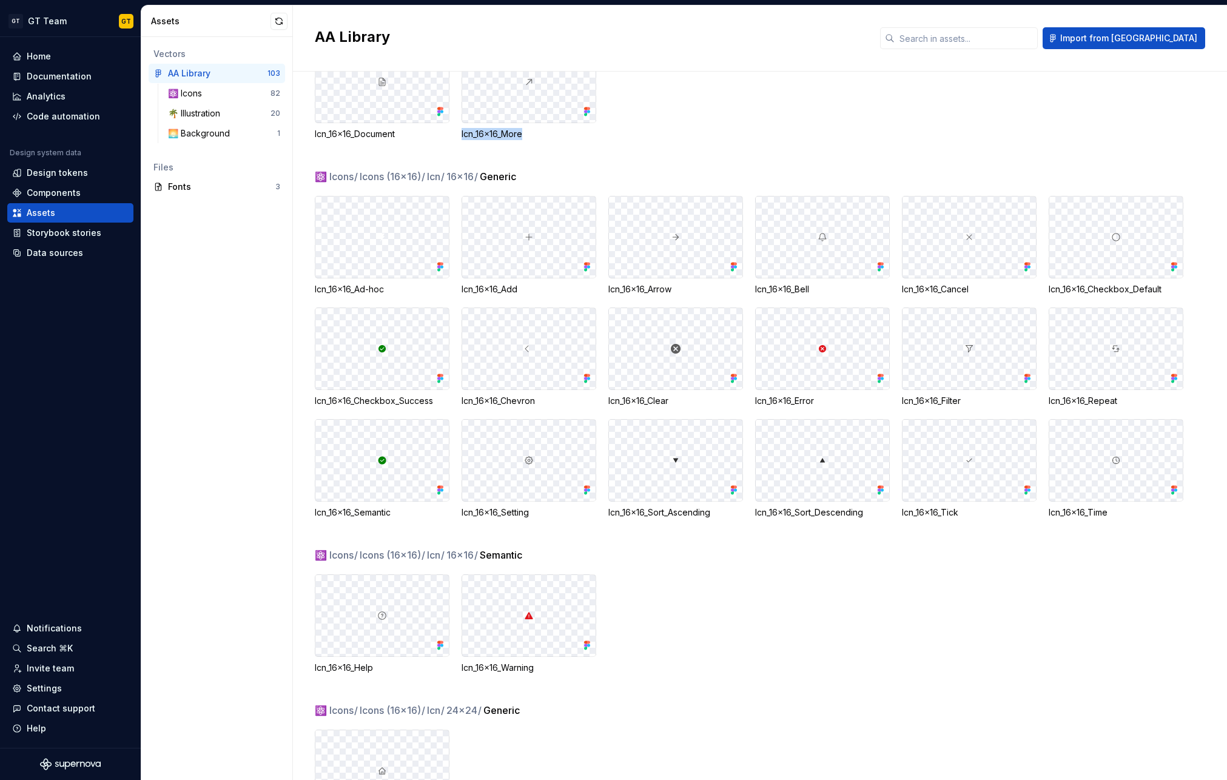
drag, startPoint x: 528, startPoint y: 134, endPoint x: 459, endPoint y: 131, distance: 68.6
click at [459, 131] on div "Icn_16x16_Document Icn_16x16_More" at bounding box center [771, 90] width 912 height 99
click at [710, 119] on div "Icn_16x16_Document Icn_16x16_More" at bounding box center [771, 90] width 912 height 99
drag, startPoint x: 392, startPoint y: 286, endPoint x: 314, endPoint y: 290, distance: 77.7
click at [315, 290] on div "Icn_16x16_Ad-hoc" at bounding box center [382, 289] width 135 height 12
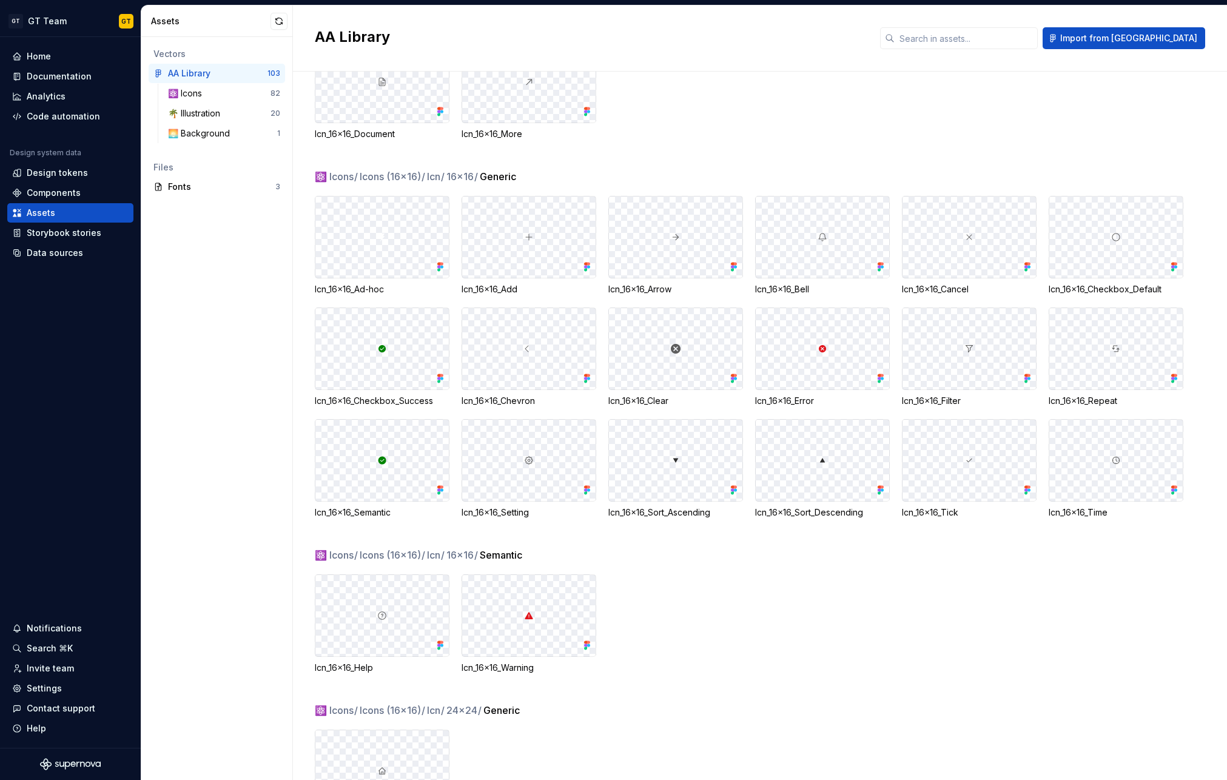
click at [318, 353] on div at bounding box center [381, 348] width 133 height 81
drag, startPoint x: 312, startPoint y: 287, endPoint x: 394, endPoint y: 292, distance: 82.0
click at [394, 292] on div "⚛️ Icons / Icons (24x24) / Icn / 24x24 / Generic / Icn_24x24_Chevron 24x24 ⚛️ I…" at bounding box center [760, 426] width 934 height 708
drag, startPoint x: 387, startPoint y: 292, endPoint x: 318, endPoint y: 291, distance: 69.1
click at [318, 291] on div "Icn_16x16_Ad-hoc" at bounding box center [382, 289] width 135 height 12
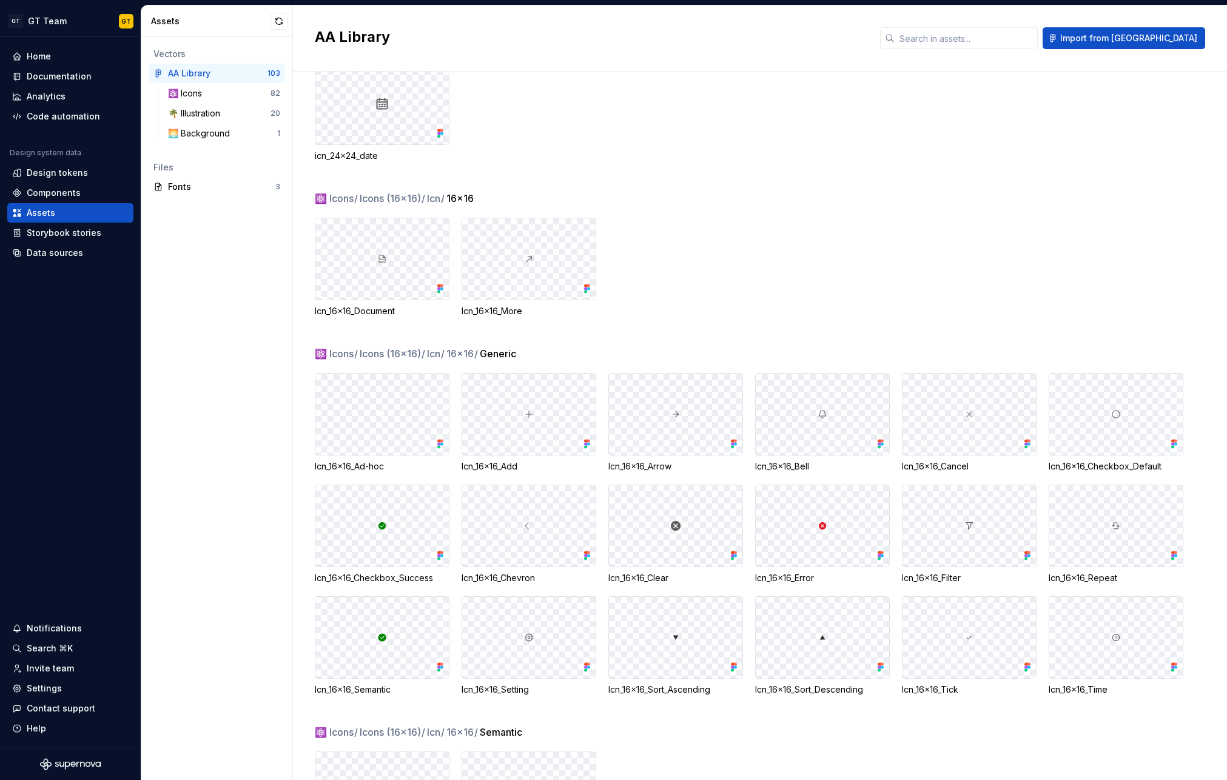
scroll to position [1547, 0]
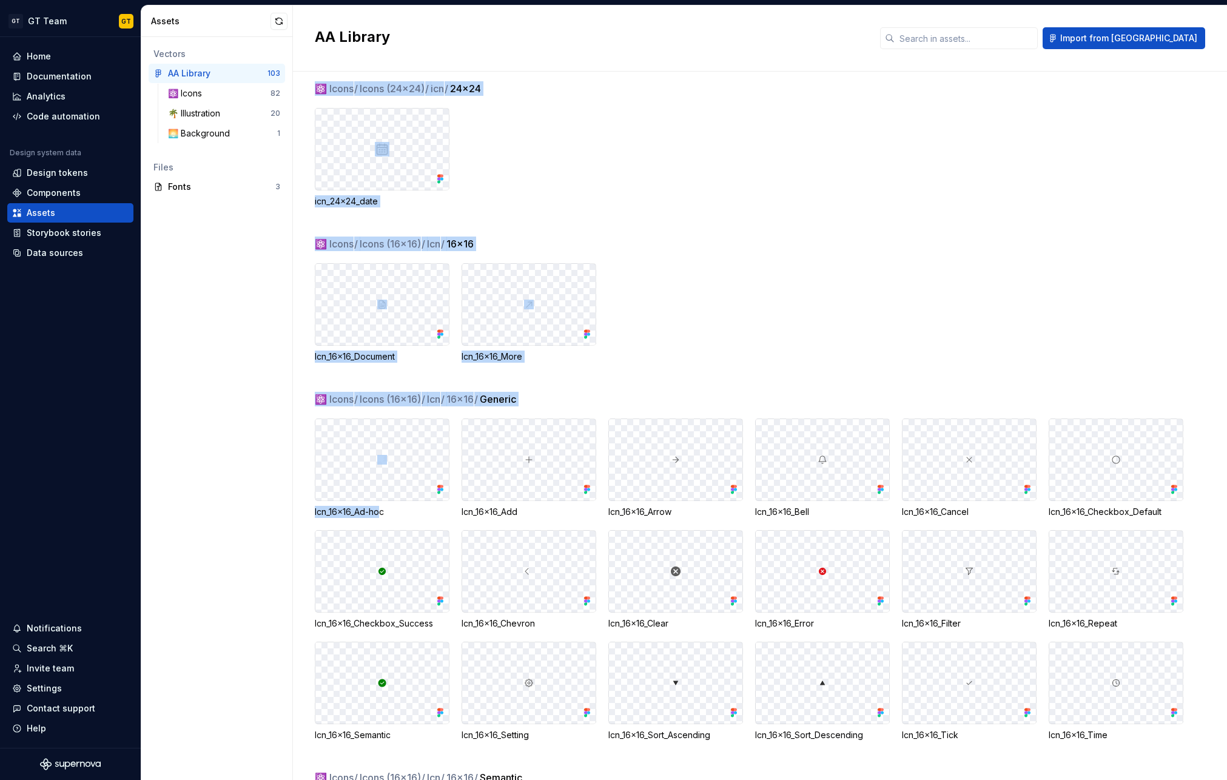
drag, startPoint x: 383, startPoint y: 511, endPoint x: 333, endPoint y: 491, distance: 53.8
click at [313, 508] on div "⚛️ Icons / Icons (24x24) / Icn / 24x24 / Generic / Icn_24x24_Chevron 24x24 ⚛️ I…" at bounding box center [760, 426] width 934 height 708
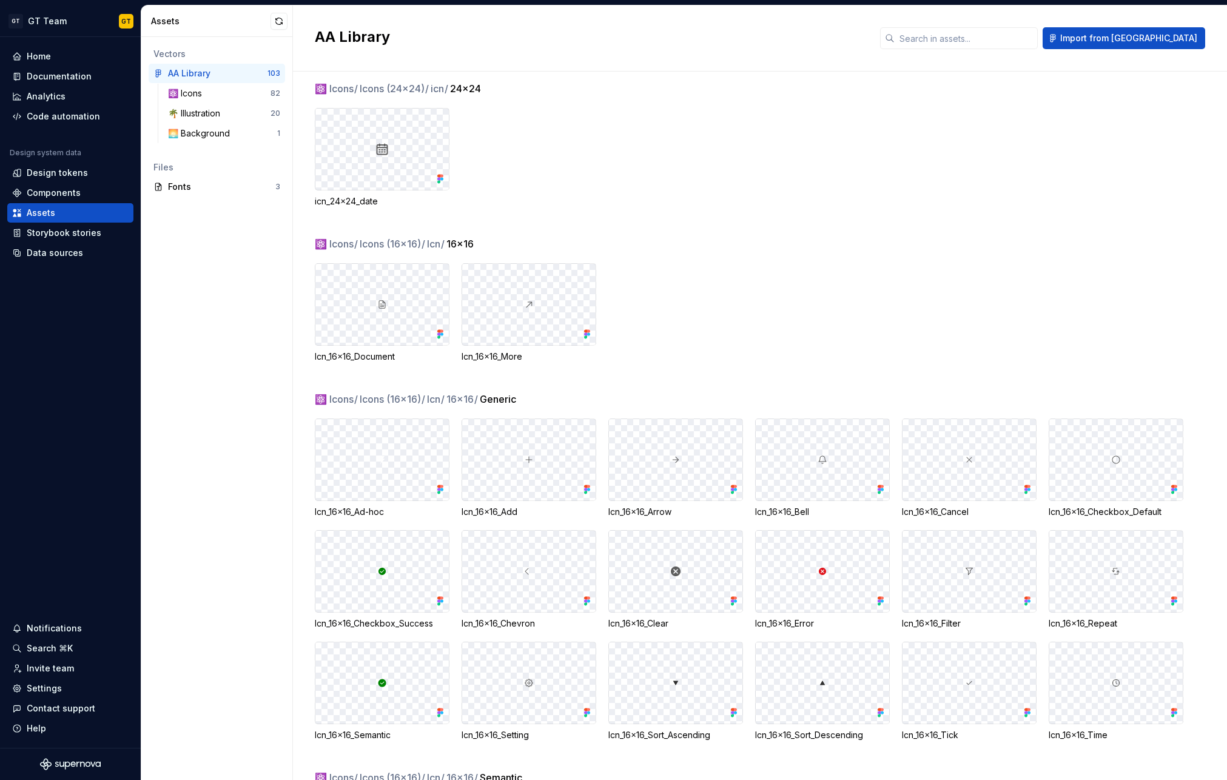
click at [285, 524] on div "Vectors AA Library 103 ⚛️ Icons 82 🌴 Illustration 20 🌅 Background 1 Files Fonts…" at bounding box center [216, 408] width 151 height 743
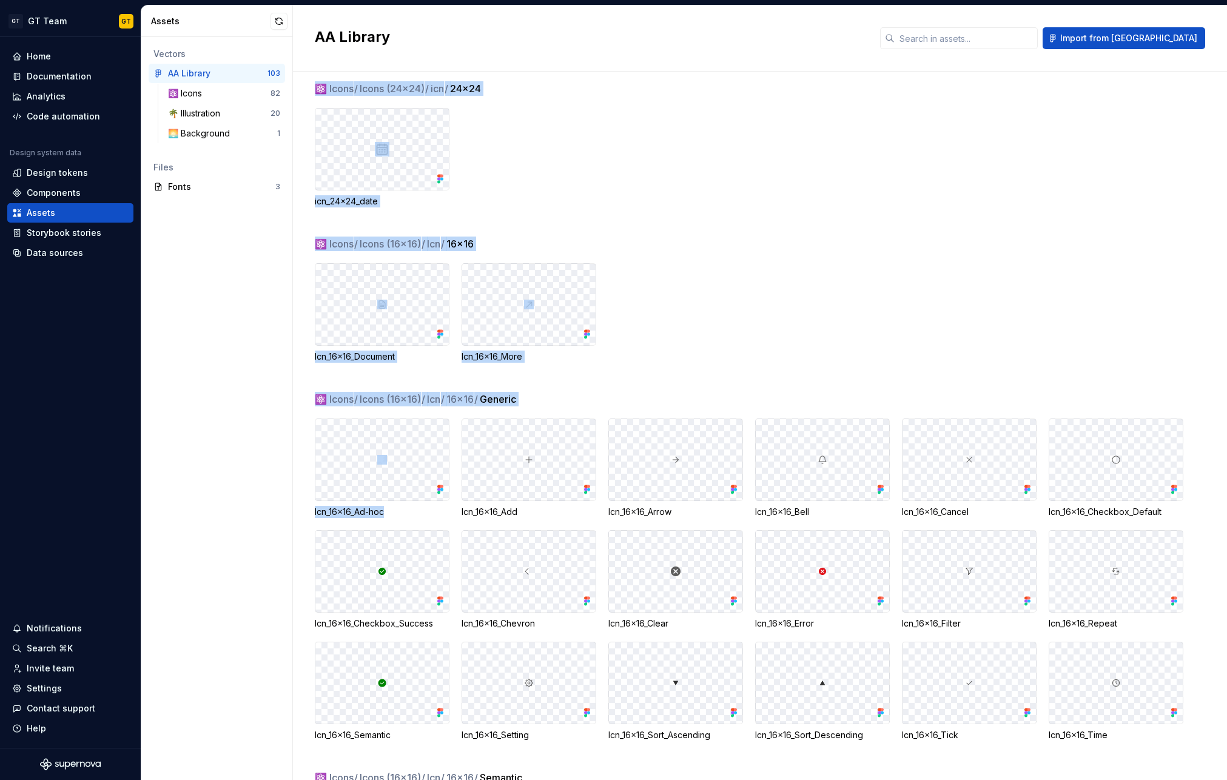
drag, startPoint x: 312, startPoint y: 511, endPoint x: 394, endPoint y: 514, distance: 81.3
click at [394, 514] on div "⚛️ Icons / Icons (24x24) / Icn / 24x24 / Generic / Icn_24x24_Chevron 24x24 ⚛️ I…" at bounding box center [760, 426] width 934 height 708
click at [390, 514] on div "Icn_16x16_Ad-hoc" at bounding box center [382, 512] width 135 height 12
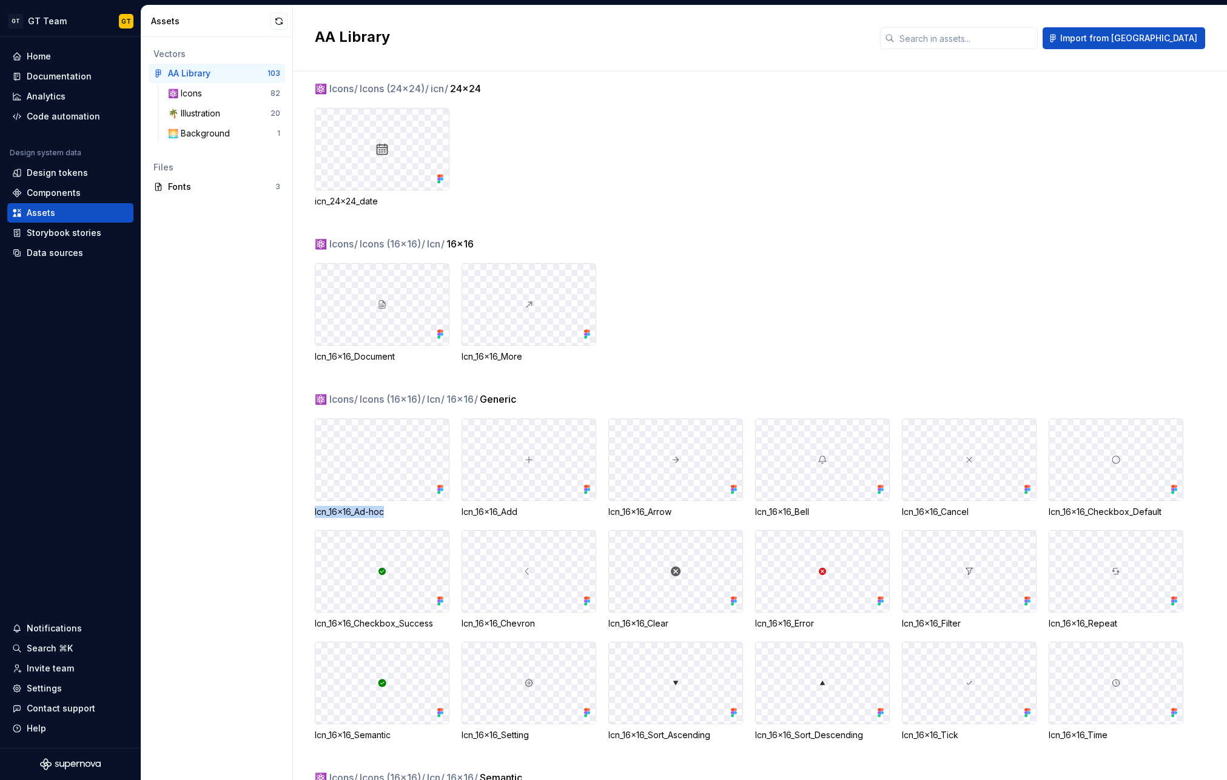
drag, startPoint x: 397, startPoint y: 512, endPoint x: 315, endPoint y: 517, distance: 82.0
click at [315, 517] on div "Icn_16x16_Ad-hoc" at bounding box center [382, 512] width 135 height 12
click at [733, 275] on div "Icn_16x16_Document Icn_16x16_More" at bounding box center [771, 312] width 912 height 99
drag, startPoint x: 521, startPoint y: 514, endPoint x: 462, endPoint y: 512, distance: 58.8
click at [462, 512] on div "Icn_16x16_Add" at bounding box center [528, 512] width 135 height 12
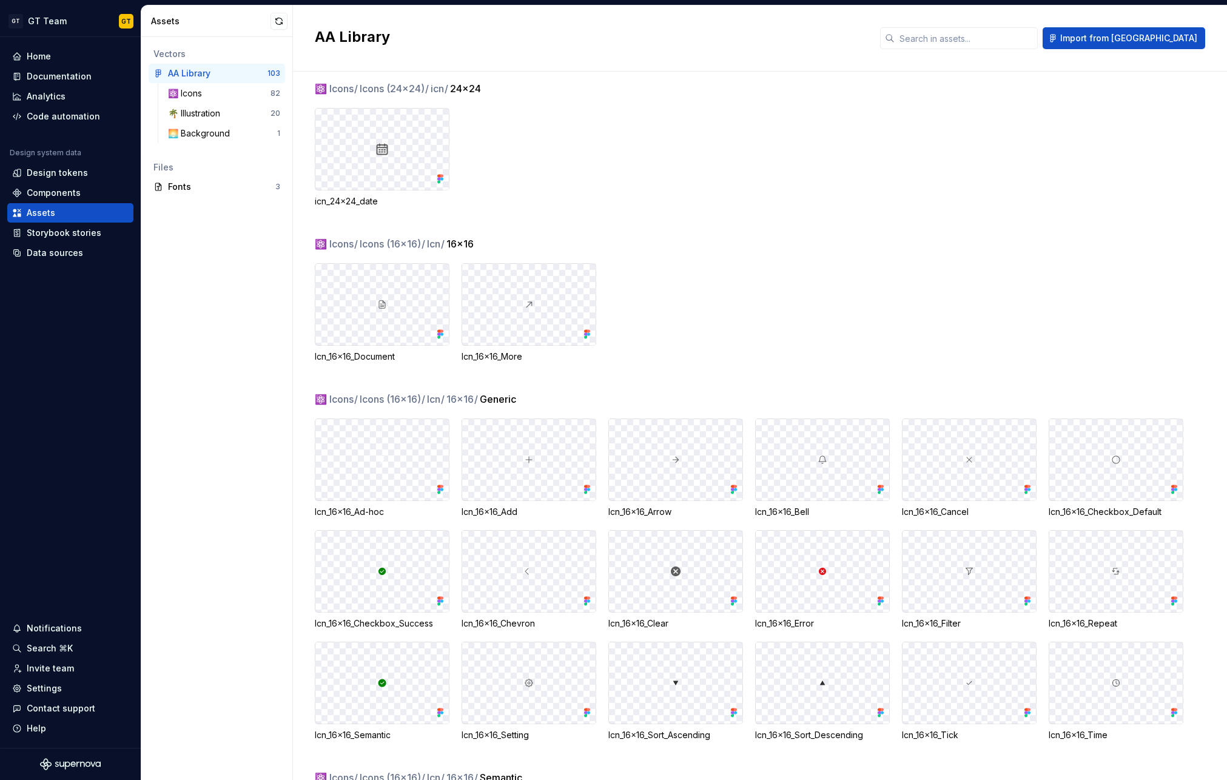
click at [729, 282] on div "Icn_16x16_Document Icn_16x16_More" at bounding box center [771, 312] width 912 height 99
drag, startPoint x: 678, startPoint y: 512, endPoint x: 608, endPoint y: 514, distance: 71.0
click at [608, 514] on div "Icn_16x16_Arrow" at bounding box center [675, 512] width 135 height 12
drag, startPoint x: 819, startPoint y: 512, endPoint x: 754, endPoint y: 514, distance: 64.9
click at [754, 514] on div "Icn_16x16_Ad-hoc Icn_16x16_Add Icn_16x16_Arrow Icn_16x16_Bell Icn_16x16_Cancel …" at bounding box center [771, 579] width 912 height 323
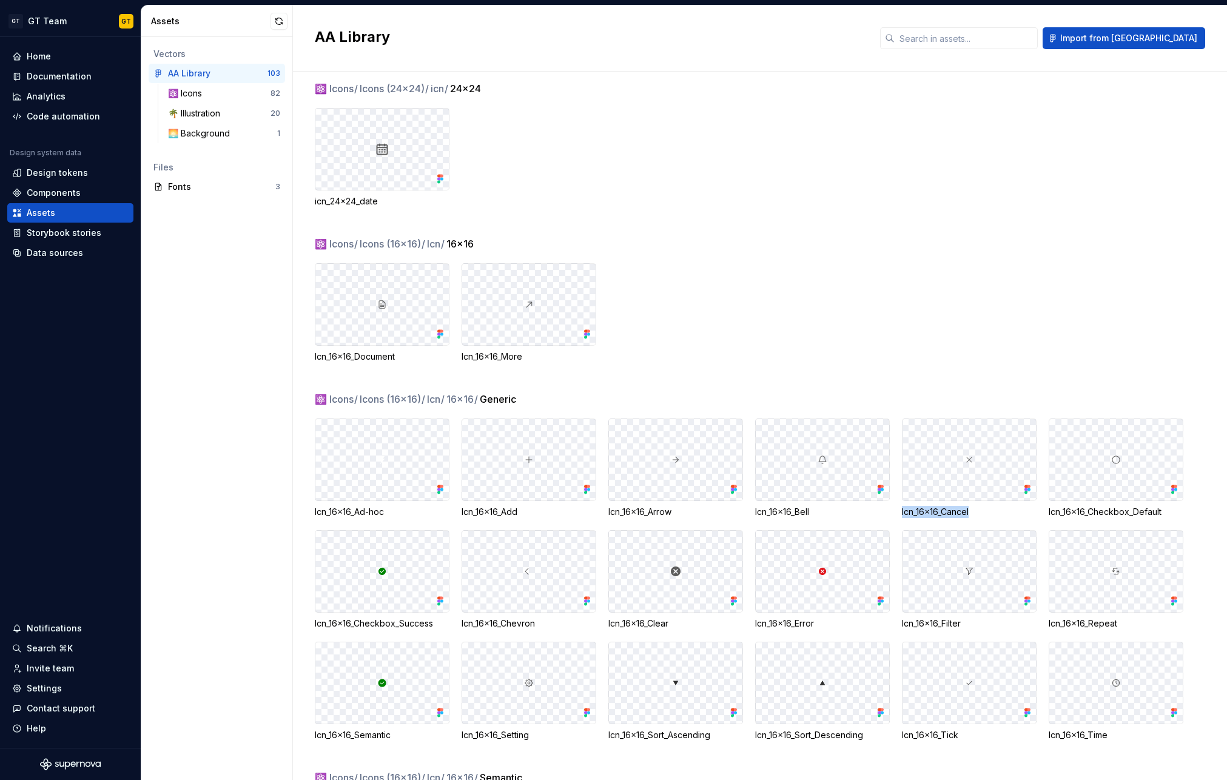
drag, startPoint x: 979, startPoint y: 509, endPoint x: 934, endPoint y: 474, distance: 57.1
click at [900, 511] on div "Icn_16x16_Ad-hoc Icn_16x16_Add Icn_16x16_Arrow Icn_16x16_Bell Icn_16x16_Cancel …" at bounding box center [771, 579] width 912 height 323
drag, startPoint x: 1171, startPoint y: 510, endPoint x: 1047, endPoint y: 515, distance: 124.4
click at [1047, 515] on div "Icn_16x16_Ad-hoc Icn_16x16_Add Icn_16x16_Arrow Icn_16x16_Bell Icn_16x16_Cancel …" at bounding box center [771, 579] width 912 height 323
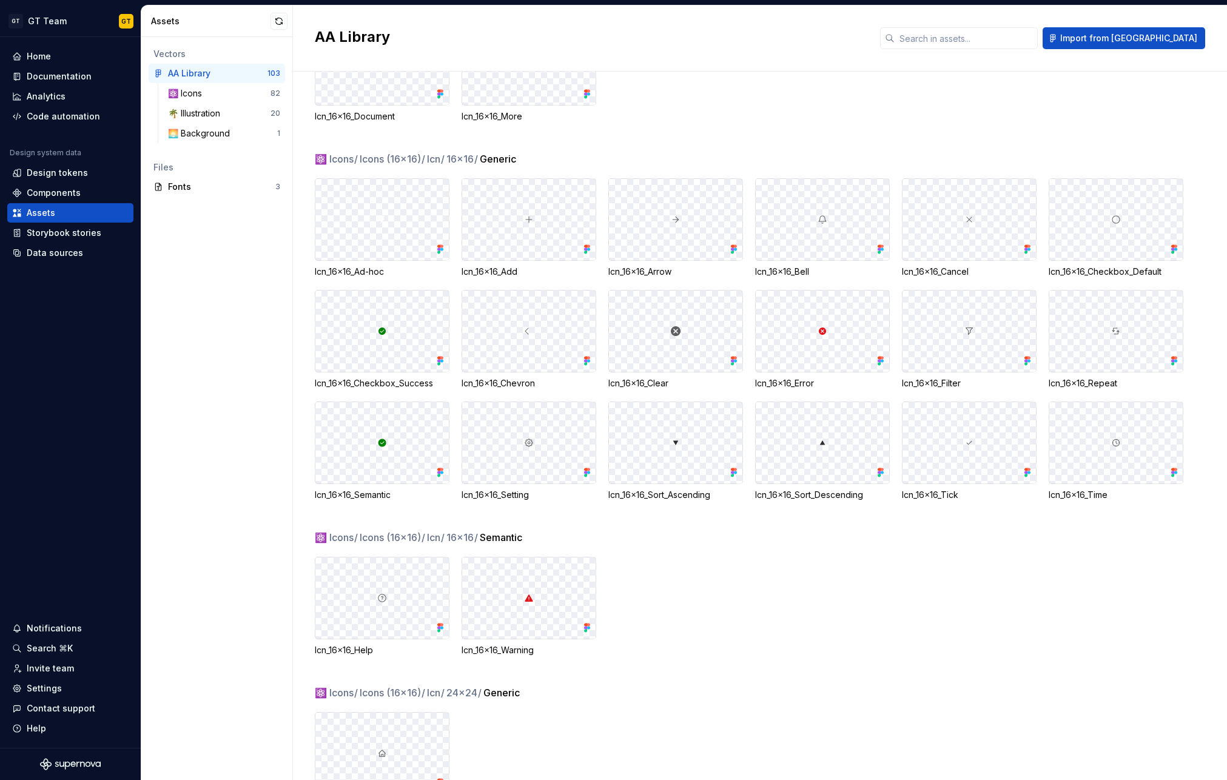
scroll to position [1815, 0]
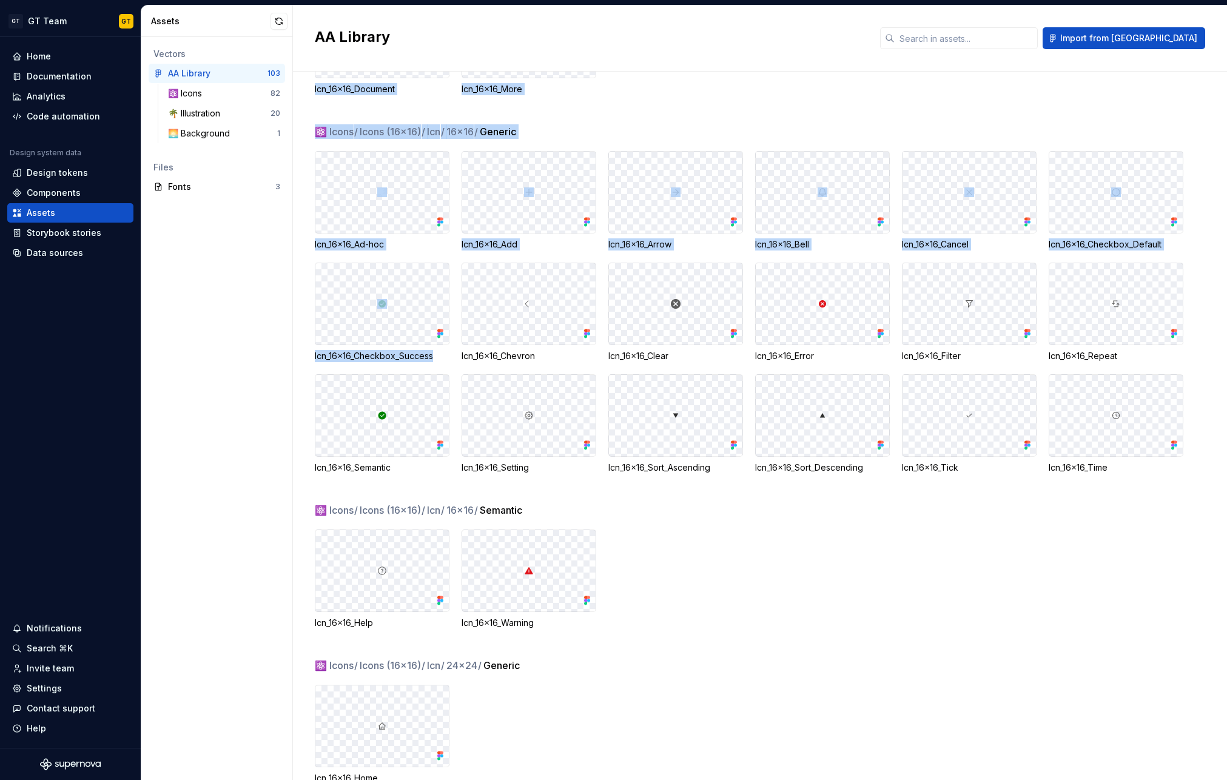
drag, startPoint x: 437, startPoint y: 355, endPoint x: 314, endPoint y: 354, distance: 122.5
click at [315, 354] on div "Icn_16x16_Checkbox_Success" at bounding box center [382, 356] width 135 height 12
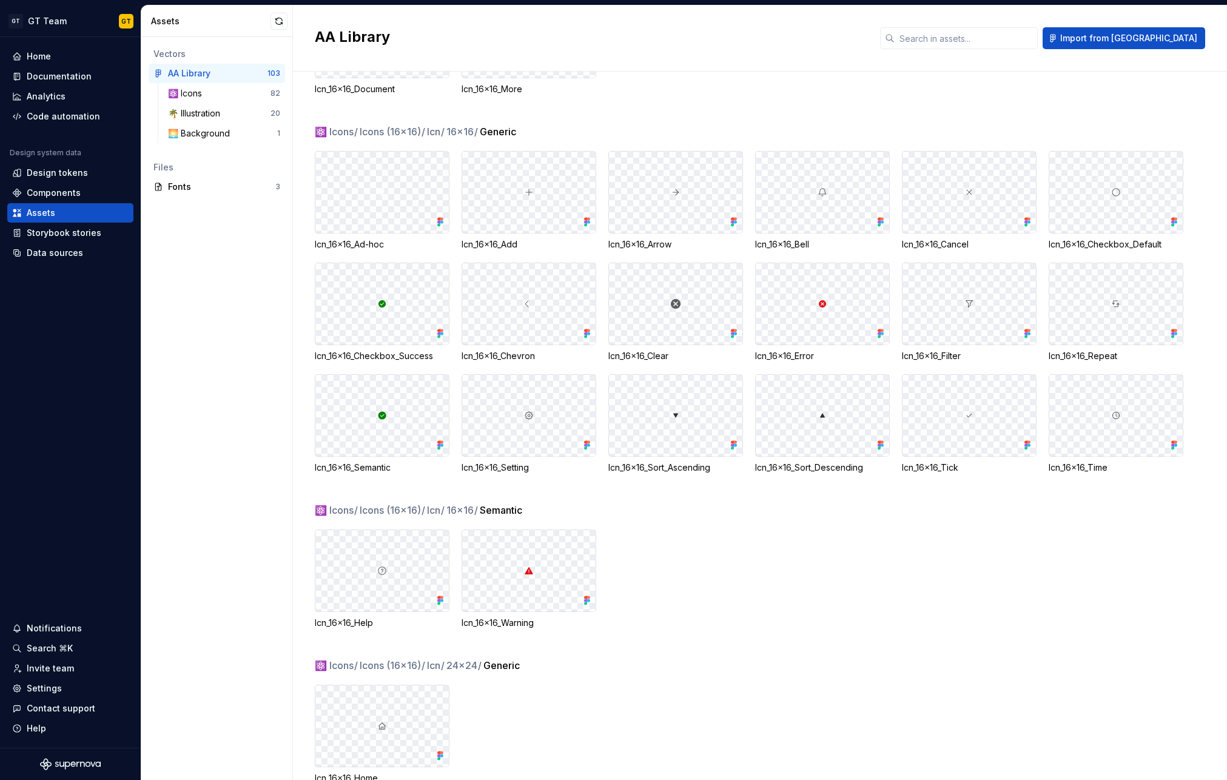
click at [409, 361] on div "Icn_16x16_Checkbox_Success" at bounding box center [382, 356] width 135 height 12
drag, startPoint x: 444, startPoint y: 355, endPoint x: 317, endPoint y: 352, distance: 128.0
click at [317, 352] on div "Icn_16x16_Checkbox_Success" at bounding box center [382, 356] width 135 height 12
drag, startPoint x: 544, startPoint y: 358, endPoint x: 461, endPoint y: 358, distance: 82.5
click at [461, 358] on div "Icn_16x16_Chevron" at bounding box center [528, 356] width 135 height 12
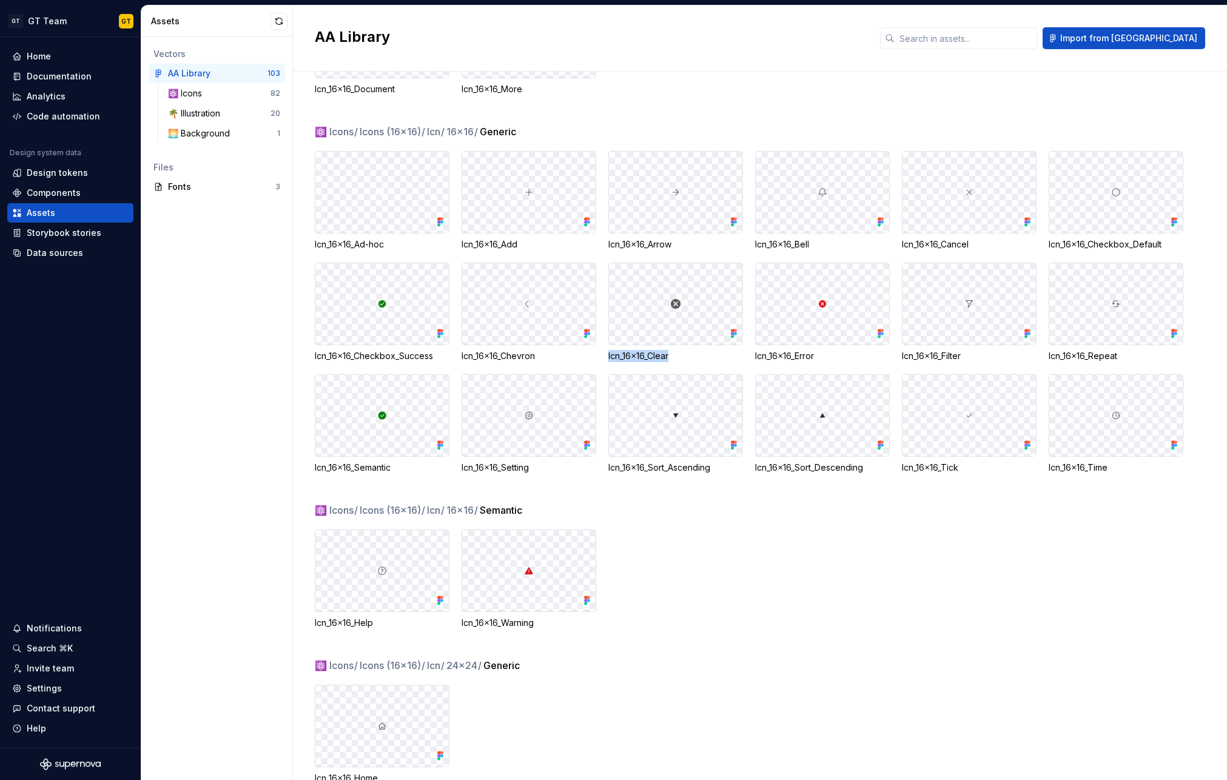
drag, startPoint x: 682, startPoint y: 353, endPoint x: 605, endPoint y: 361, distance: 77.3
click at [605, 361] on div "Icn_16x16_Ad-hoc Icn_16x16_Add Icn_16x16_Arrow Icn_16x16_Bell Icn_16x16_Cancel …" at bounding box center [771, 312] width 912 height 323
drag, startPoint x: 826, startPoint y: 357, endPoint x: 752, endPoint y: 354, distance: 73.4
click at [752, 354] on div "Icn_16x16_Ad-hoc Icn_16x16_Add Icn_16x16_Arrow Icn_16x16_Bell Icn_16x16_Cancel …" at bounding box center [771, 312] width 912 height 323
drag, startPoint x: 974, startPoint y: 358, endPoint x: 900, endPoint y: 353, distance: 74.7
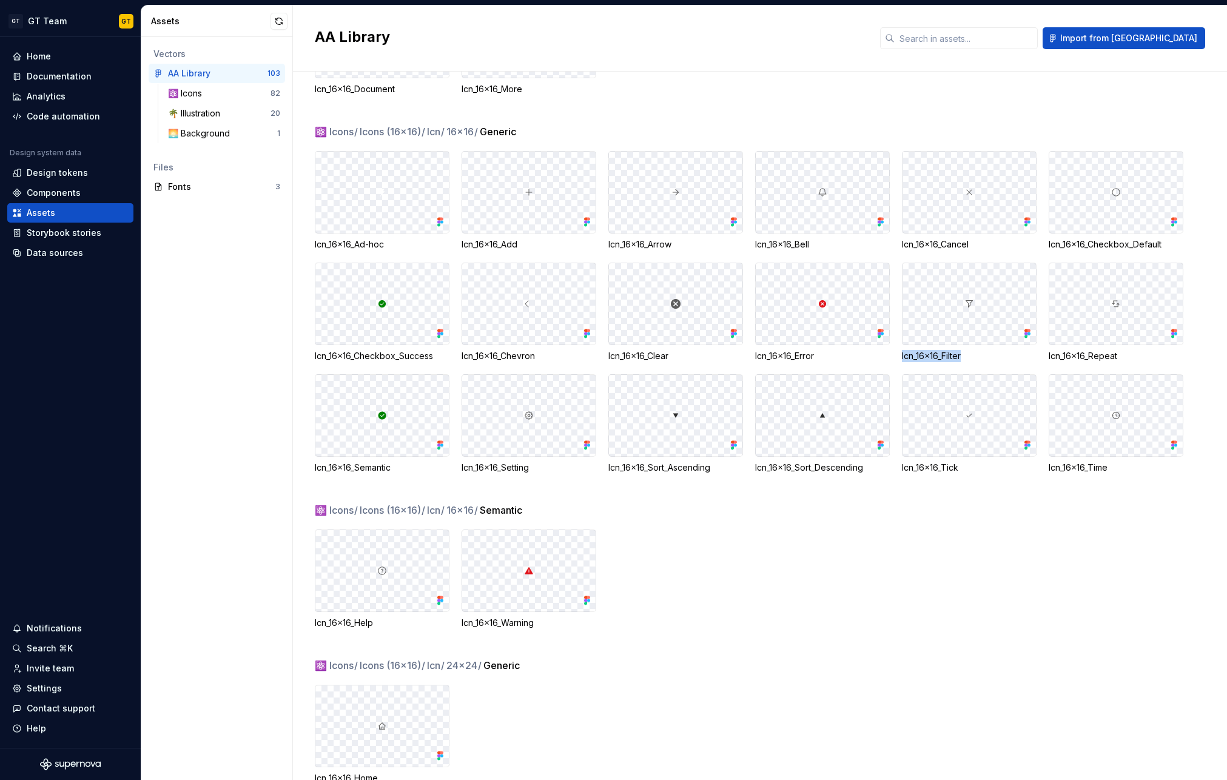
click at [900, 353] on div "Icn_16x16_Ad-hoc Icn_16x16_Add Icn_16x16_Arrow Icn_16x16_Bell Icn_16x16_Cancel …" at bounding box center [771, 312] width 912 height 323
drag, startPoint x: 1131, startPoint y: 353, endPoint x: 1049, endPoint y: 351, distance: 82.5
click at [1049, 351] on div "Icn_16x16_Repeat" at bounding box center [1115, 356] width 135 height 12
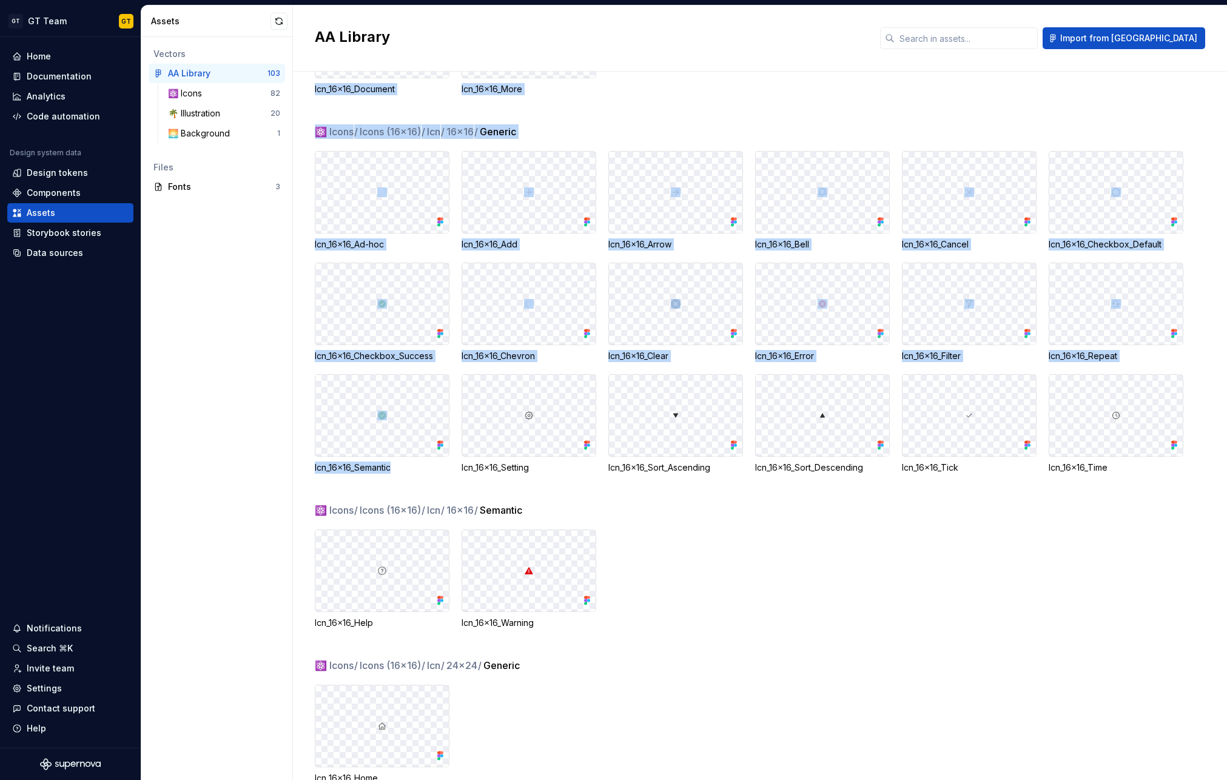
drag, startPoint x: 397, startPoint y: 466, endPoint x: 312, endPoint y: 470, distance: 85.0
click at [312, 470] on div "⚛️ Icons / Icons (24x24) / Icn / 24x24 / Generic / Icn_24x24_Chevron 24x24 ⚛️ I…" at bounding box center [760, 426] width 934 height 708
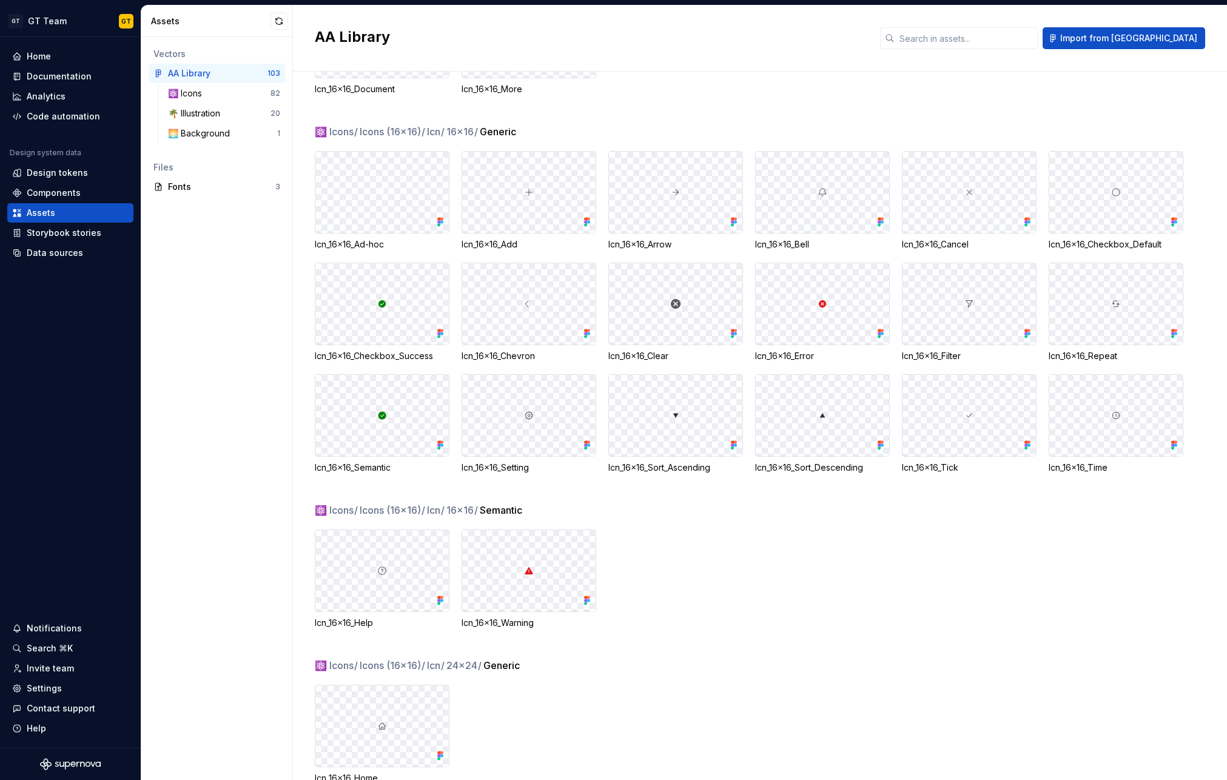
click at [394, 469] on div "Icn_16x16_Semantic" at bounding box center [382, 467] width 135 height 12
drag, startPoint x: 402, startPoint y: 469, endPoint x: 315, endPoint y: 472, distance: 87.4
click at [315, 472] on div "Icn_16x16_Semantic" at bounding box center [382, 467] width 135 height 12
drag, startPoint x: 543, startPoint y: 465, endPoint x: 461, endPoint y: 470, distance: 82.0
click at [461, 470] on div "Icn_16x16_Setting" at bounding box center [528, 467] width 135 height 12
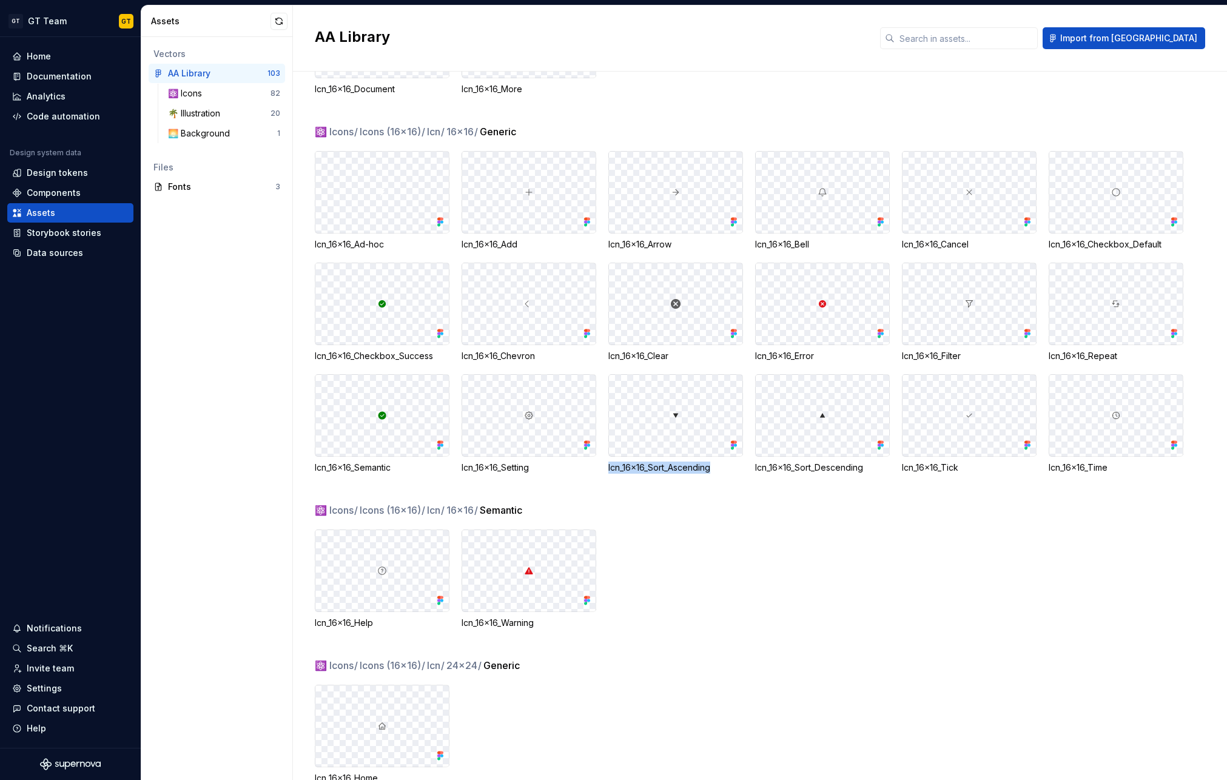
drag, startPoint x: 723, startPoint y: 469, endPoint x: 608, endPoint y: 470, distance: 114.6
click at [608, 470] on div "Icn_16x16_Sort_Ascending" at bounding box center [675, 467] width 135 height 12
drag, startPoint x: 867, startPoint y: 472, endPoint x: 759, endPoint y: 461, distance: 108.5
click at [759, 461] on div "Icn_16x16_Sort_Descending" at bounding box center [822, 467] width 135 height 12
drag, startPoint x: 977, startPoint y: 467, endPoint x: 900, endPoint y: 472, distance: 76.6
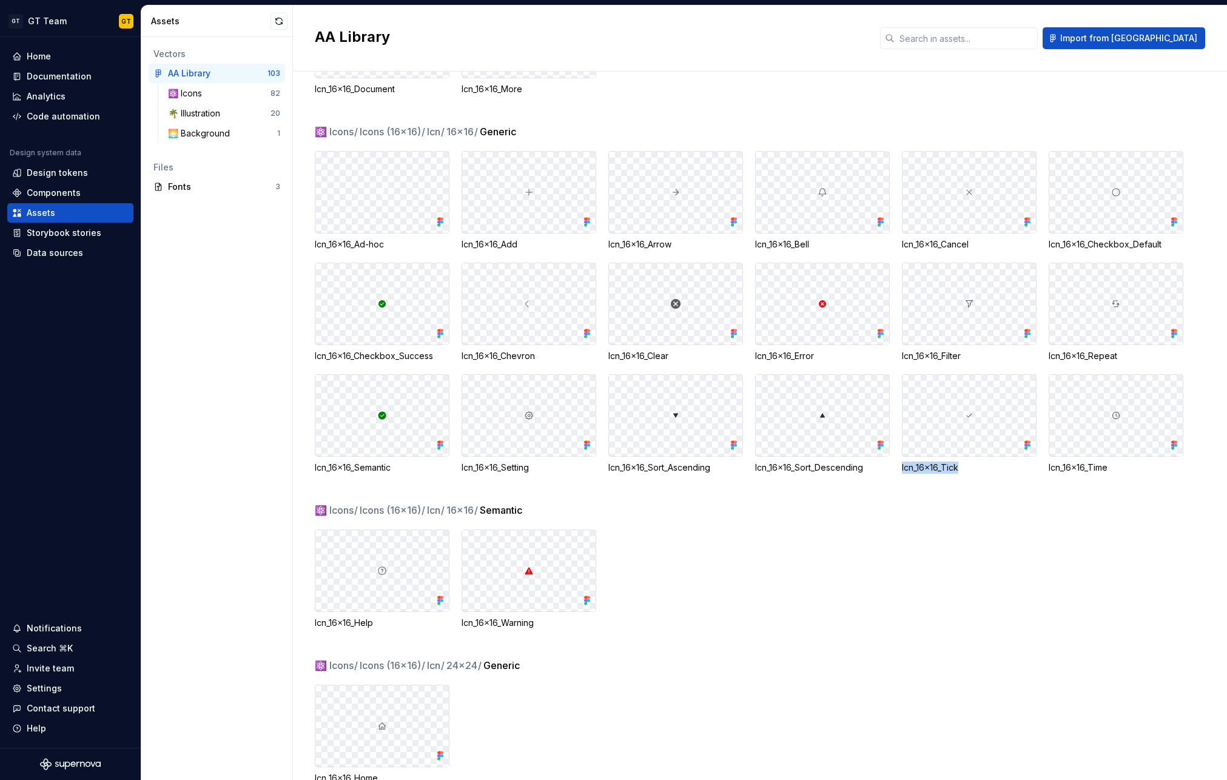
click at [900, 472] on div "Icn_16x16_Ad-hoc Icn_16x16_Add Icn_16x16_Arrow Icn_16x16_Bell Icn_16x16_Cancel …" at bounding box center [771, 312] width 912 height 323
drag, startPoint x: 1131, startPoint y: 467, endPoint x: 1048, endPoint y: 463, distance: 83.2
click at [1048, 463] on div "Icn_16x16_Time" at bounding box center [1115, 467] width 135 height 12
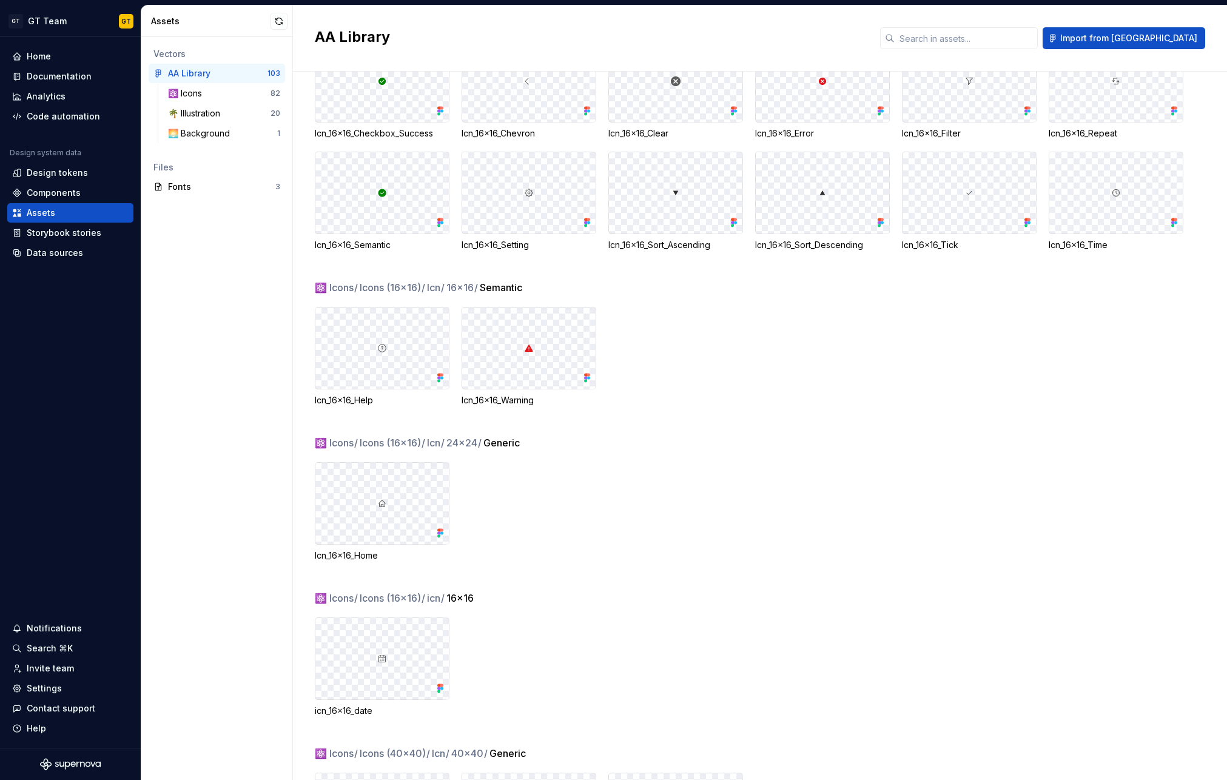
scroll to position [2111, 0]
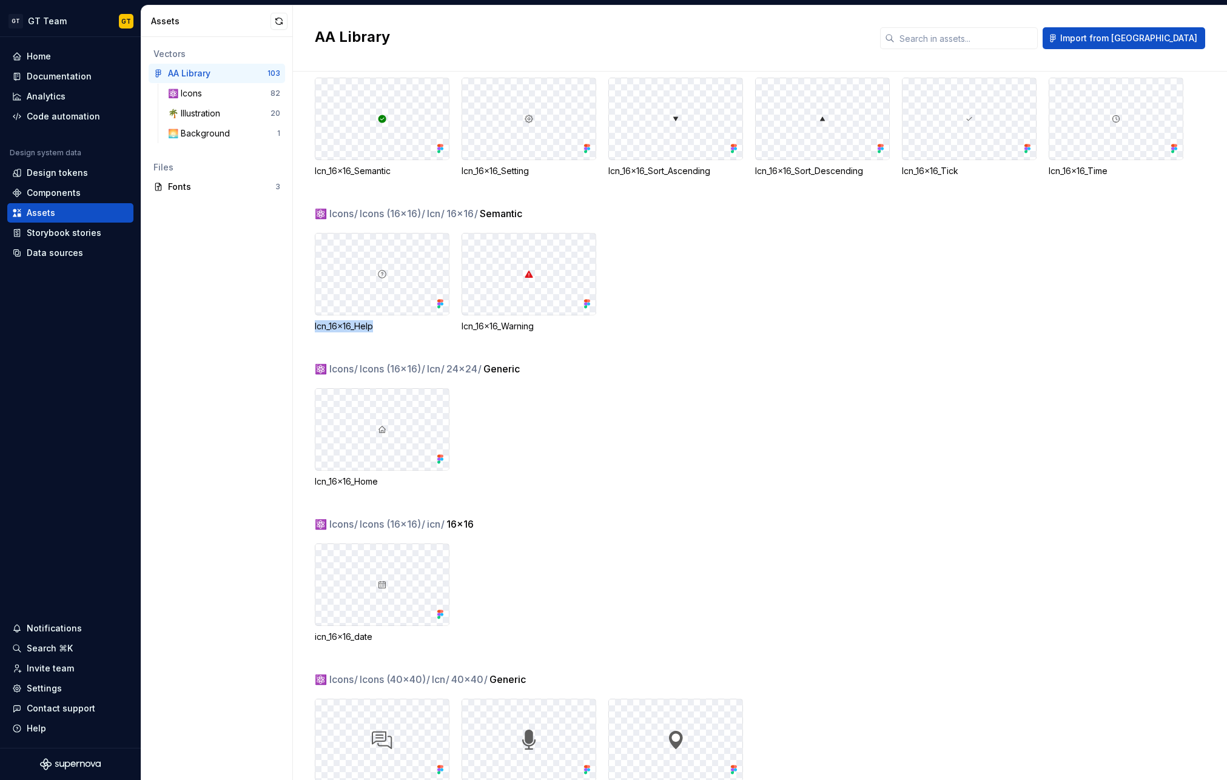
drag, startPoint x: 387, startPoint y: 330, endPoint x: 315, endPoint y: 325, distance: 72.9
click at [315, 325] on div "Icn_16x16_Help" at bounding box center [382, 326] width 135 height 12
drag, startPoint x: 546, startPoint y: 329, endPoint x: 461, endPoint y: 327, distance: 84.9
click at [461, 327] on div "Icn_16x16_Warning" at bounding box center [528, 326] width 135 height 12
drag, startPoint x: 392, startPoint y: 478, endPoint x: 315, endPoint y: 484, distance: 76.6
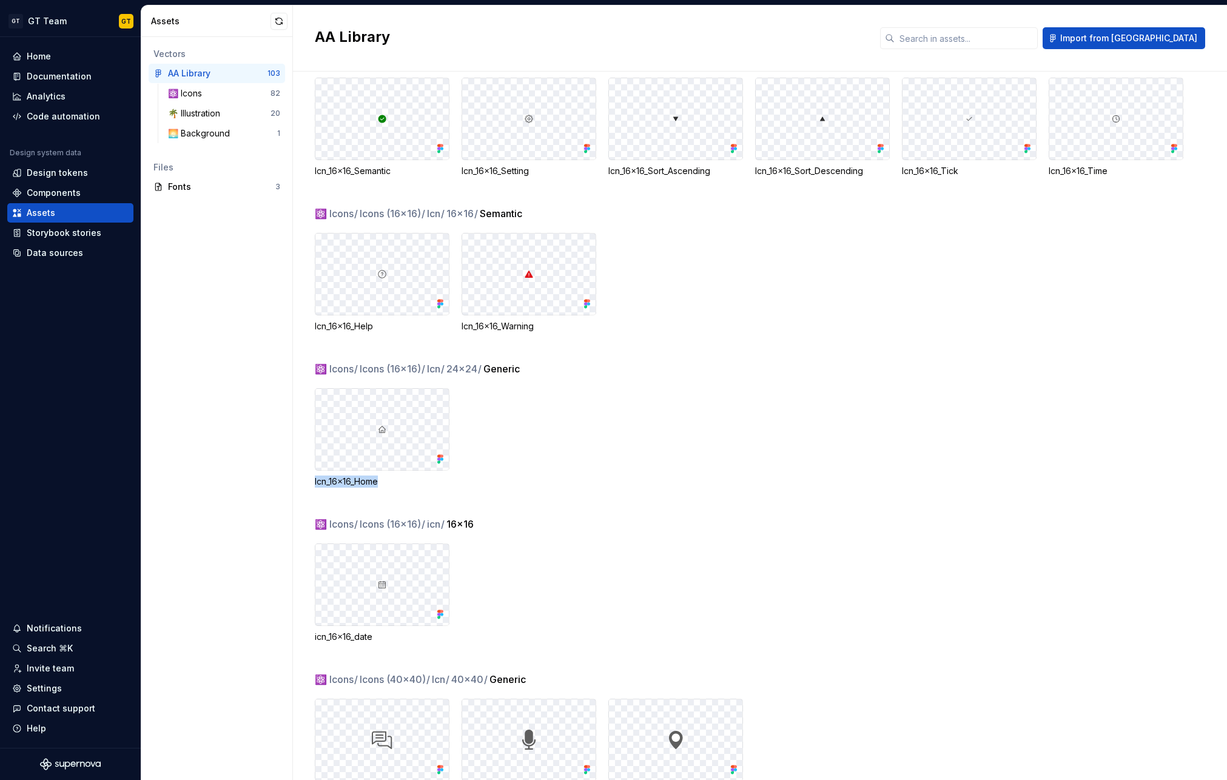
click at [315, 484] on div "Icn_16x16_Home" at bounding box center [382, 481] width 135 height 12
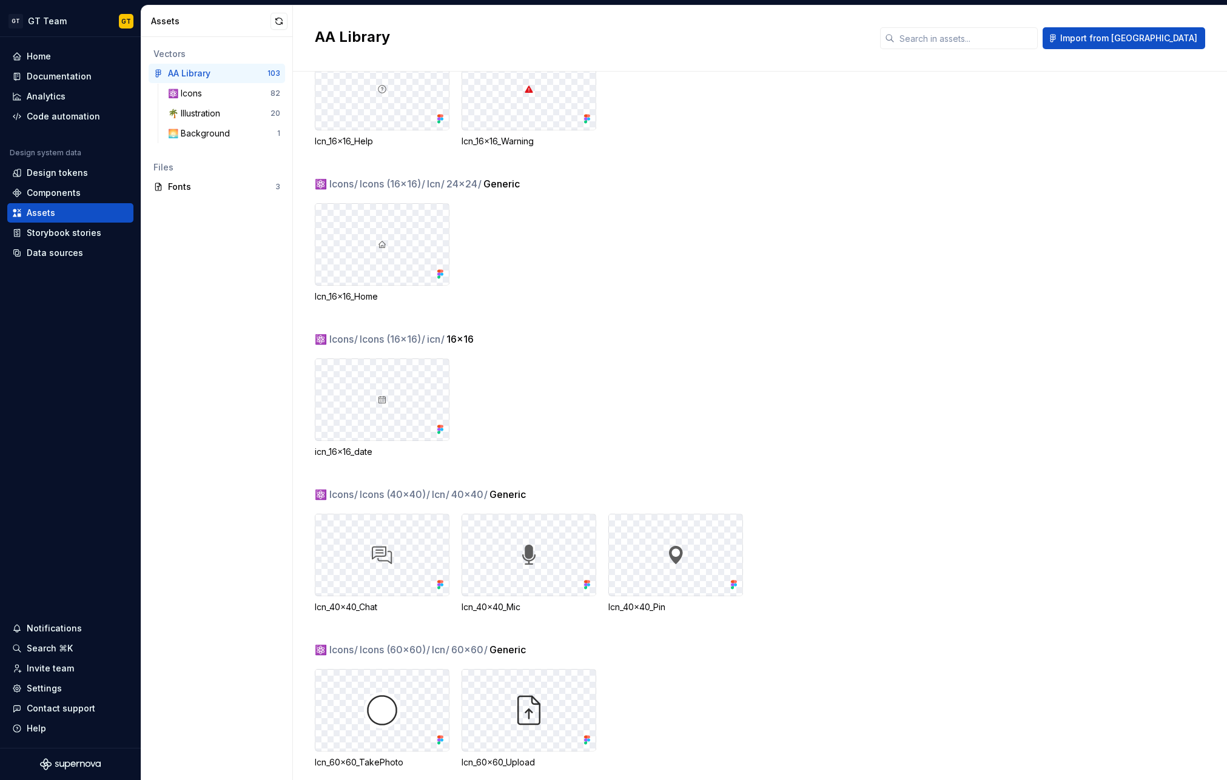
scroll to position [2378, 0]
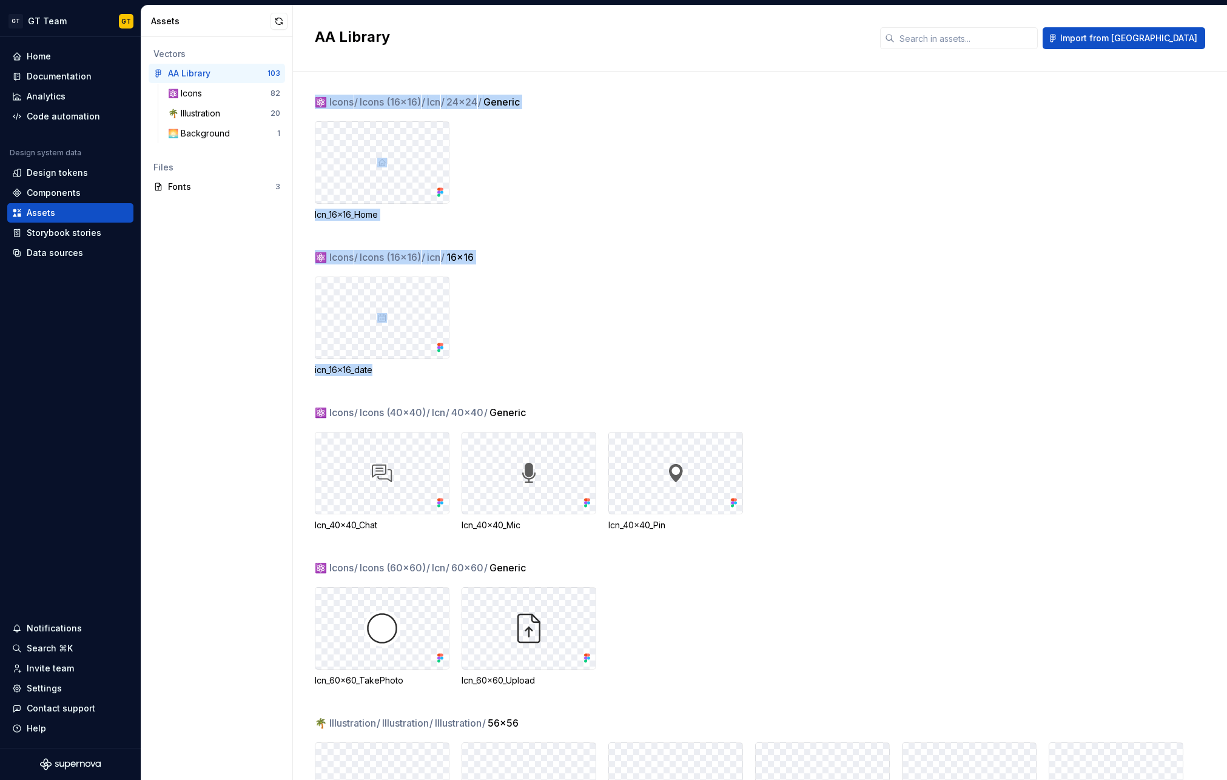
drag, startPoint x: 380, startPoint y: 372, endPoint x: 313, endPoint y: 375, distance: 66.8
click at [313, 375] on div "⚛️ Icons / Icons (16x16) / Icn / 16x16 / Semantic Icn_16x16_Help Icn_16x16_Warn…" at bounding box center [760, 426] width 934 height 708
click at [553, 310] on div "icn_16x16_date" at bounding box center [771, 325] width 912 height 99
drag, startPoint x: 384, startPoint y: 370, endPoint x: 315, endPoint y: 372, distance: 69.1
click at [315, 372] on div "icn_16x16_date" at bounding box center [382, 370] width 135 height 12
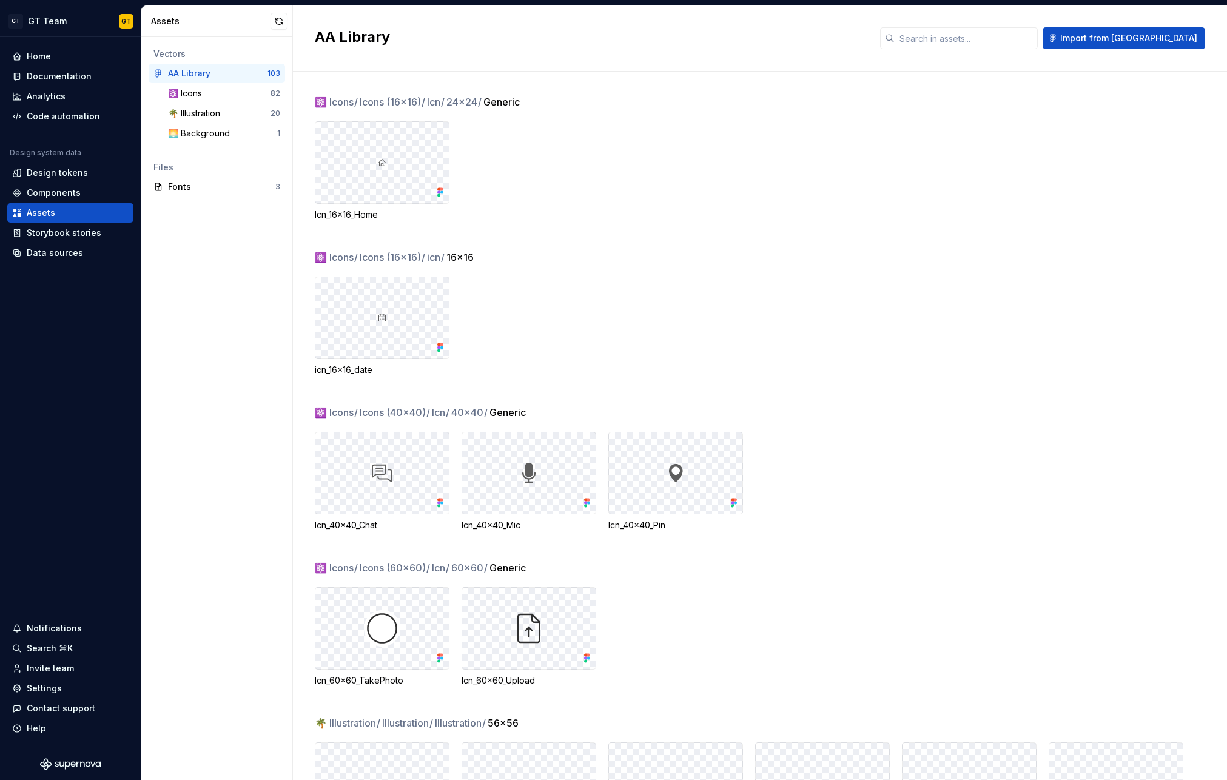
click at [589, 279] on div "icn_16x16_date" at bounding box center [771, 325] width 912 height 99
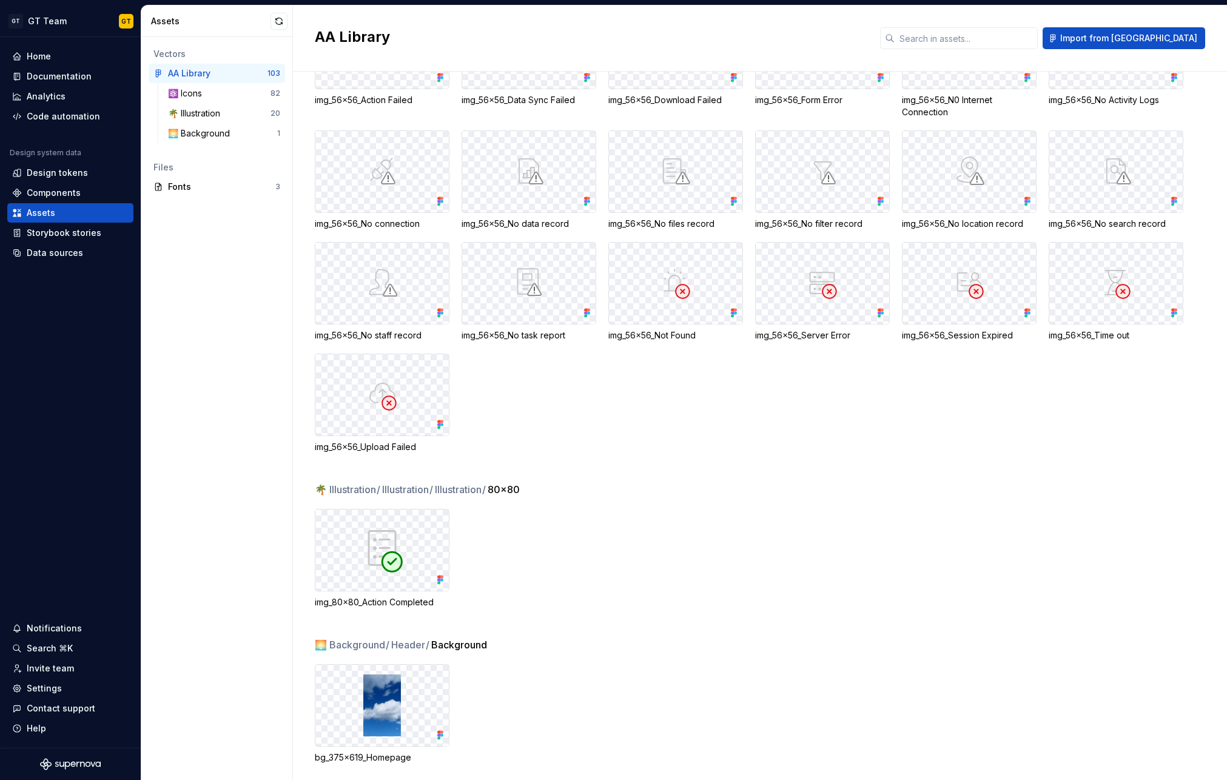
scroll to position [3126, 0]
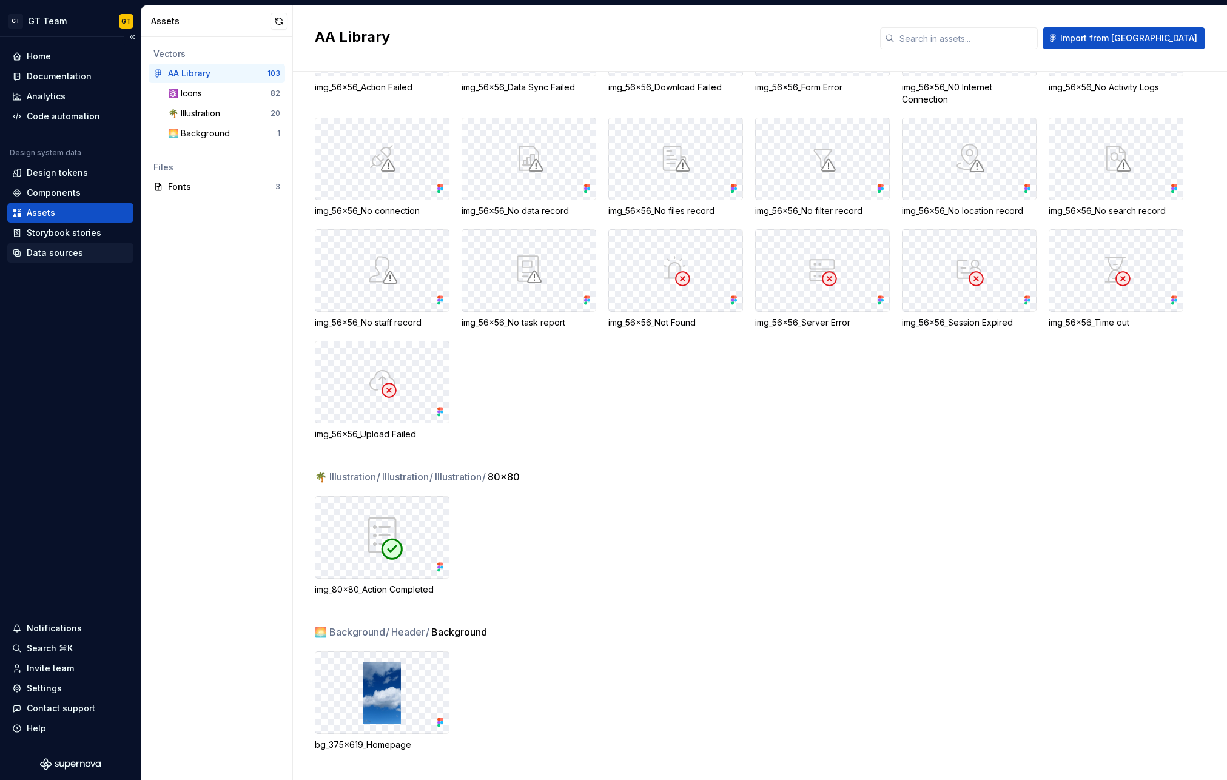
click at [69, 247] on div "Data sources" at bounding box center [55, 253] width 56 height 12
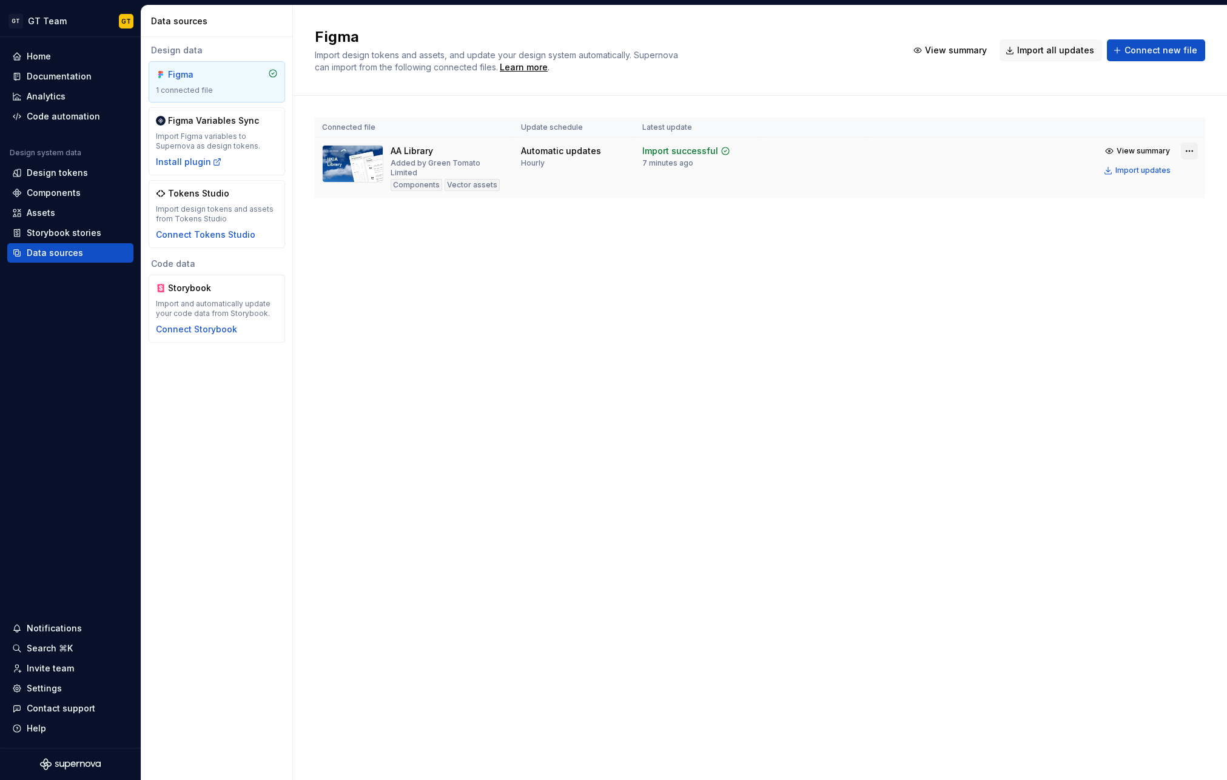
click at [1185, 152] on html "GT GT Team GT Home Documentation Analytics Code automation Design system data D…" at bounding box center [613, 390] width 1227 height 780
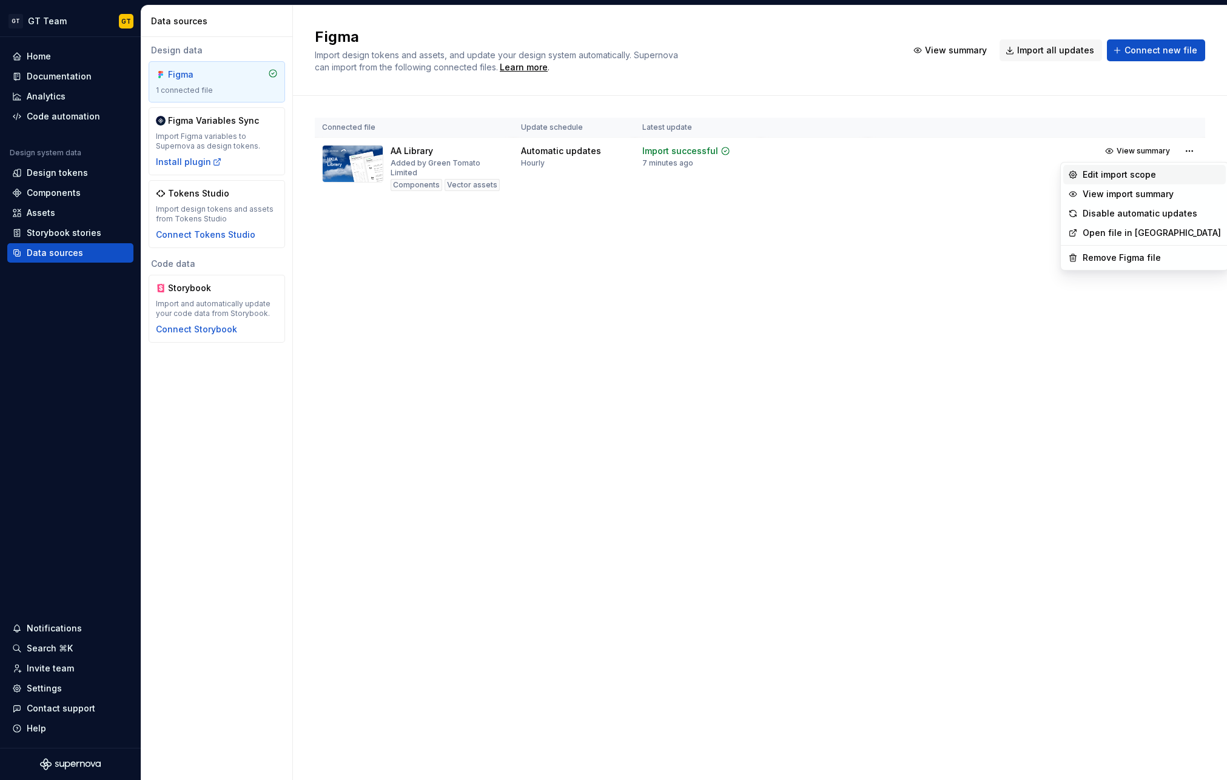
click at [1132, 175] on div "Edit import scope" at bounding box center [1151, 175] width 138 height 12
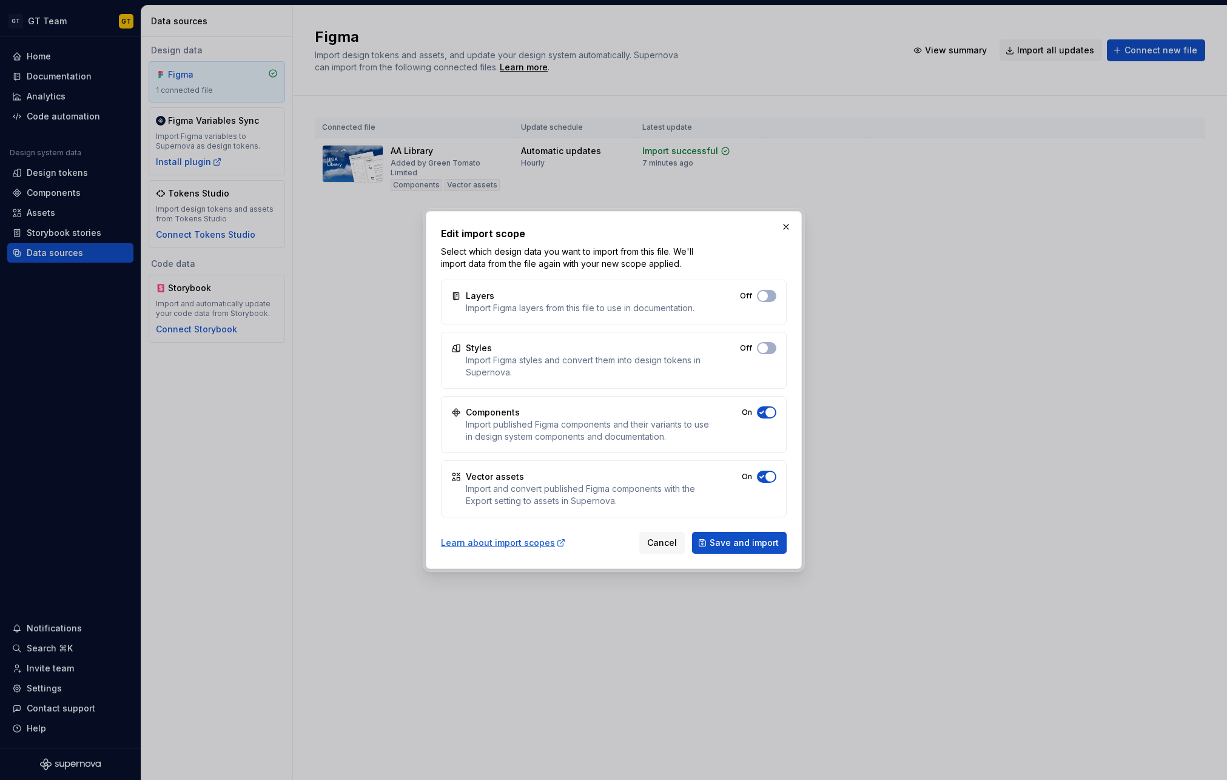
click at [767, 301] on span "button" at bounding box center [763, 296] width 10 height 10
click at [767, 302] on button "Off" at bounding box center [766, 296] width 19 height 12
click at [763, 549] on button "Save and import" at bounding box center [739, 543] width 95 height 22
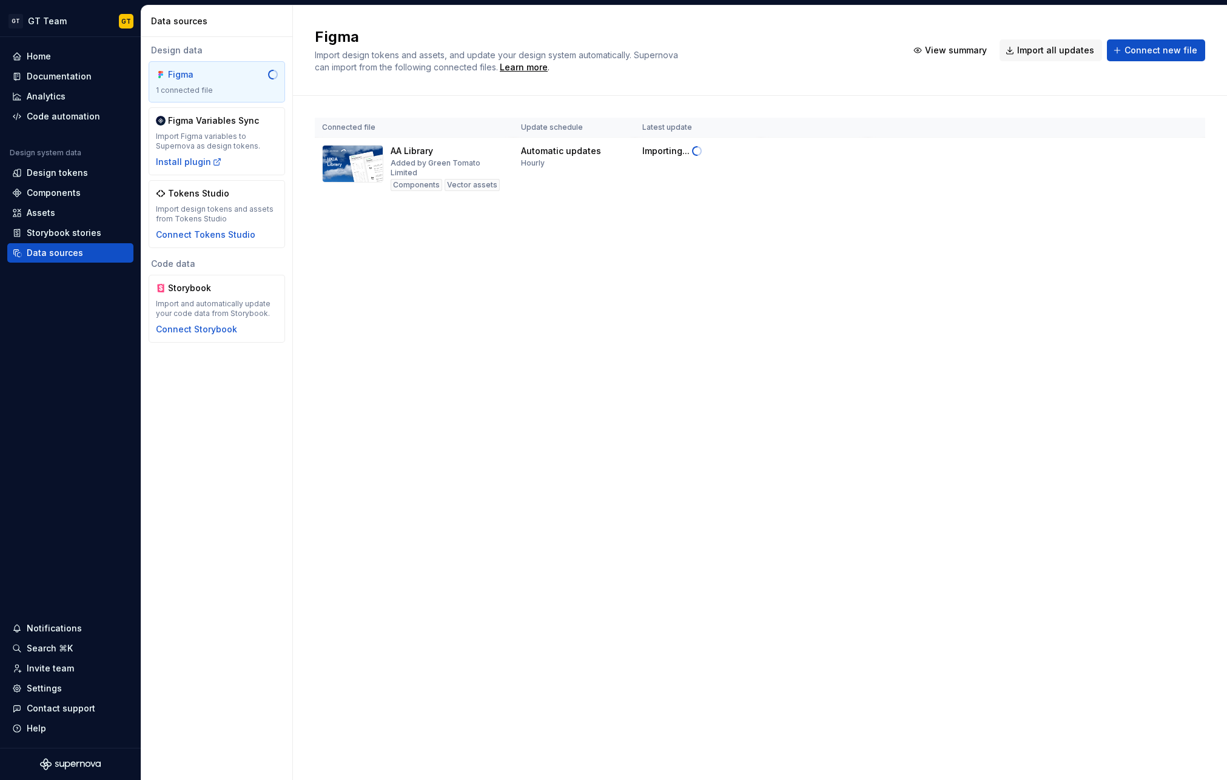
click at [767, 49] on div "Figma Import design tokens and assets, and update your design system automatica…" at bounding box center [604, 50] width 578 height 46
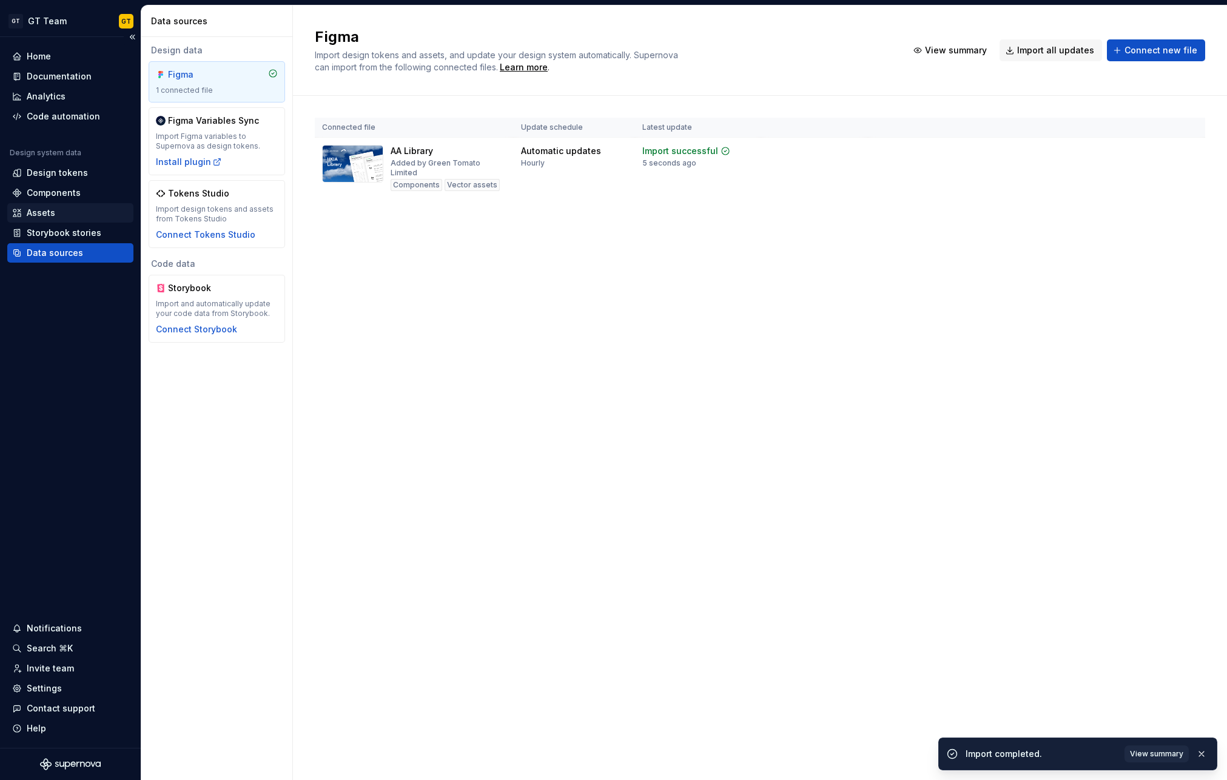
click at [36, 210] on div "Assets" at bounding box center [41, 213] width 28 height 12
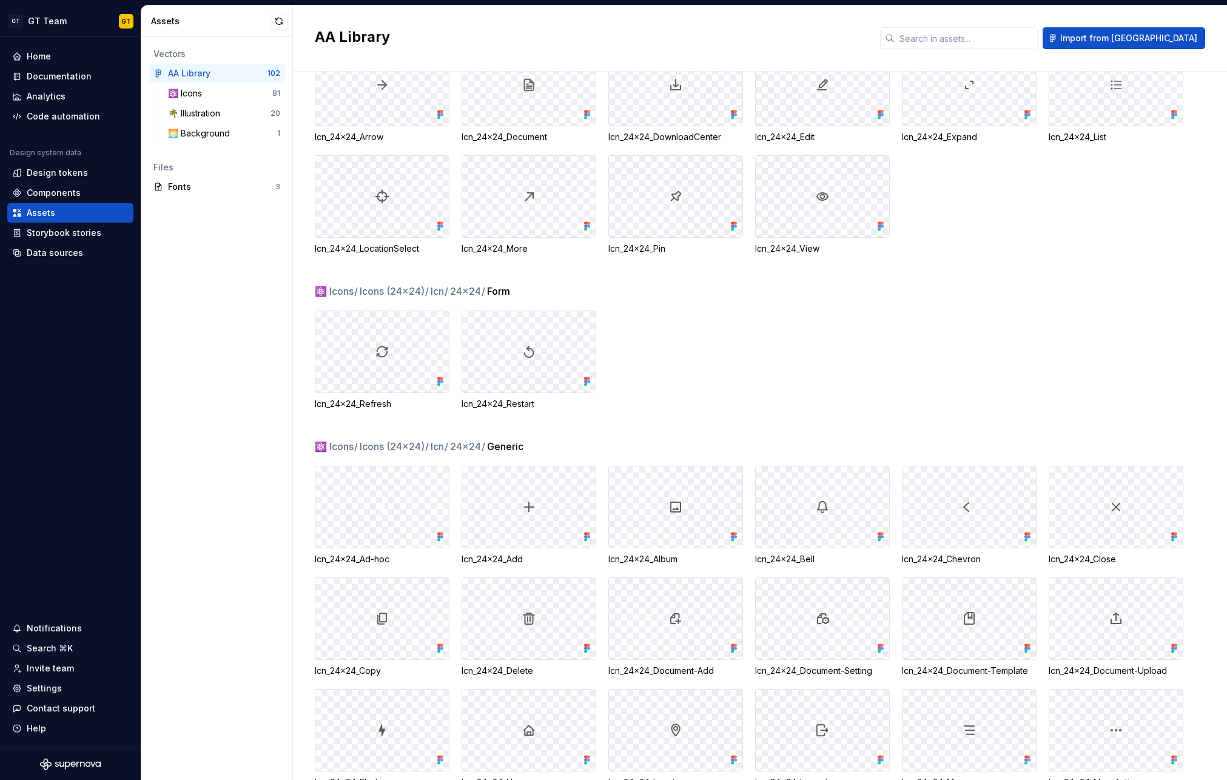
scroll to position [147, 0]
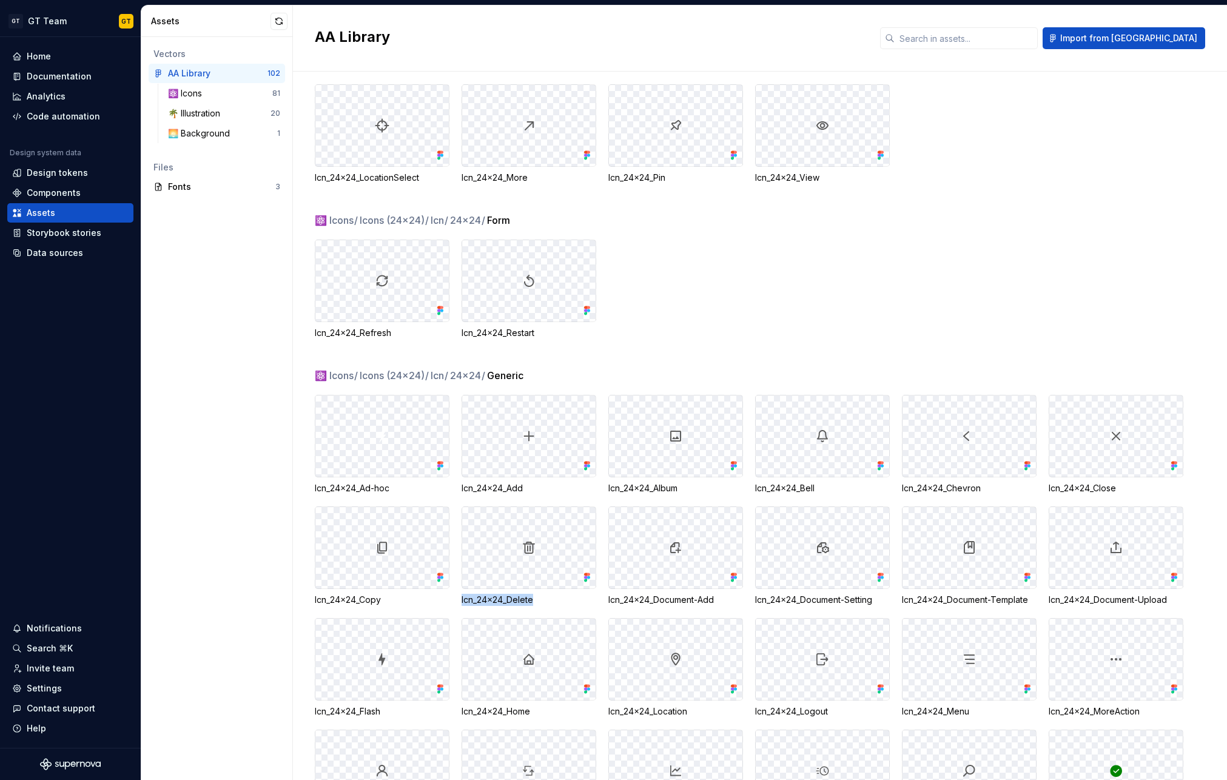
drag, startPoint x: 536, startPoint y: 603, endPoint x: 460, endPoint y: 603, distance: 76.4
click at [460, 603] on div "Icn_24x24_Ad-hoc Icn_24x24_Add Icn_24x24_Album Icn_24x24_Bell Icn_24x24_Chevron…" at bounding box center [771, 723] width 912 height 657
click at [772, 280] on div "Icn_24x24_Refresh Icn_24x24_Restart" at bounding box center [771, 289] width 912 height 99
click at [50, 257] on div "Data sources" at bounding box center [55, 253] width 56 height 12
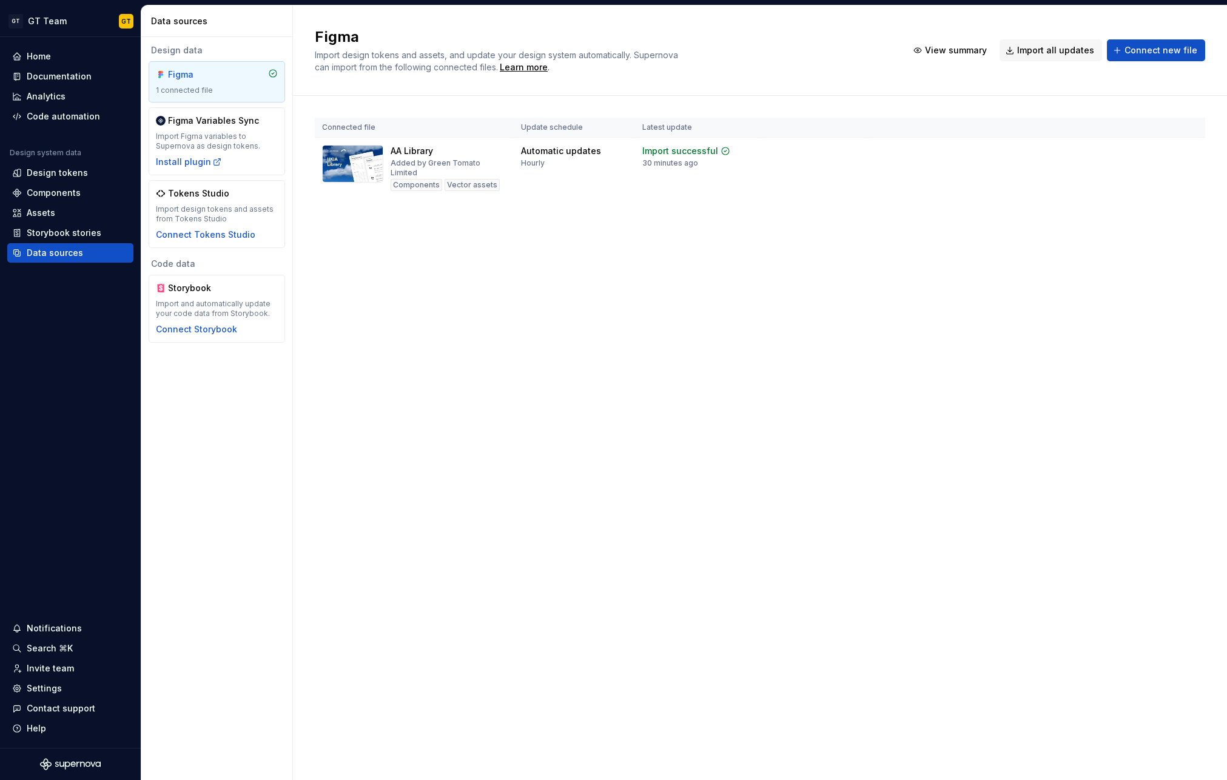
click at [859, 130] on th at bounding box center [814, 128] width 107 height 20
click at [856, 166] on td at bounding box center [814, 168] width 107 height 61
click at [1144, 151] on span "View summary" at bounding box center [1142, 151] width 53 height 10
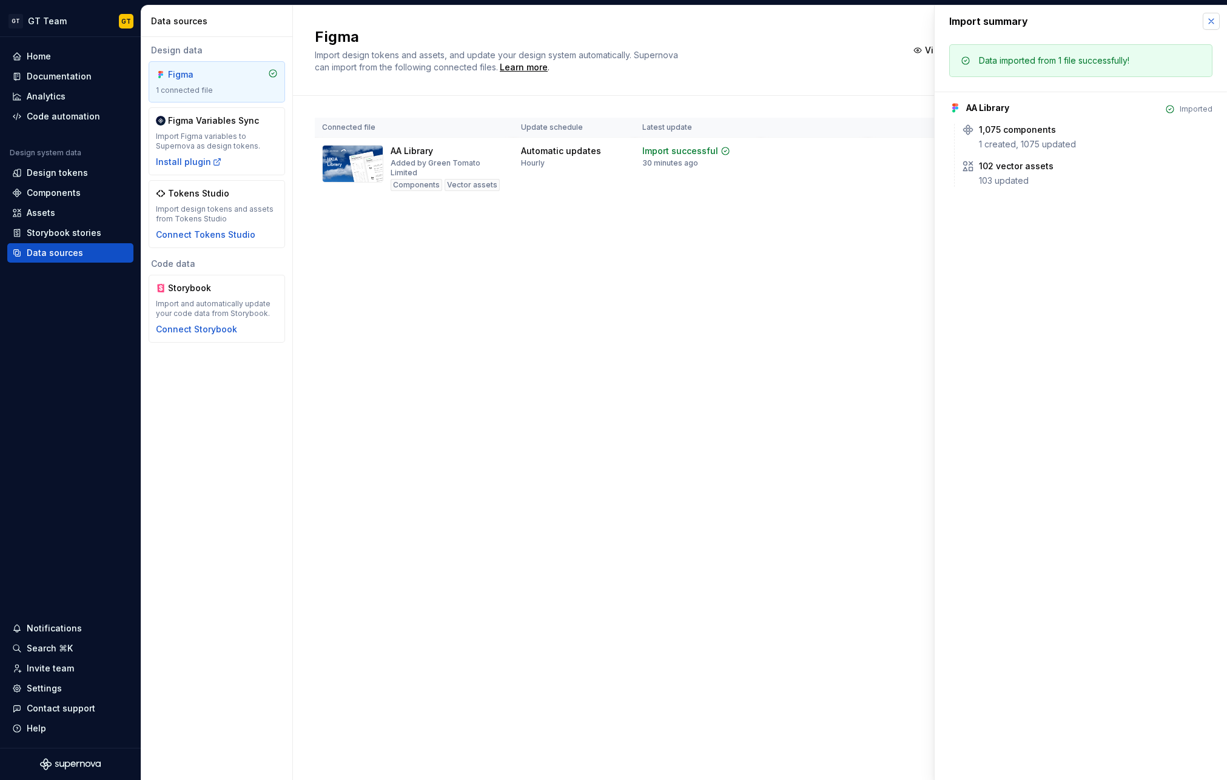
click at [1211, 22] on button "button" at bounding box center [1210, 21] width 17 height 17
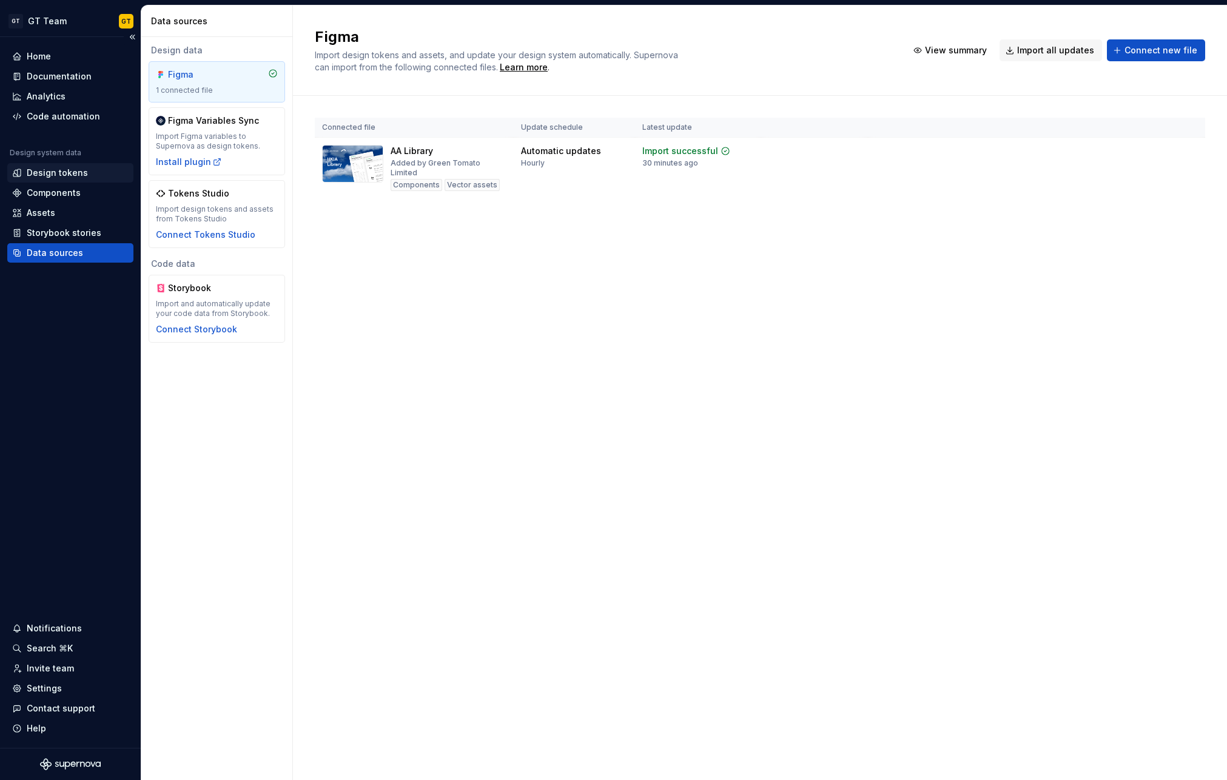
click at [57, 170] on div "Design tokens" at bounding box center [57, 173] width 61 height 12
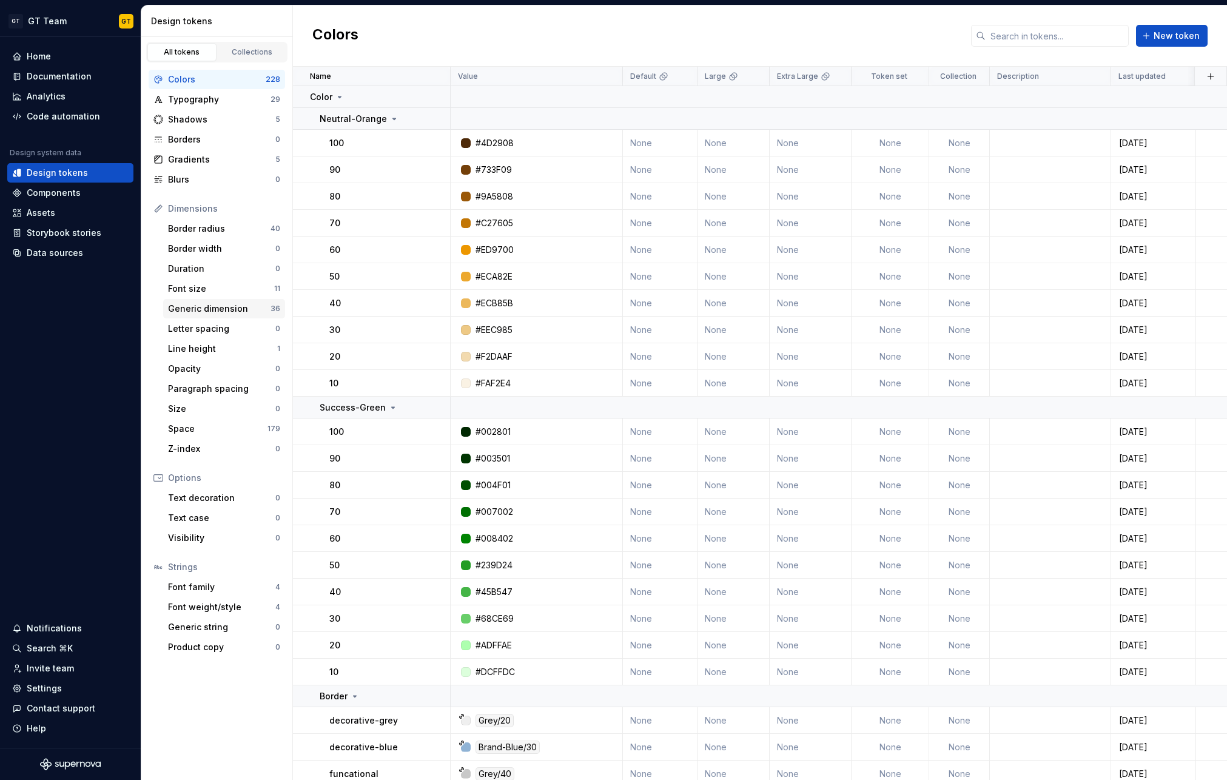
click at [228, 306] on div "Generic dimension" at bounding box center [219, 309] width 102 height 12
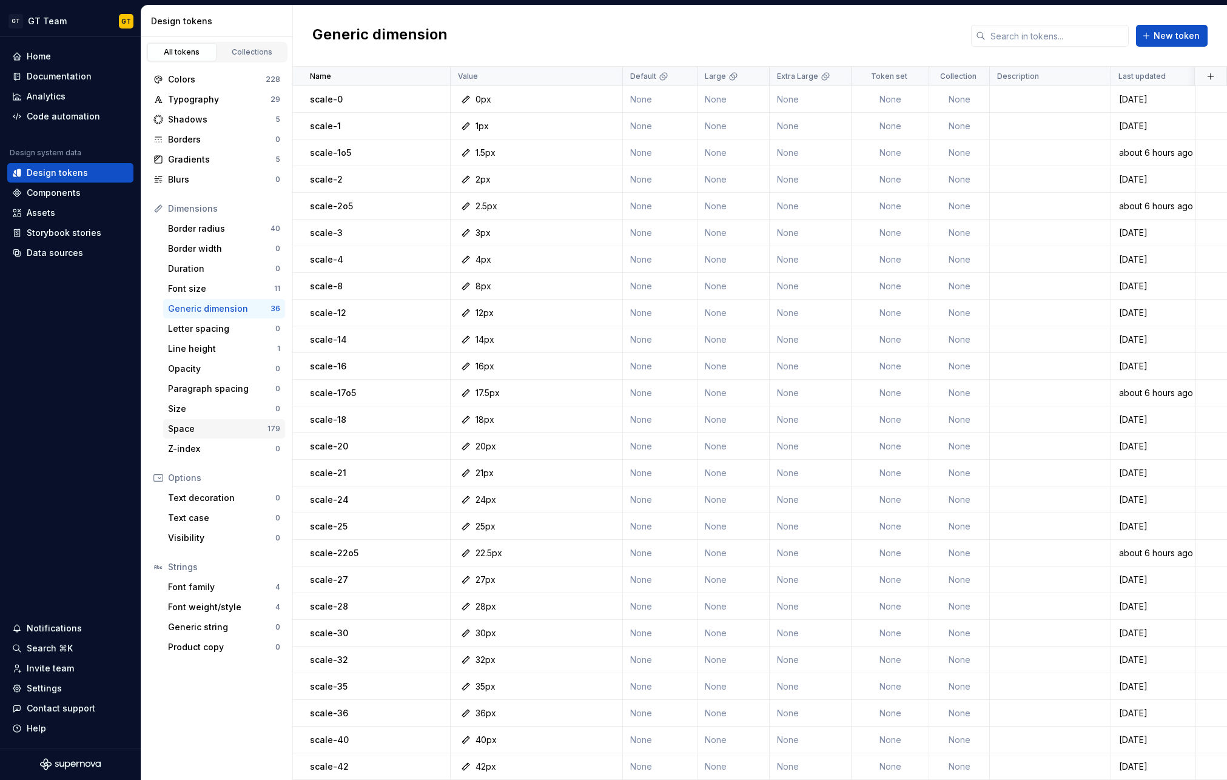
click at [219, 430] on div "Space" at bounding box center [217, 429] width 99 height 12
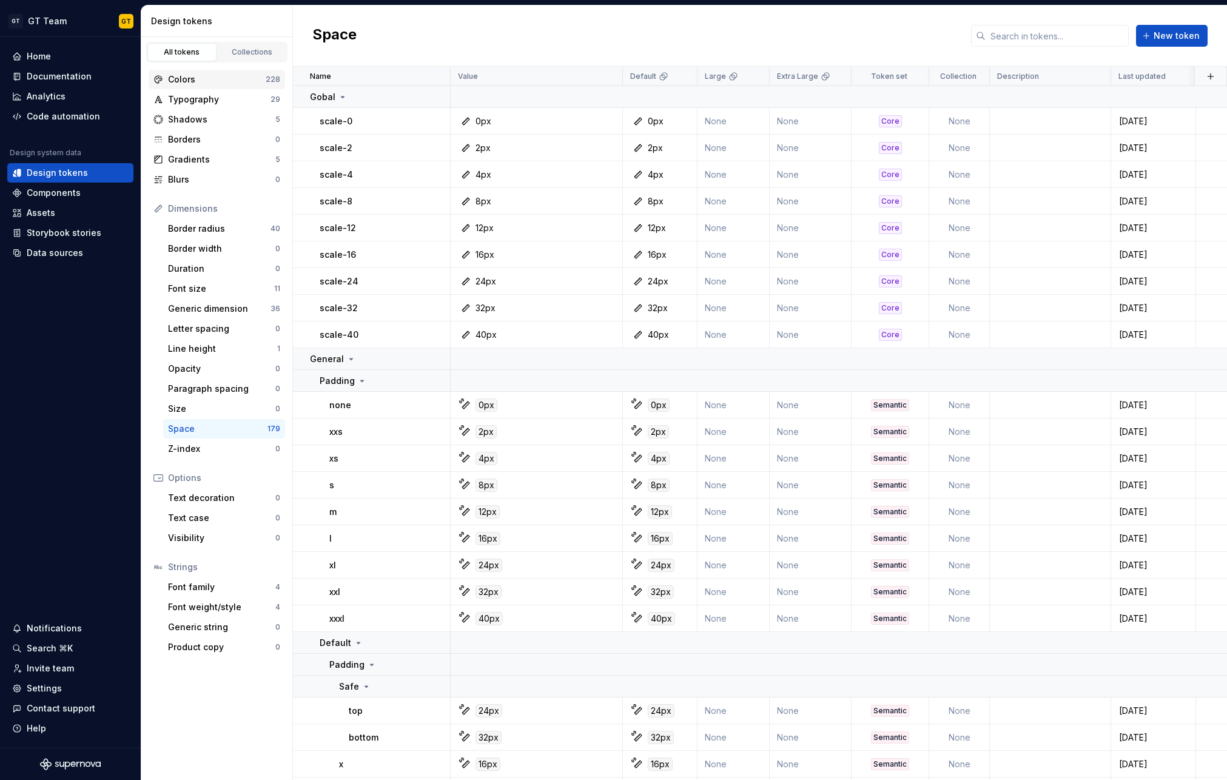
click at [219, 84] on div "Colors" at bounding box center [217, 79] width 98 height 12
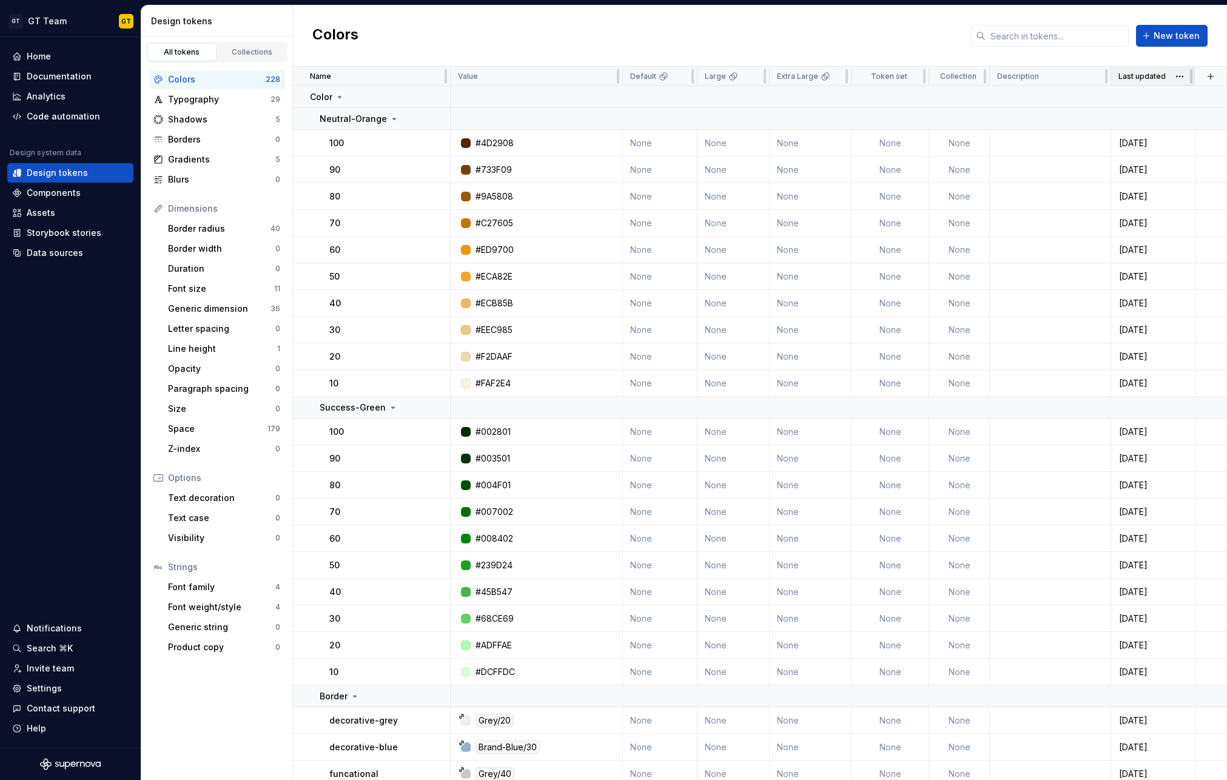
click at [1167, 78] on span at bounding box center [1180, 76] width 32 height 19
click at [1184, 79] on html "GT GT Team GT Home Documentation Analytics Code automation Design system data D…" at bounding box center [613, 390] width 1227 height 780
click at [1174, 83] on html "GT GT Team GT Home Documentation Analytics Code automation Design system data D…" at bounding box center [613, 390] width 1227 height 780
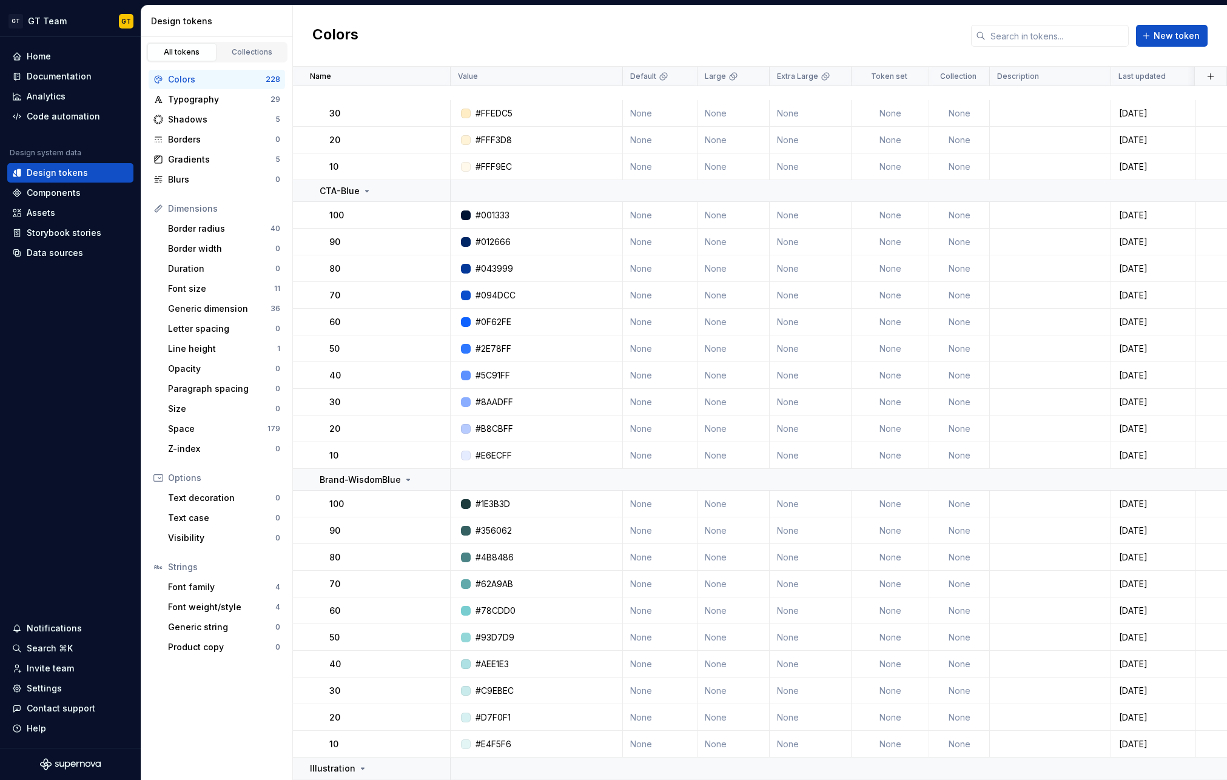
scroll to position [6022, 0]
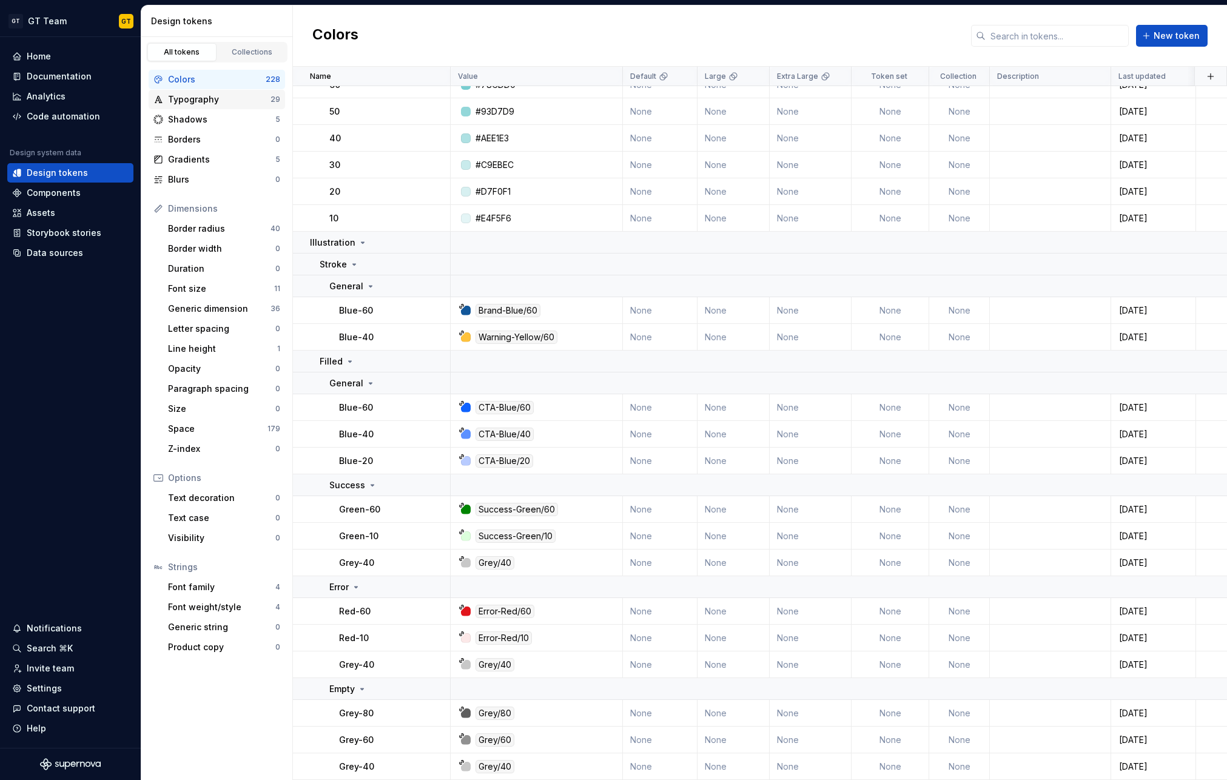
click at [211, 99] on div "Typography" at bounding box center [219, 99] width 102 height 12
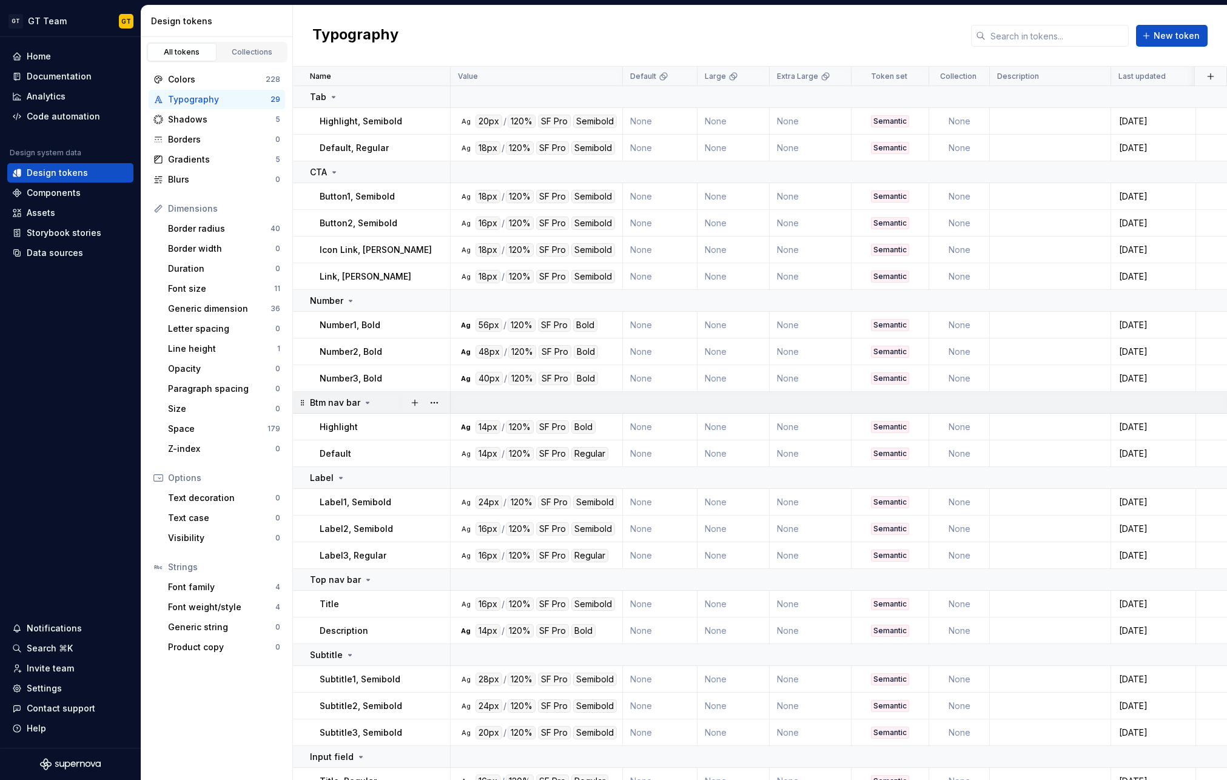
scroll to position [298, 0]
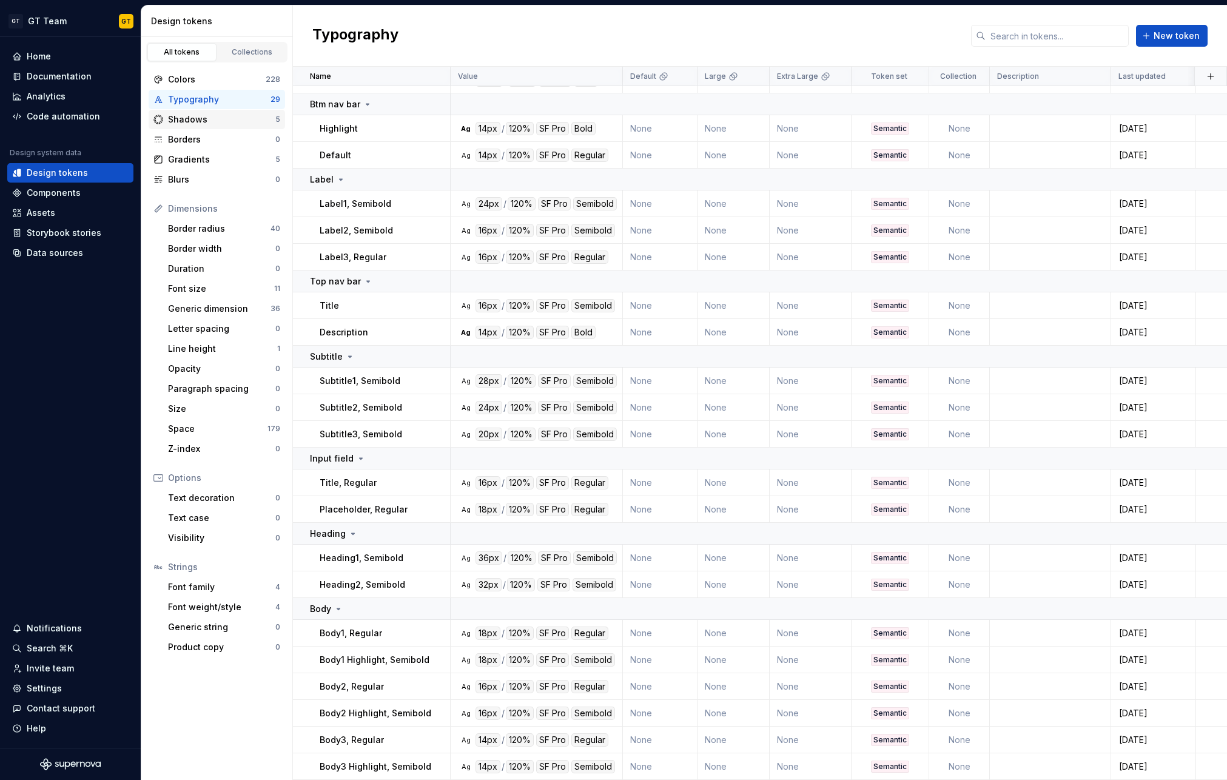
click at [251, 116] on div "Shadows" at bounding box center [221, 119] width 107 height 12
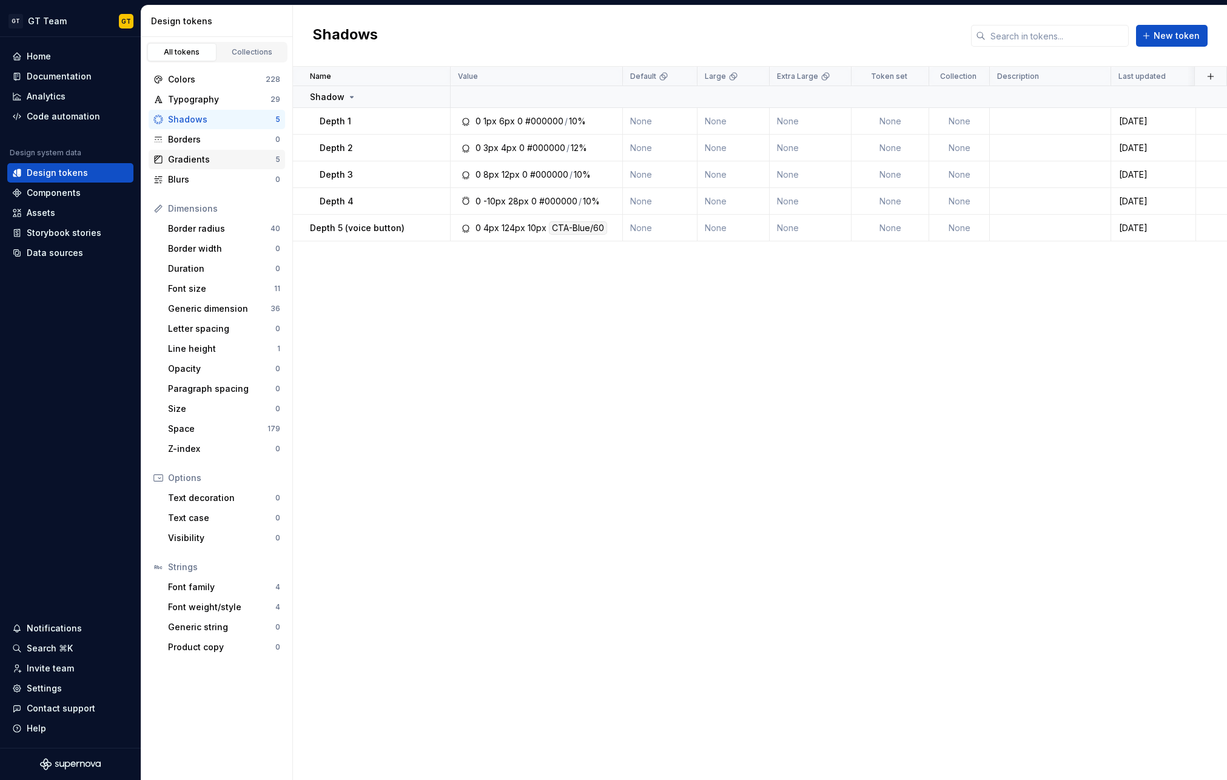
click at [215, 155] on div "Gradients" at bounding box center [221, 159] width 107 height 12
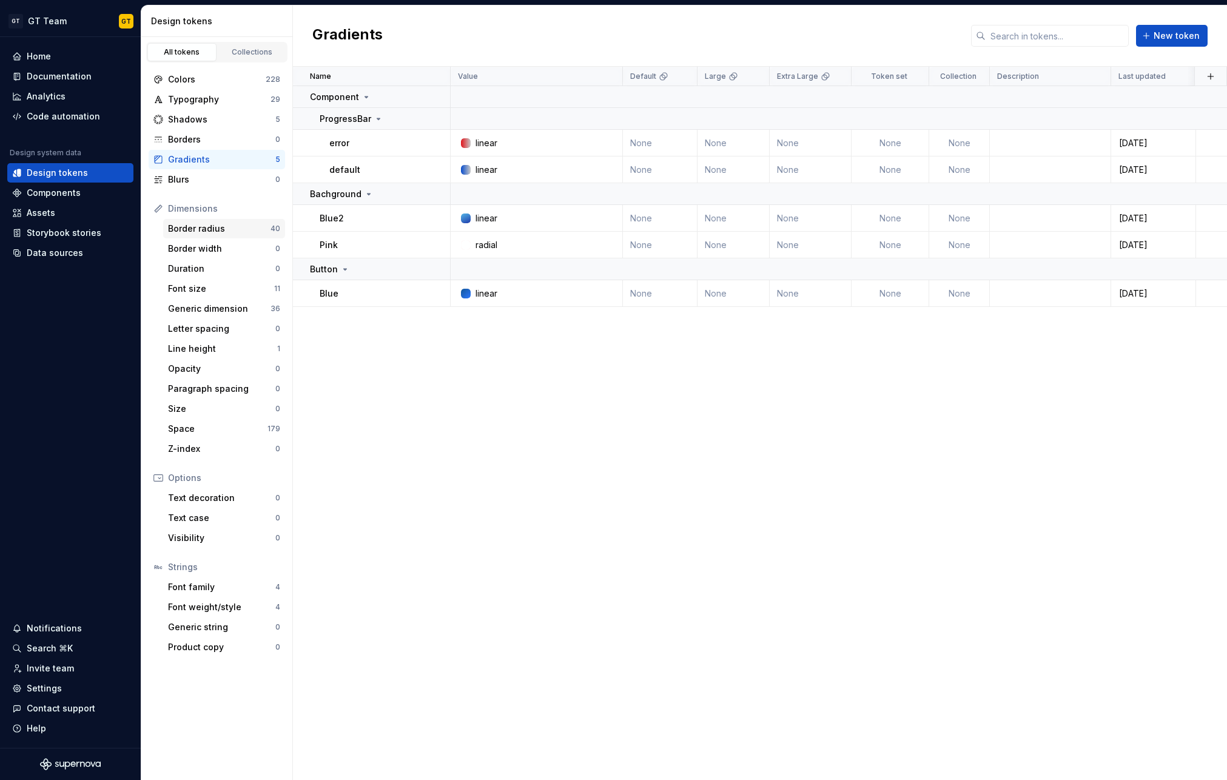
click at [211, 227] on div "Border radius" at bounding box center [219, 229] width 102 height 12
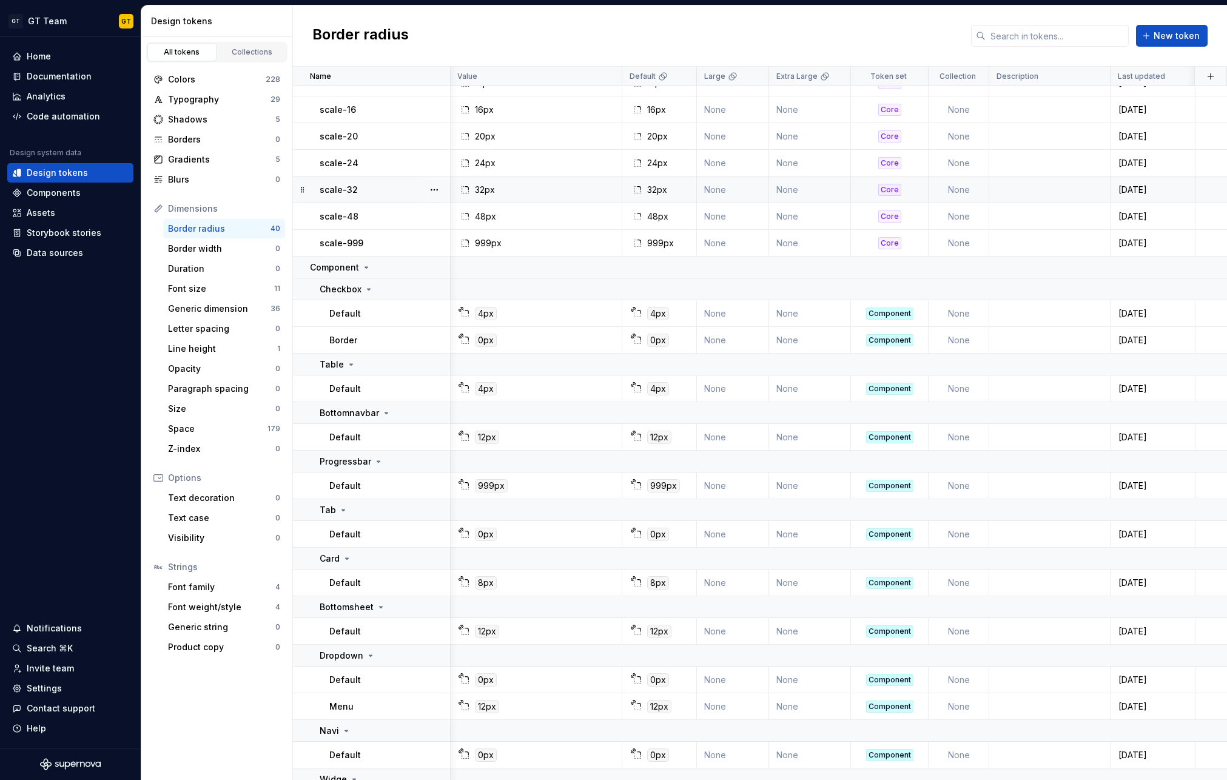
scroll to position [810, 1]
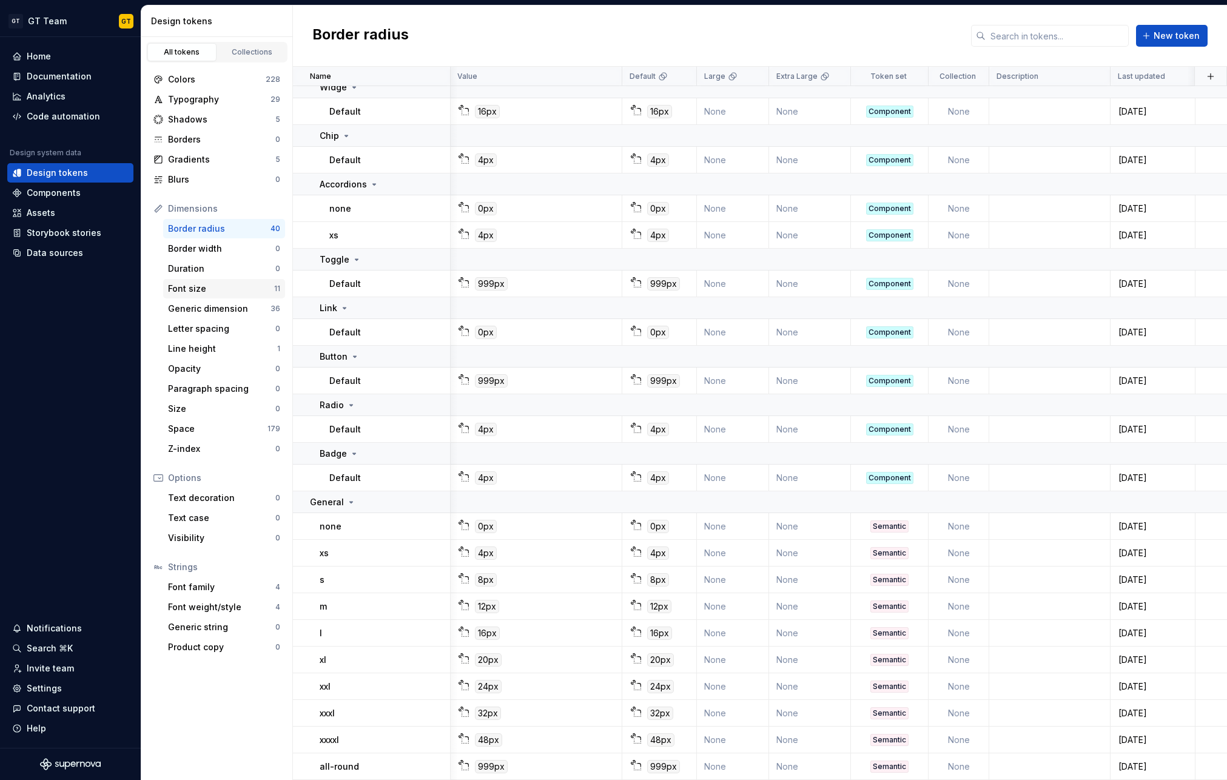
click at [209, 285] on div "Font size" at bounding box center [221, 289] width 106 height 12
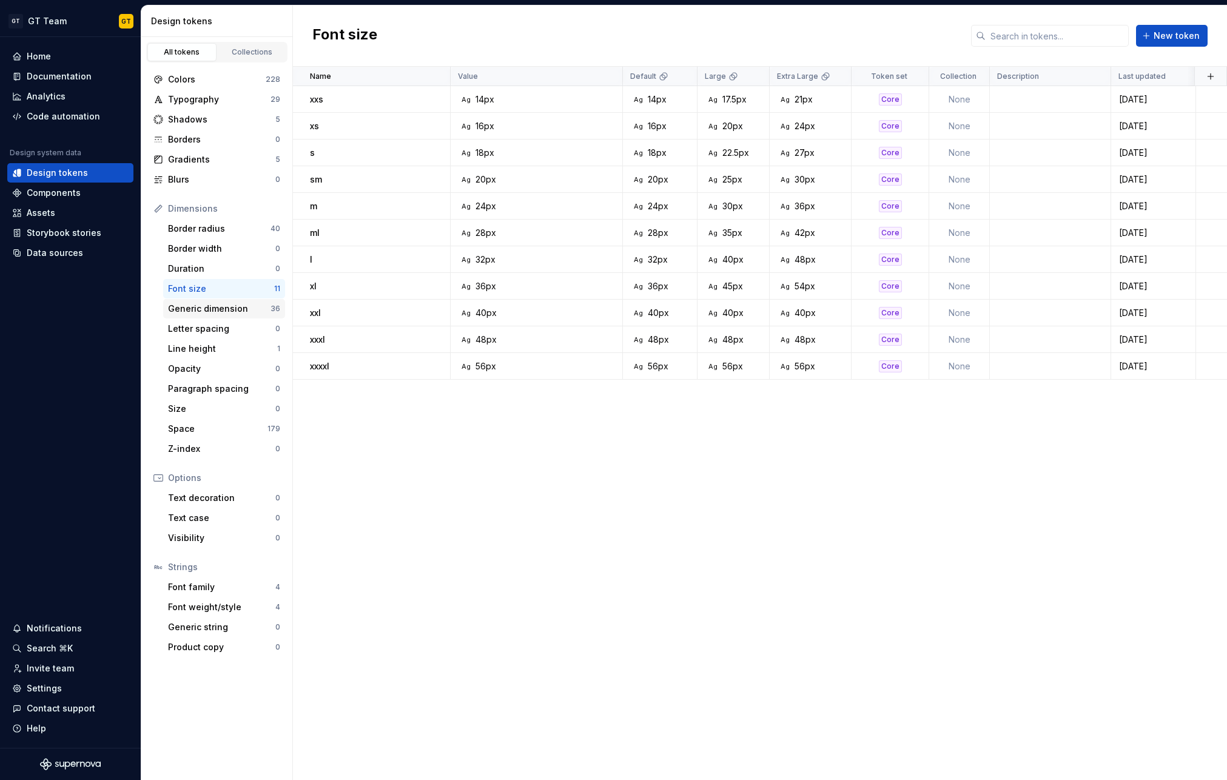
click at [196, 301] on div "Generic dimension 36" at bounding box center [224, 308] width 122 height 19
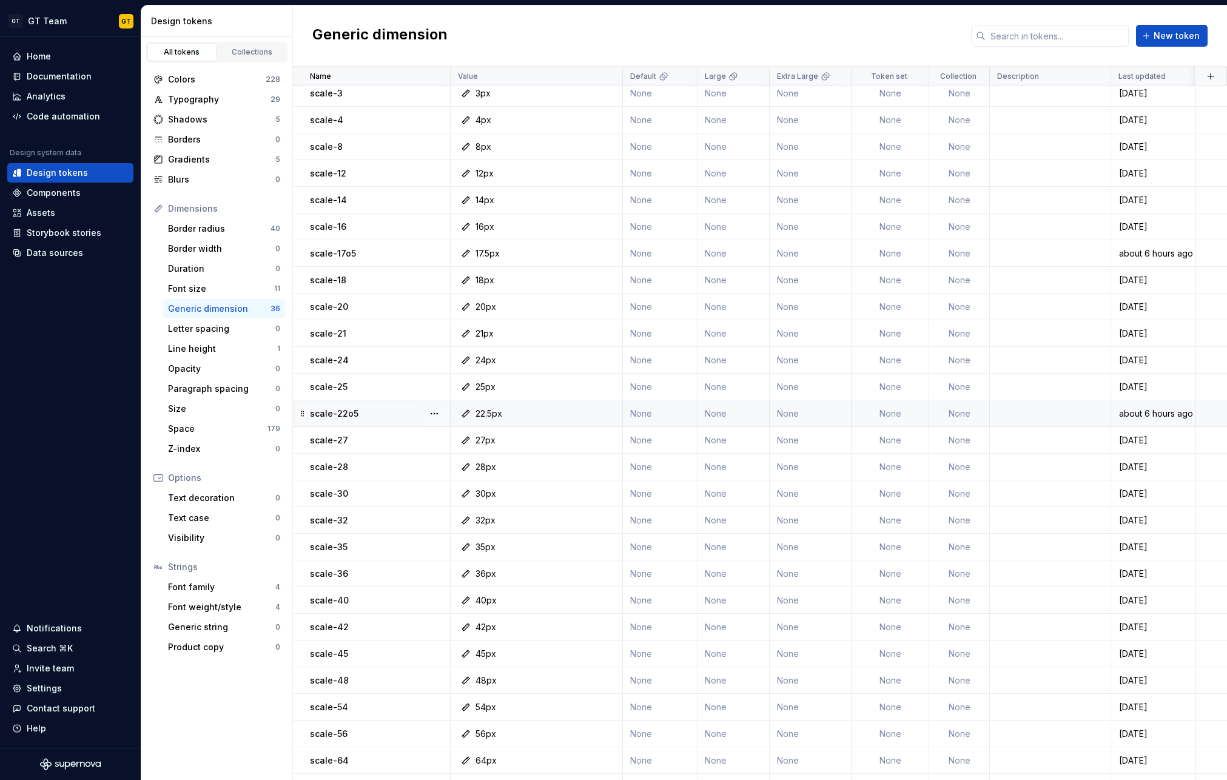
scroll to position [267, 0]
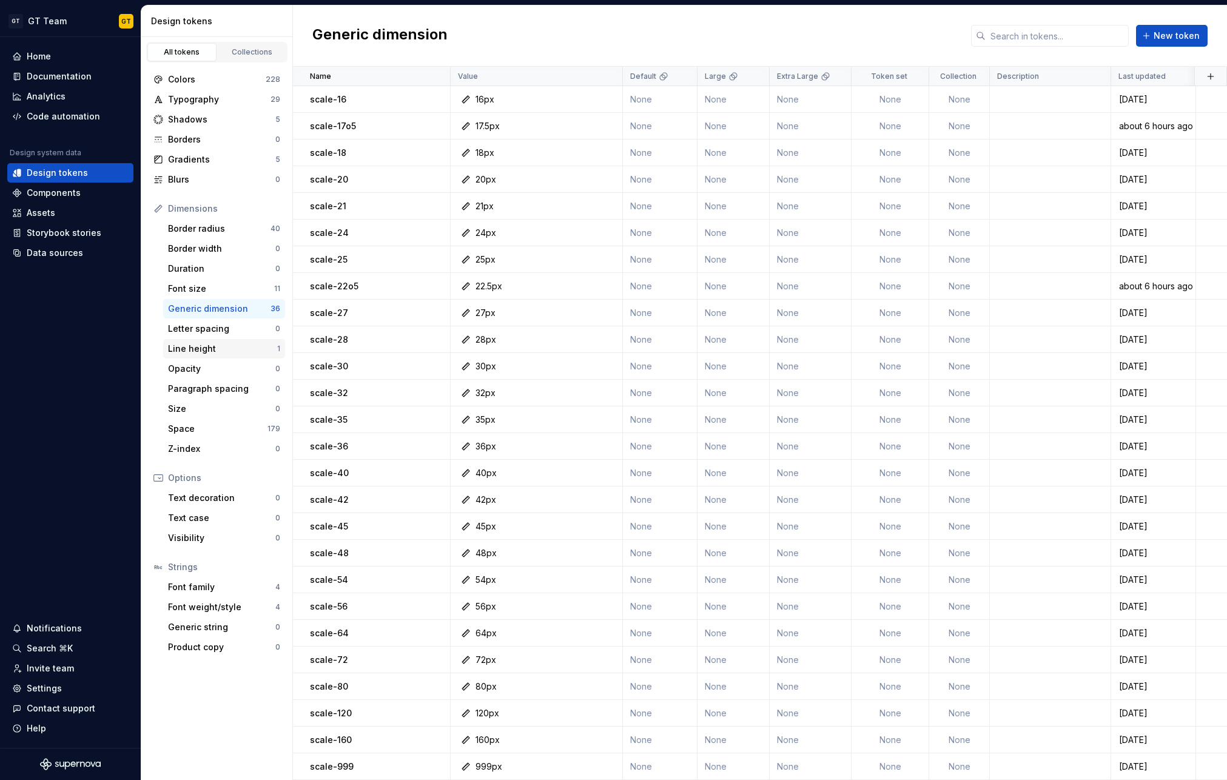
click at [206, 352] on div "Line height" at bounding box center [222, 349] width 109 height 12
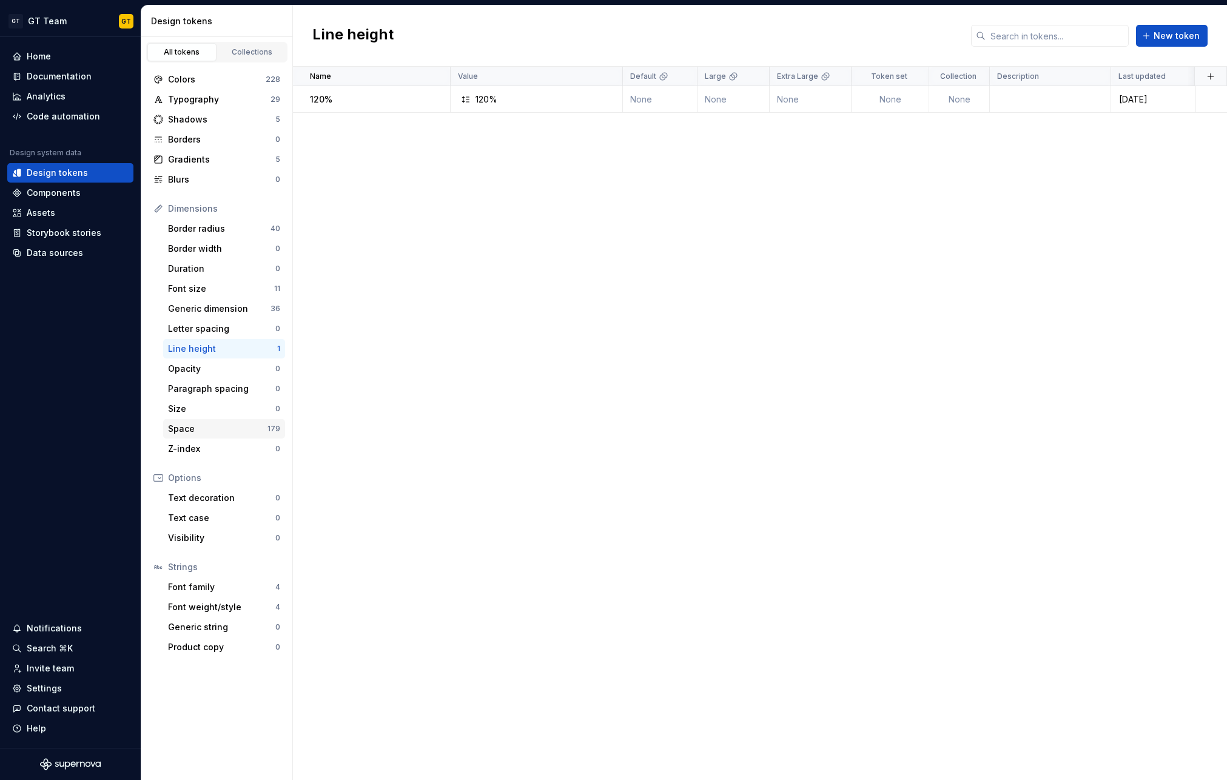
click at [209, 424] on div "Space" at bounding box center [217, 429] width 99 height 12
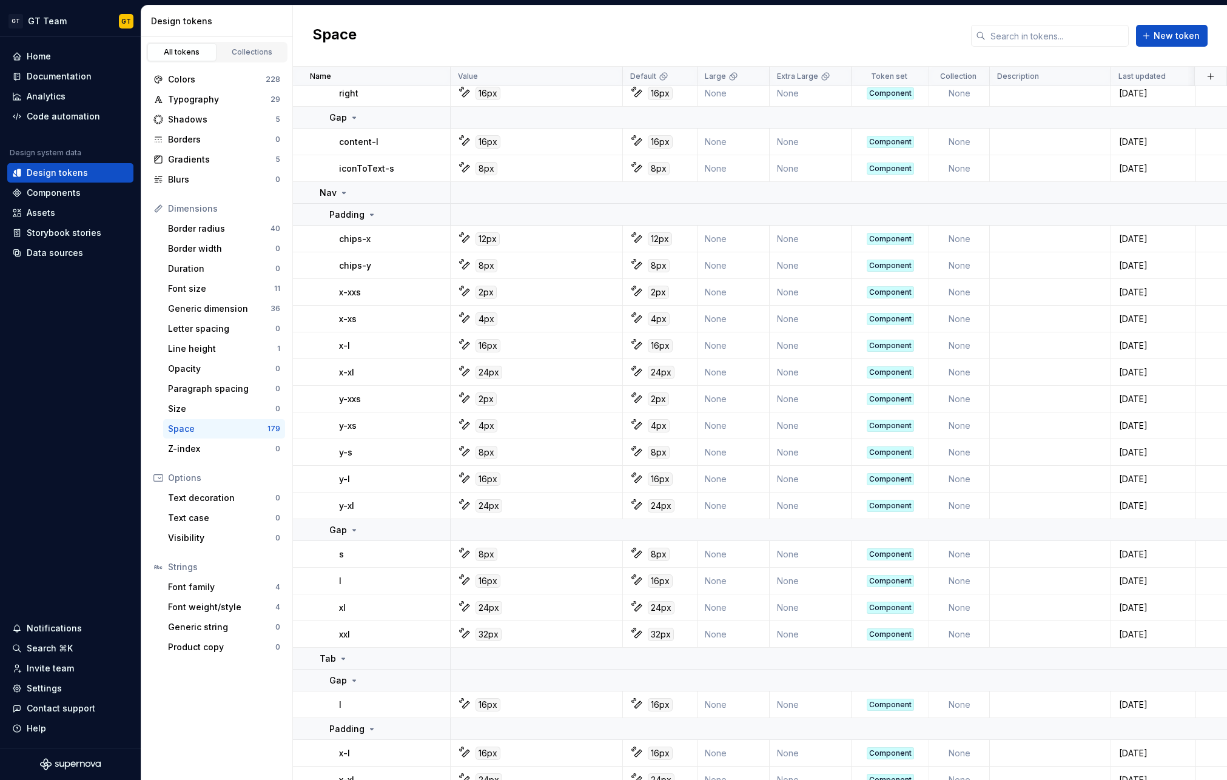
scroll to position [5937, 0]
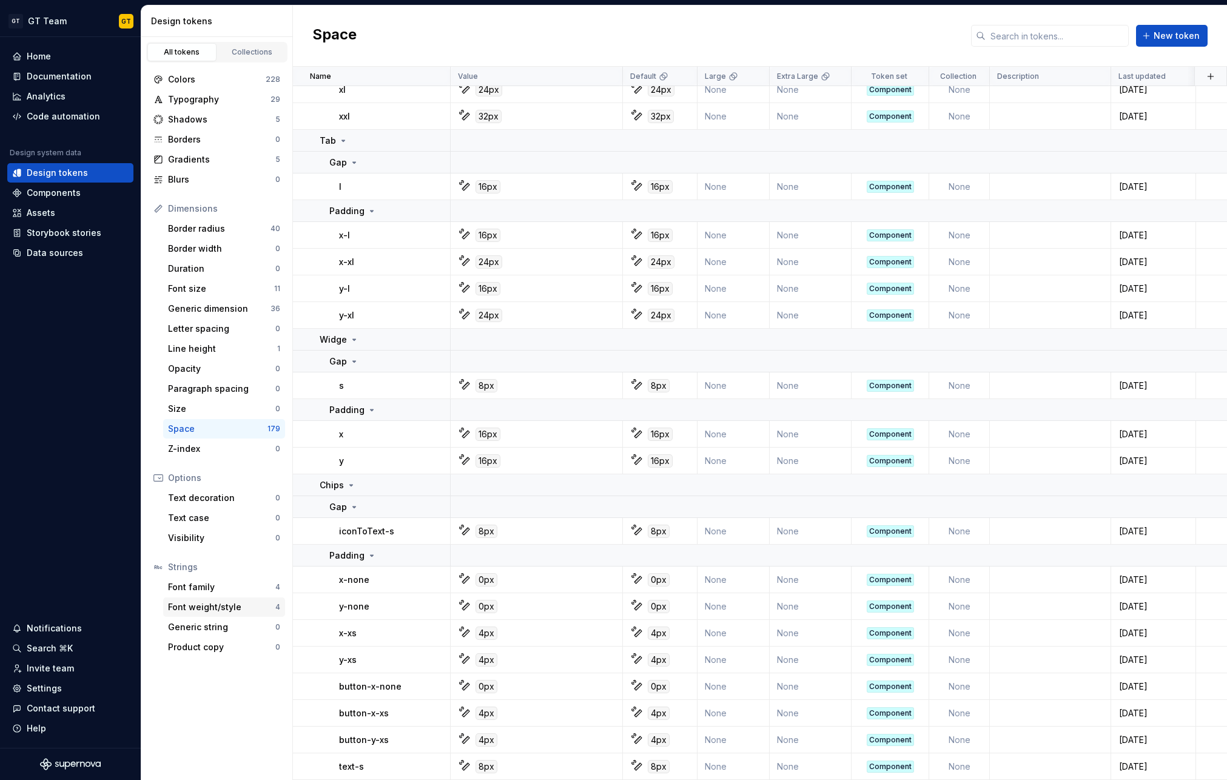
click at [229, 609] on div "Font weight/style" at bounding box center [221, 607] width 107 height 12
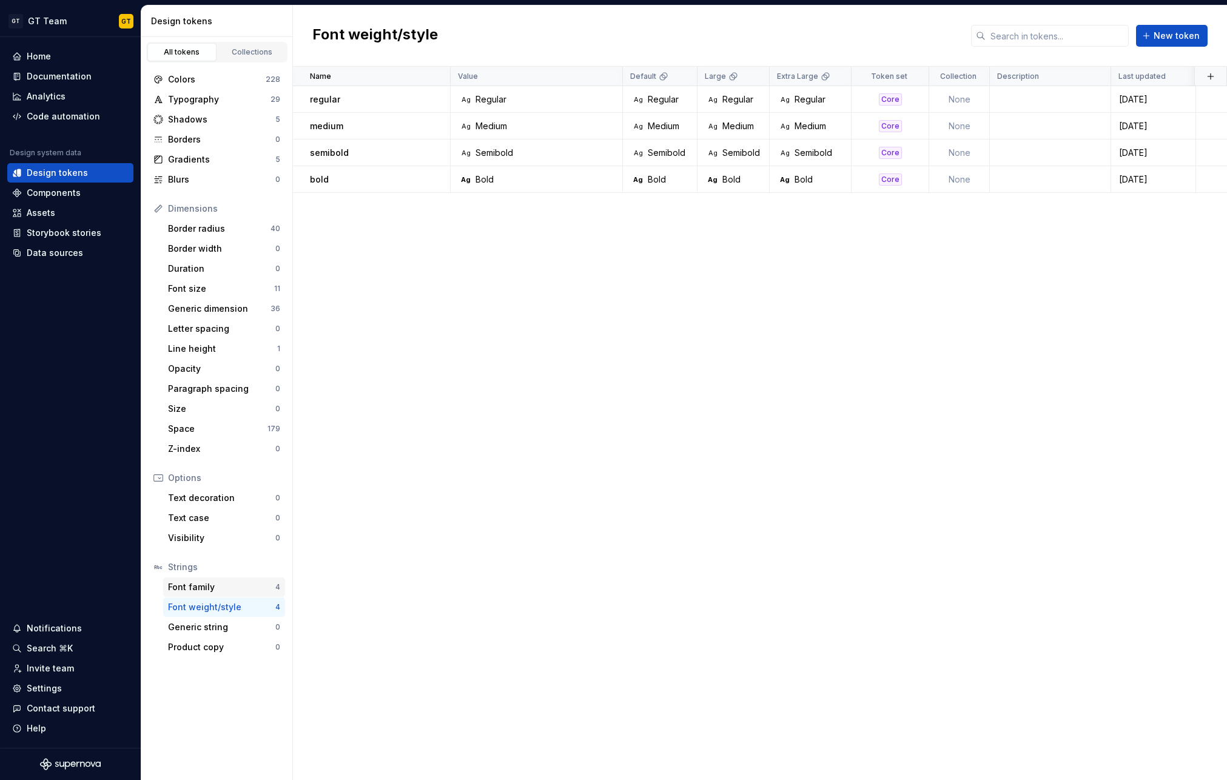
click at [229, 585] on div "Font family" at bounding box center [221, 587] width 107 height 12
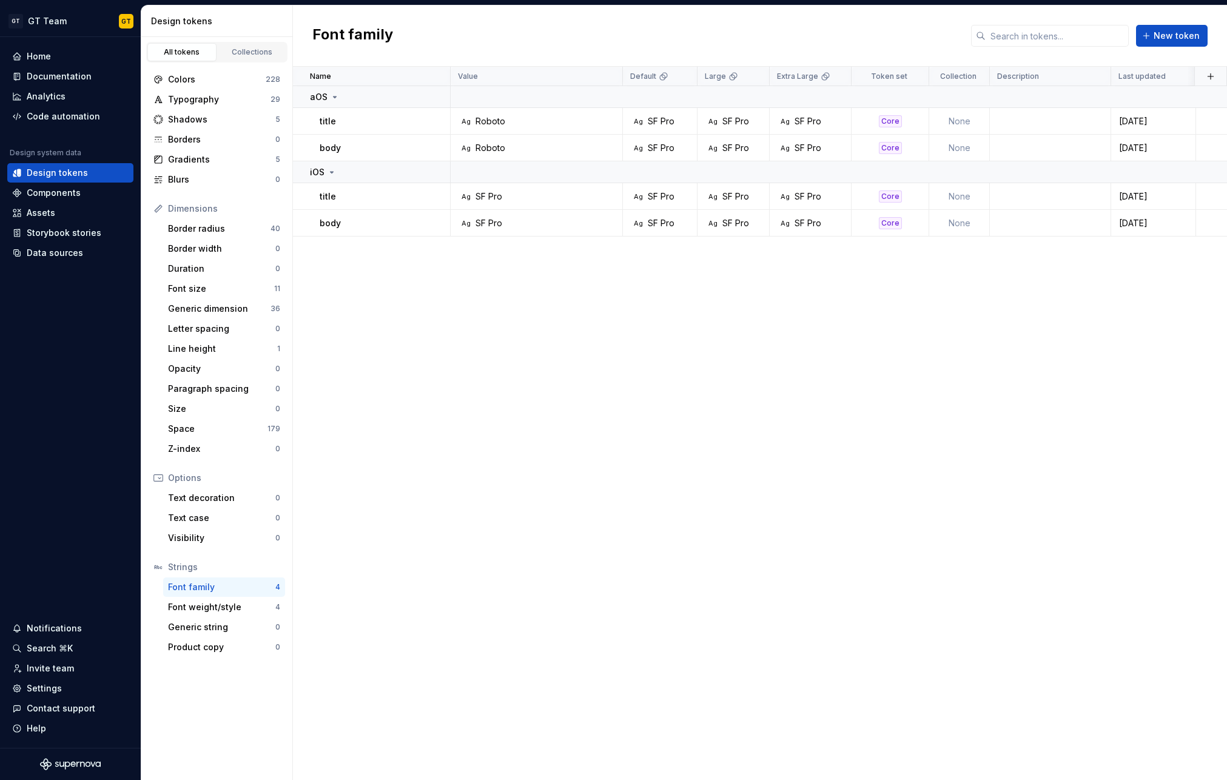
click at [444, 431] on div "Name Value Default Large Extra Large Token set Collection Description Last upda…" at bounding box center [760, 423] width 934 height 713
click at [216, 604] on div "Font weight/style" at bounding box center [221, 607] width 107 height 12
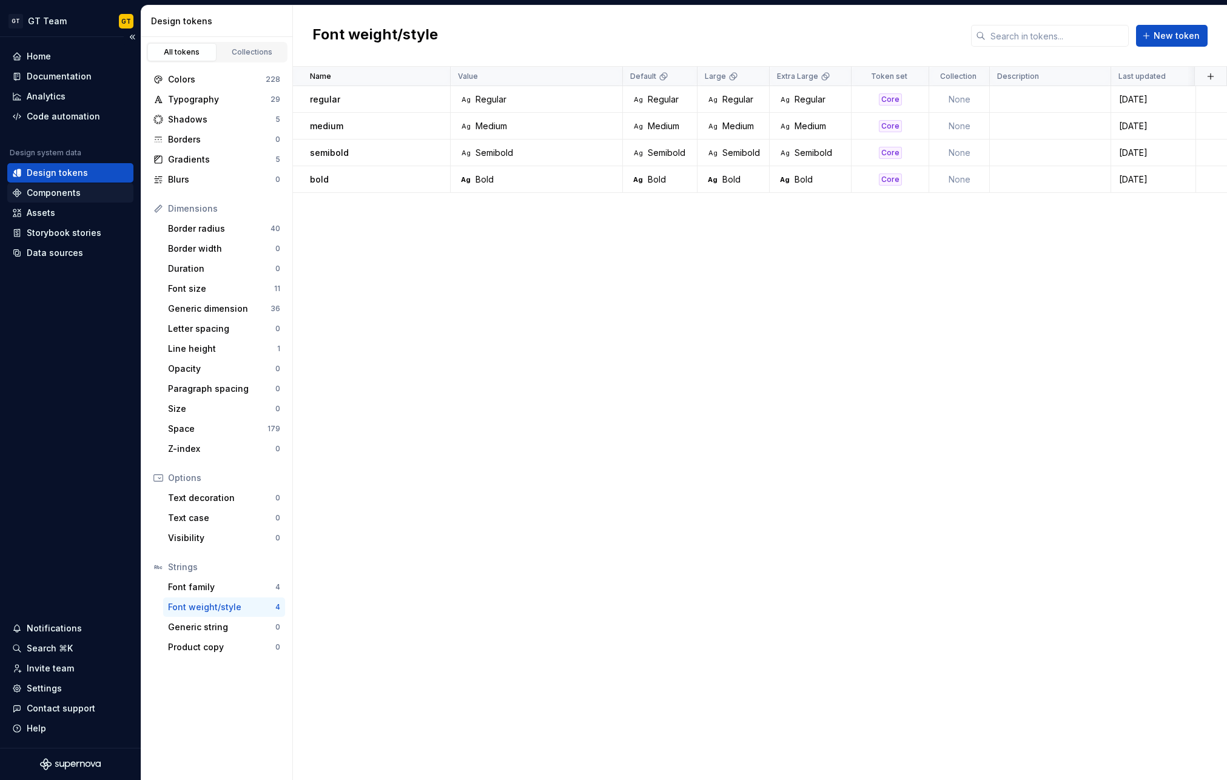
click at [41, 188] on div "Components" at bounding box center [54, 193] width 54 height 12
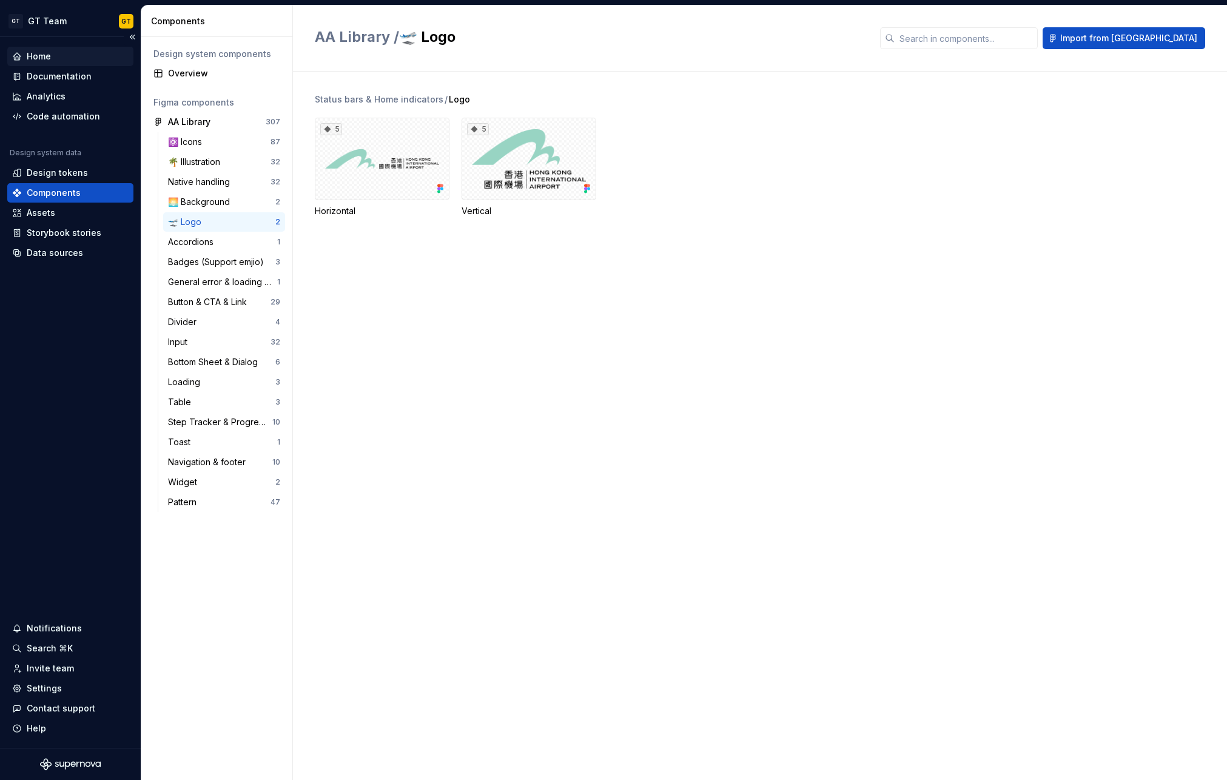
click at [45, 48] on div "Home" at bounding box center [70, 56] width 126 height 19
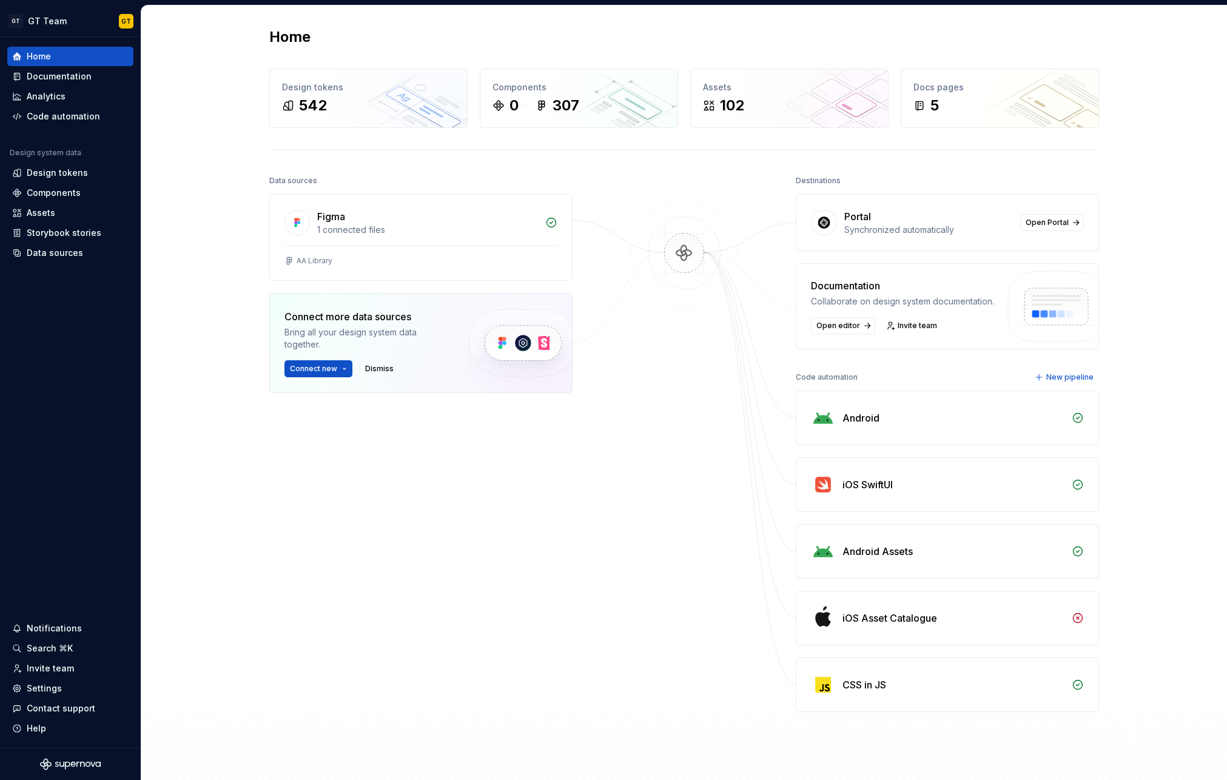
click at [621, 509] on div "Data sources Figma 1 connected files AA Library Connect more data sources Bring…" at bounding box center [683, 466] width 829 height 588
click at [57, 195] on div "Components" at bounding box center [54, 193] width 54 height 12
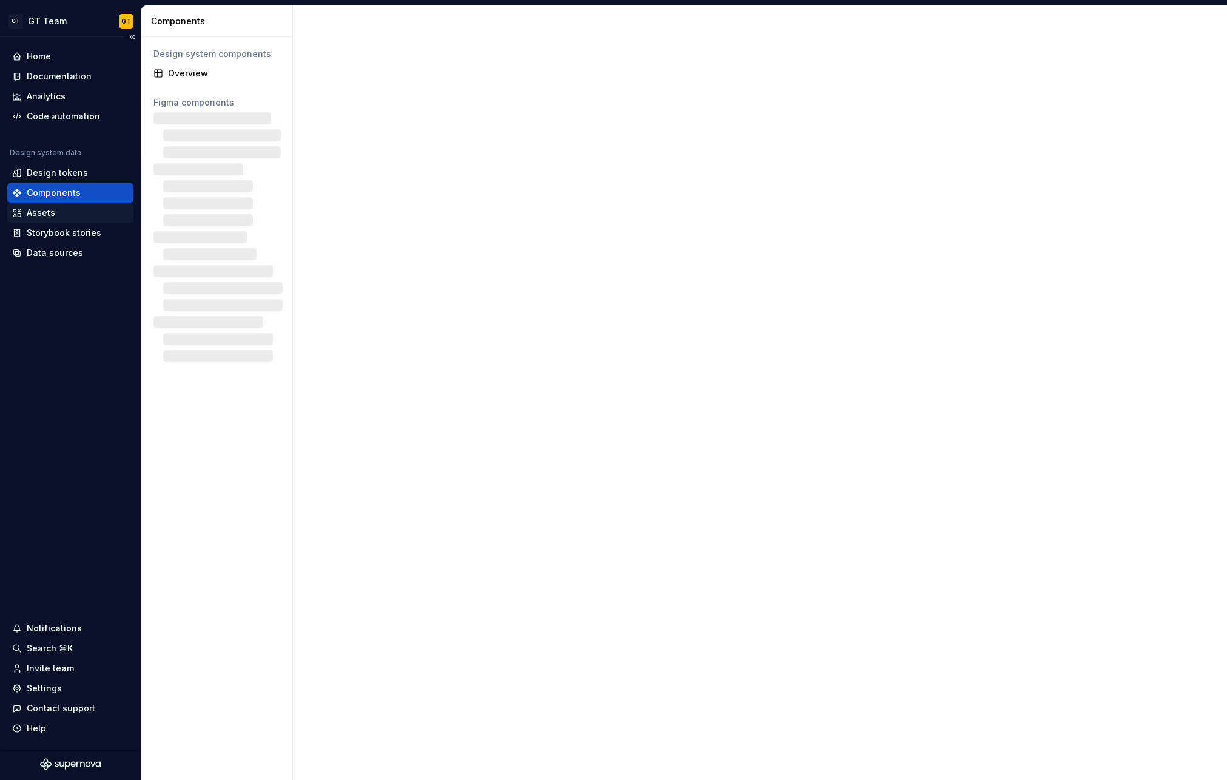
click at [52, 214] on div "Assets" at bounding box center [41, 213] width 28 height 12
